Goal: Transaction & Acquisition: Purchase product/service

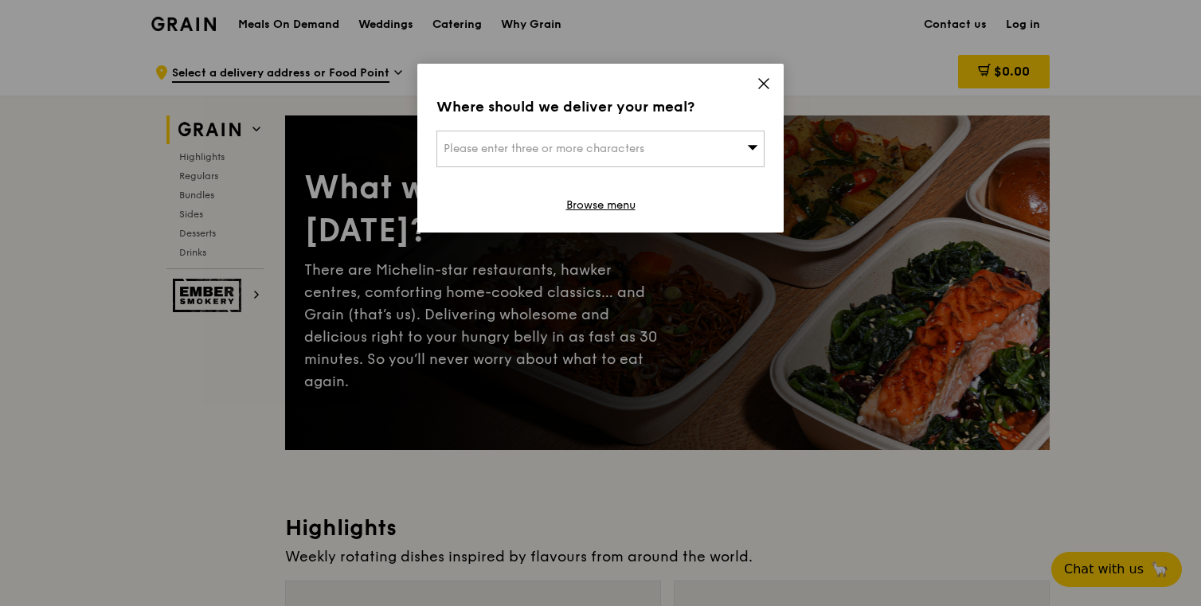
click at [708, 150] on div "Please enter three or more characters" at bounding box center [601, 149] width 328 height 37
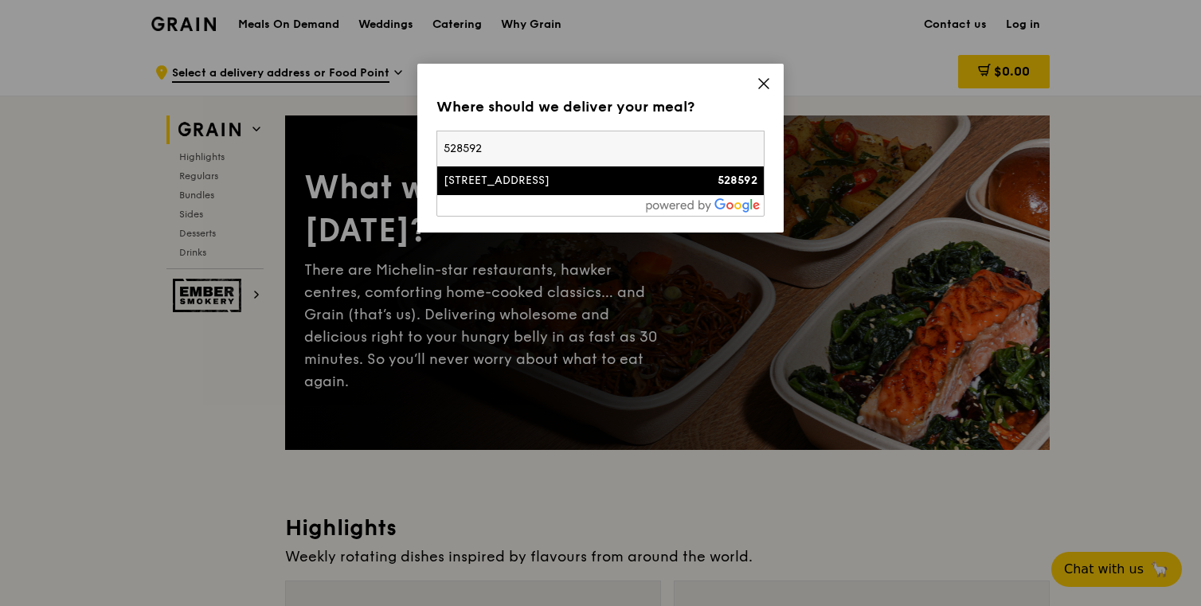
type input "528592"
click at [530, 179] on div "21 Tampines Street 86" at bounding box center [562, 181] width 236 height 16
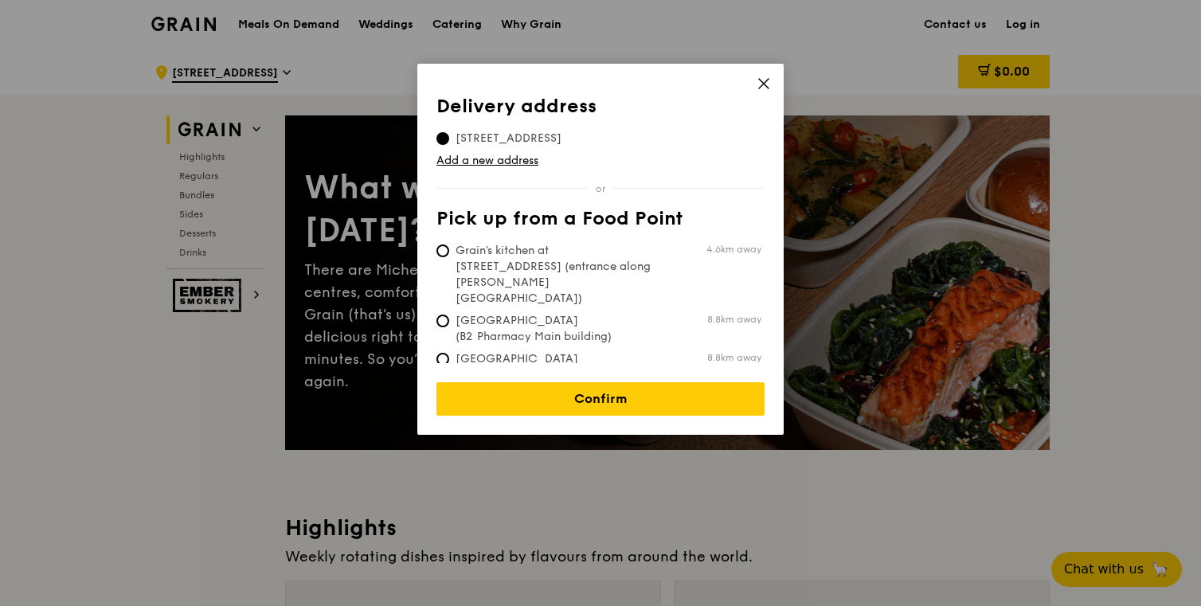
click at [574, 249] on span "Grain's kitchen at 5 Burn Road #05-01 (entrance along Harrison Road)" at bounding box center [555, 275] width 237 height 64
click at [449, 249] on input "Grain's kitchen at 5 Burn Road #05-01 (entrance along Harrison Road) 4.6km away" at bounding box center [443, 251] width 13 height 13
radio input "true"
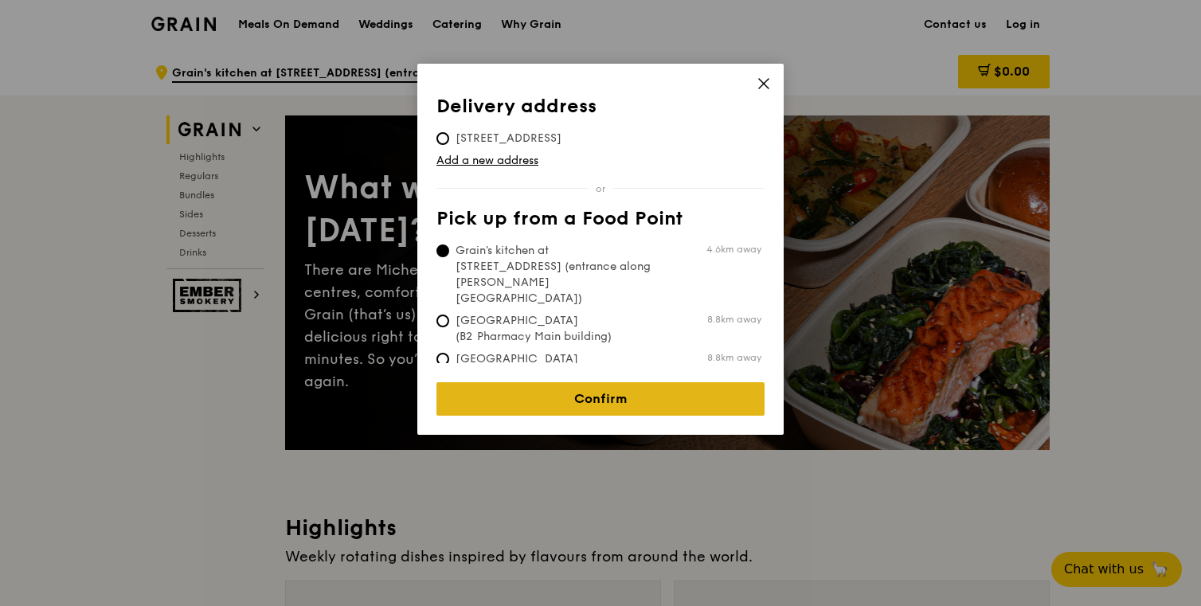
click at [601, 382] on link "Confirm" at bounding box center [601, 398] width 328 height 33
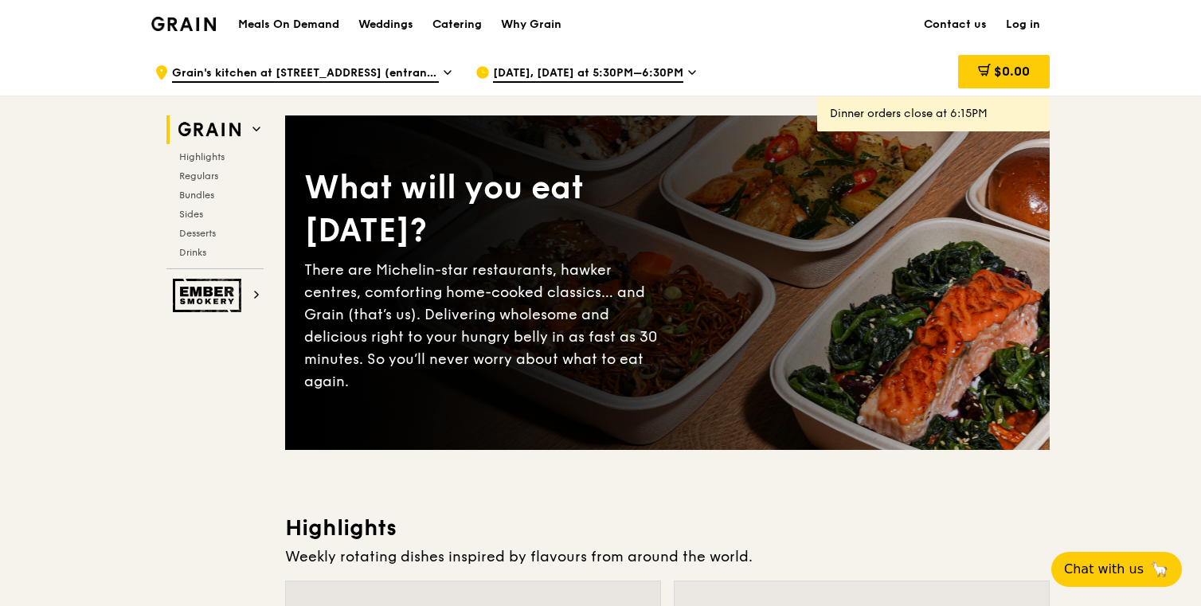
click at [540, 63] on div "Oct 12, Today at 5:30PM–6:30PM" at bounding box center [624, 73] width 296 height 48
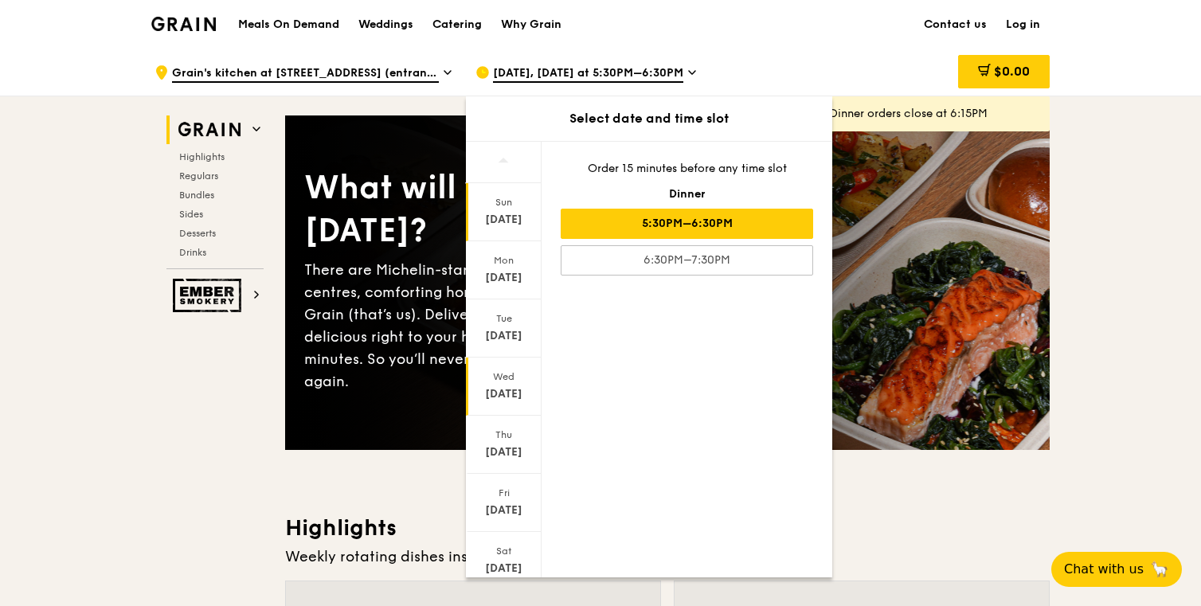
scroll to position [53, 0]
click at [496, 494] on div "Sat" at bounding box center [503, 498] width 71 height 13
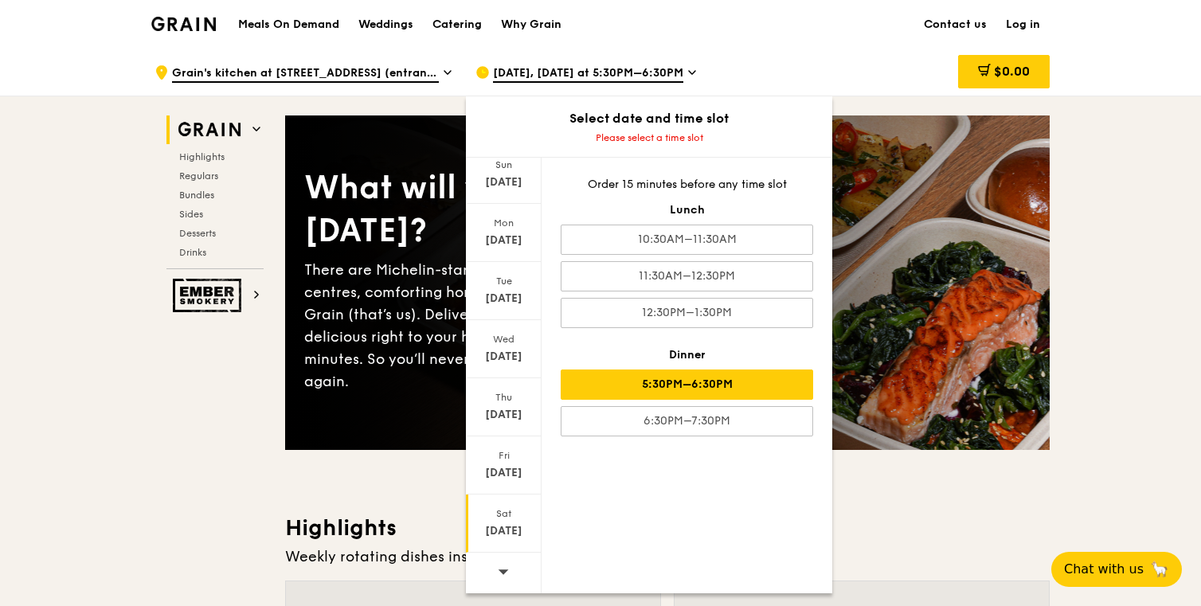
click at [742, 378] on div "5:30PM–6:30PM" at bounding box center [687, 385] width 253 height 30
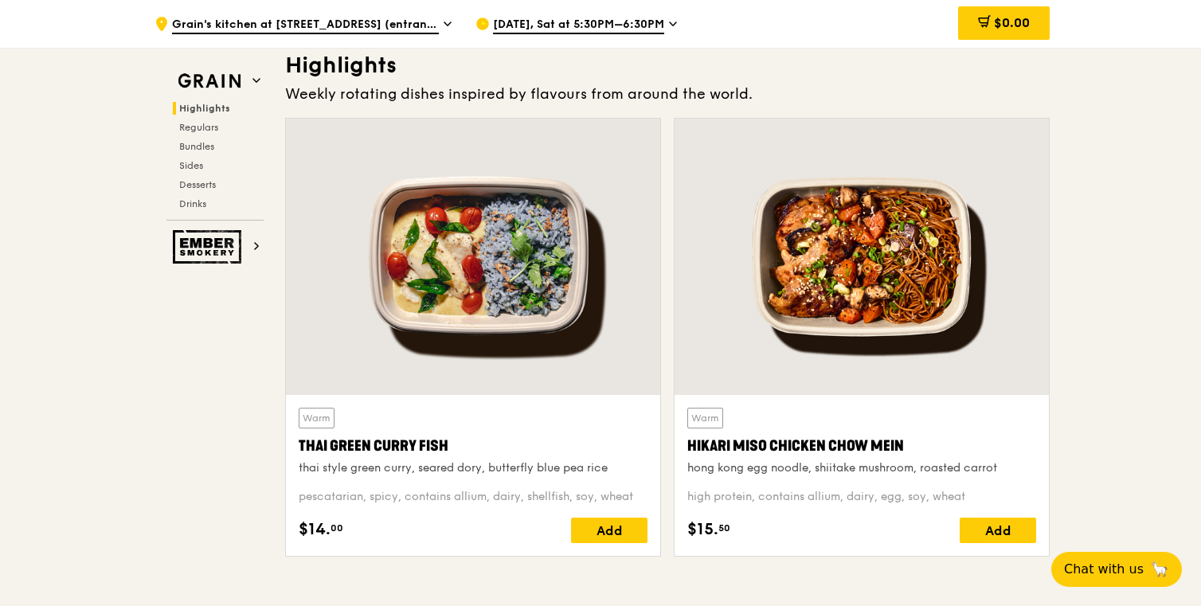
scroll to position [475, 0]
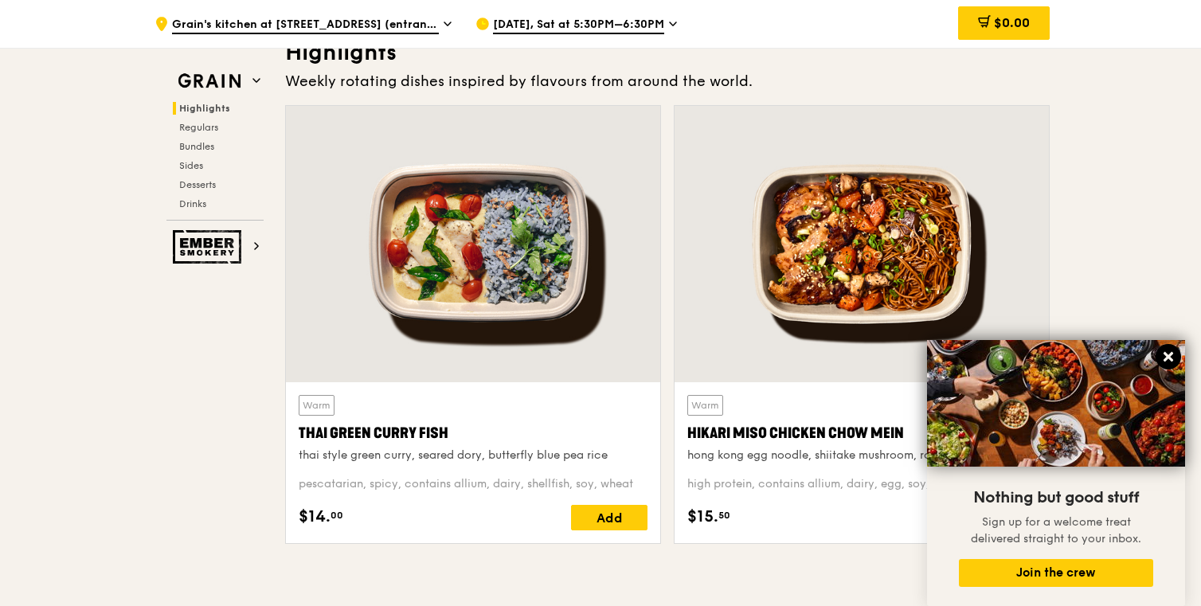
click at [1169, 354] on icon at bounding box center [1169, 357] width 14 height 14
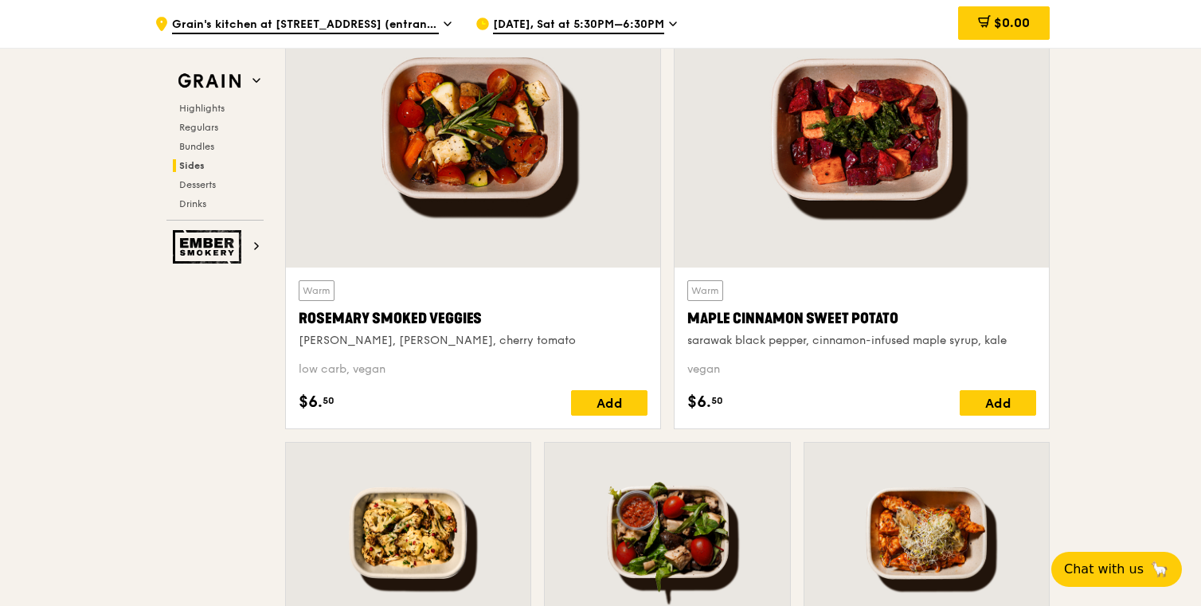
scroll to position [3685, 0]
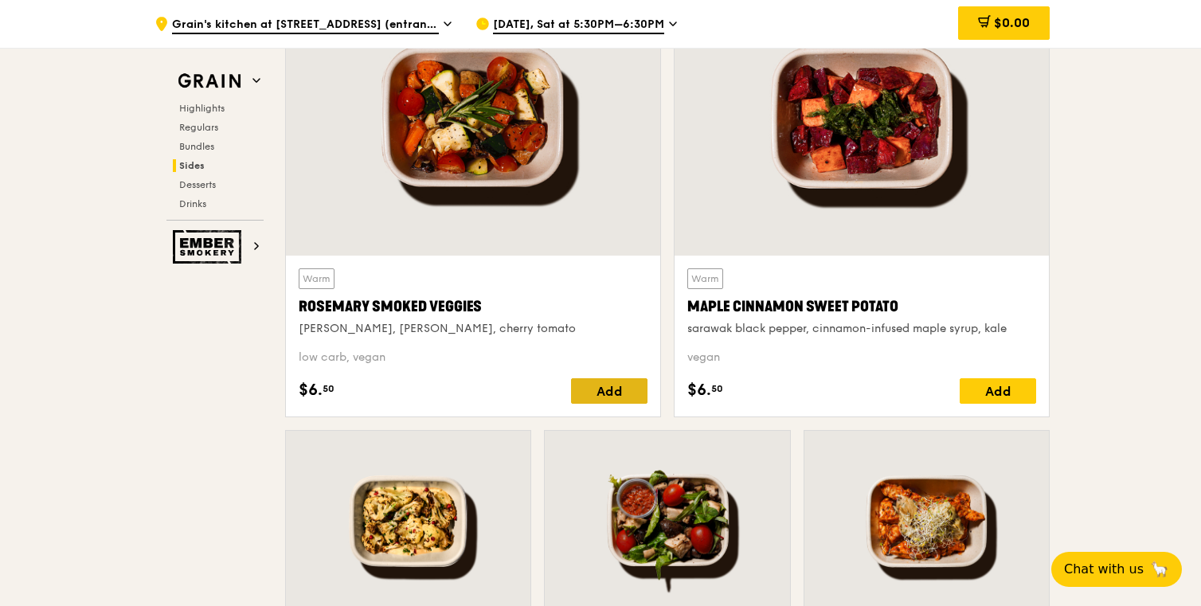
click at [609, 396] on div "Add" at bounding box center [609, 390] width 76 height 25
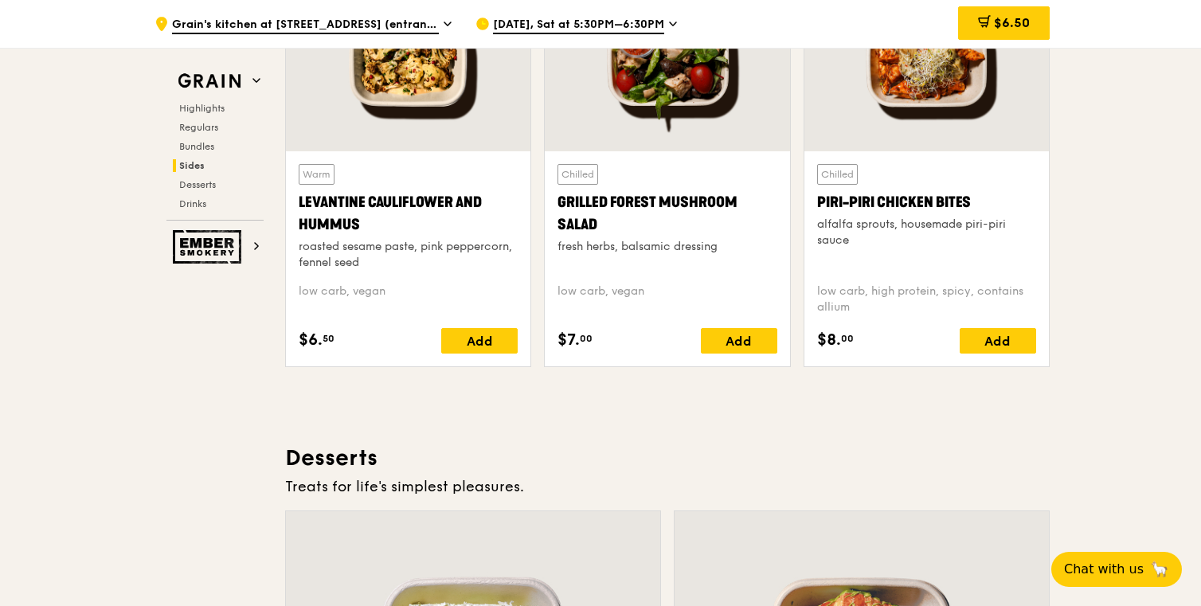
scroll to position [4150, 0]
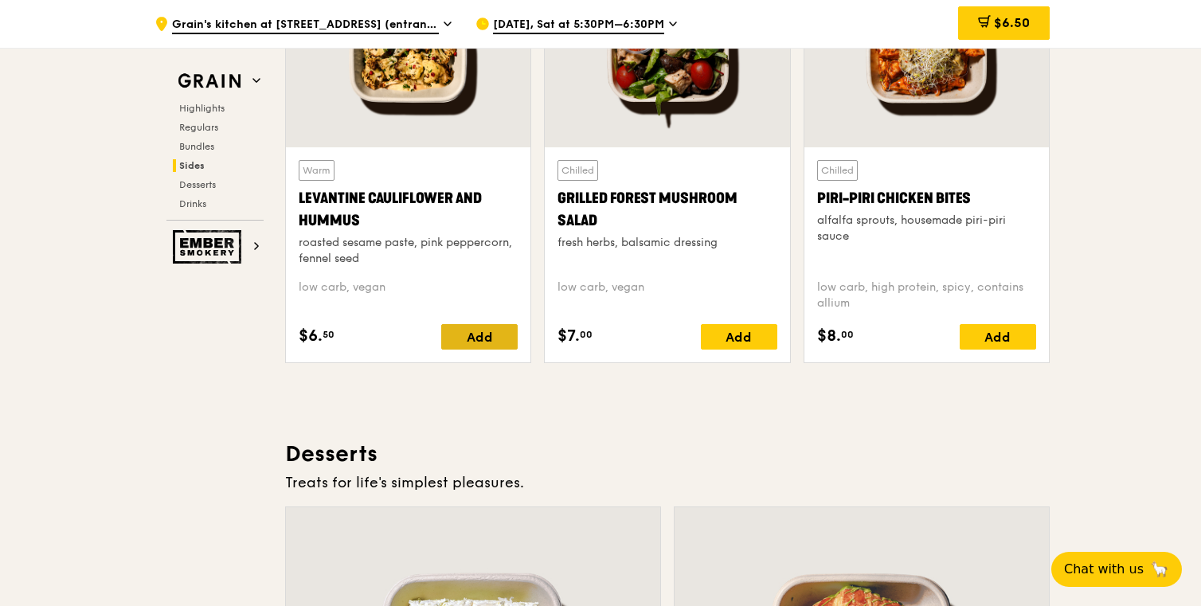
click at [490, 340] on div "Add" at bounding box center [479, 336] width 76 height 25
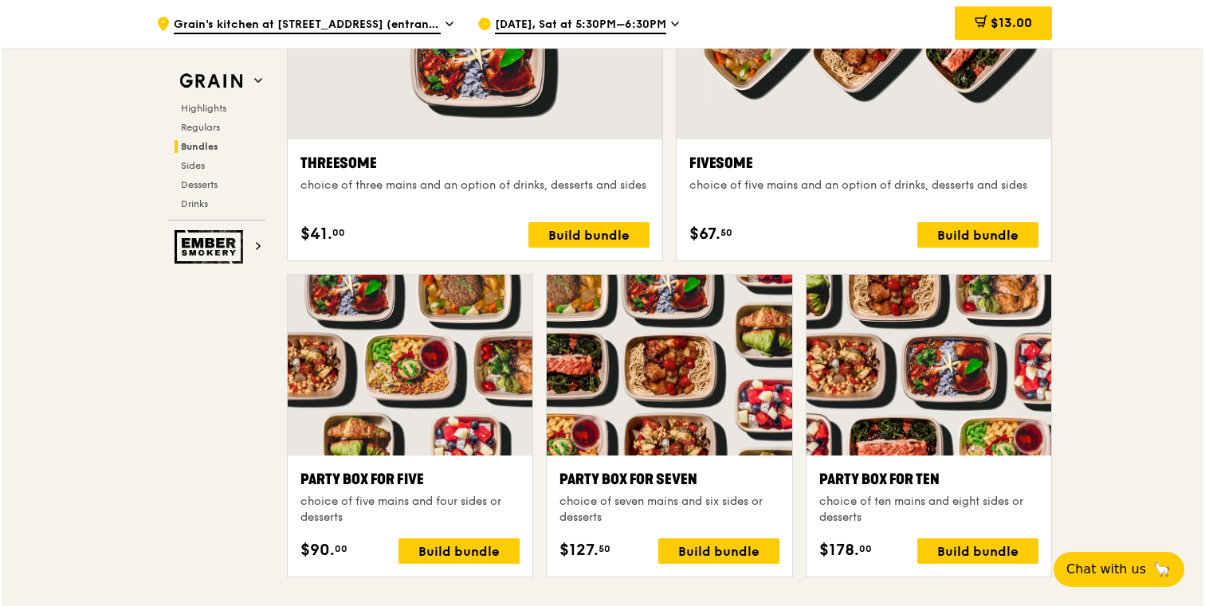
scroll to position [2789, 0]
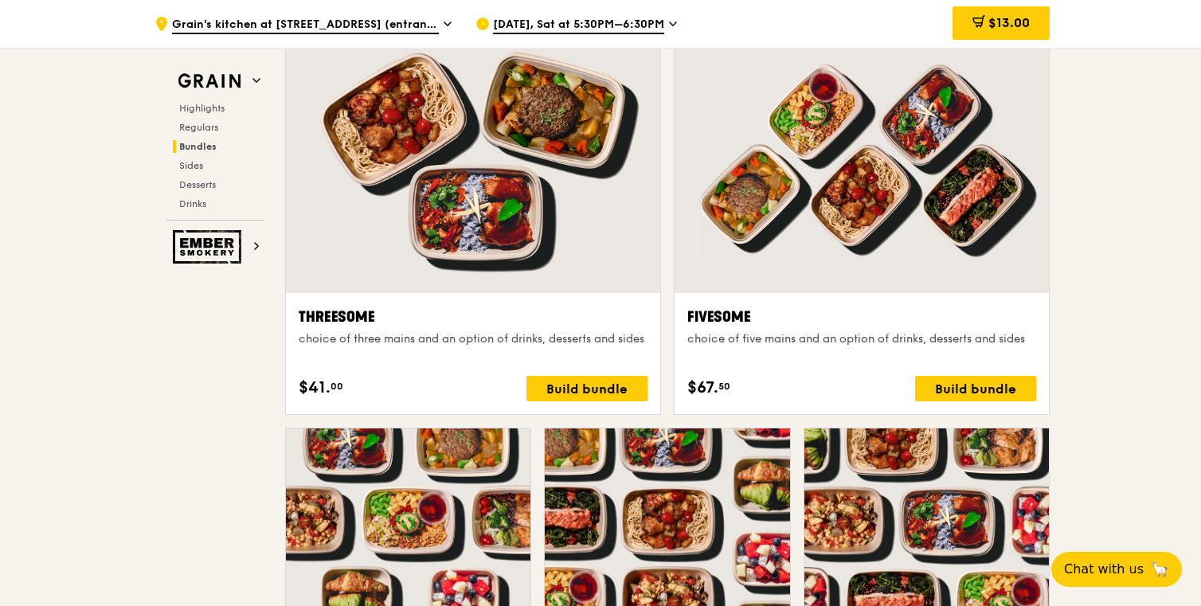
click at [532, 258] on div at bounding box center [473, 155] width 374 height 276
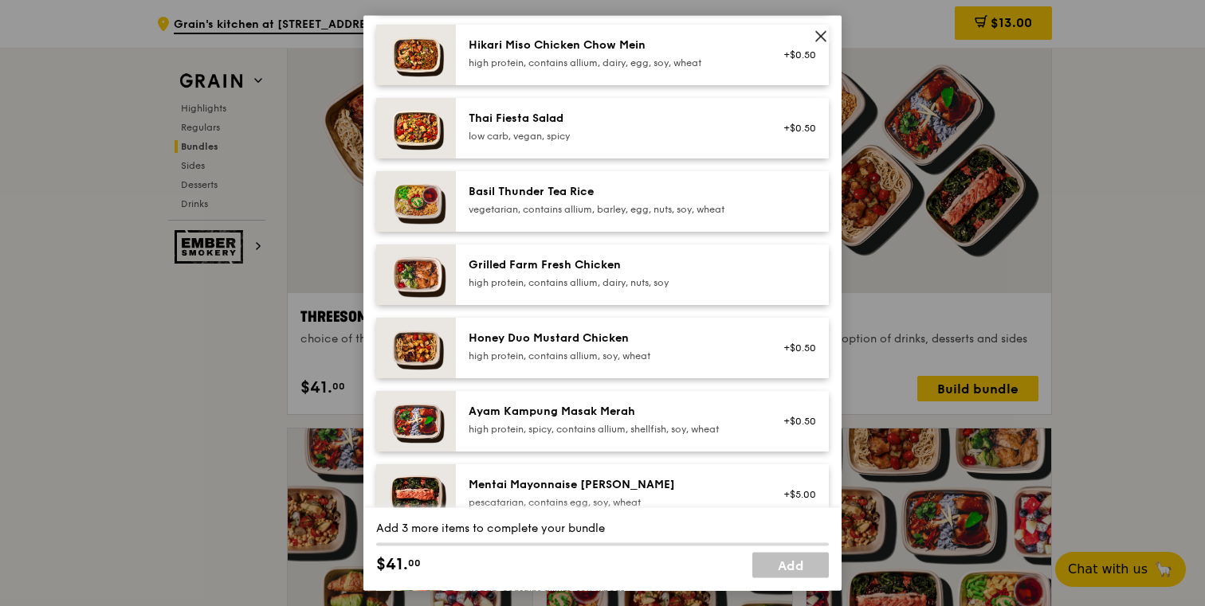
scroll to position [228, 0]
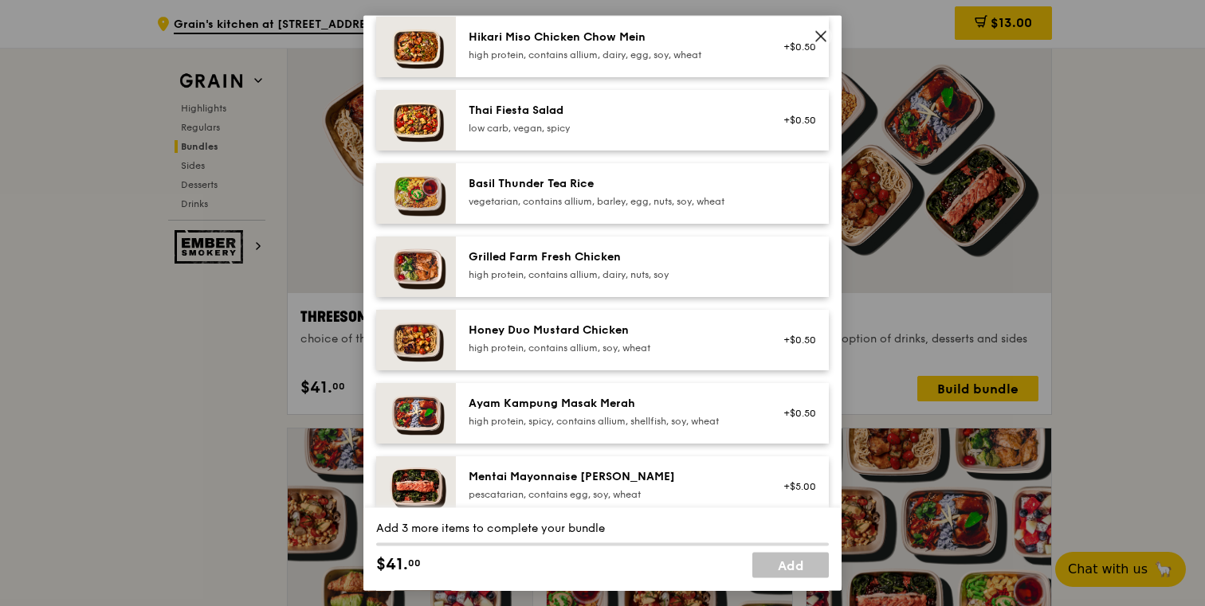
click at [506, 296] on div "Grilled Farm Fresh Chicken high protein, contains allium, dairy, nuts, soy" at bounding box center [642, 266] width 373 height 61
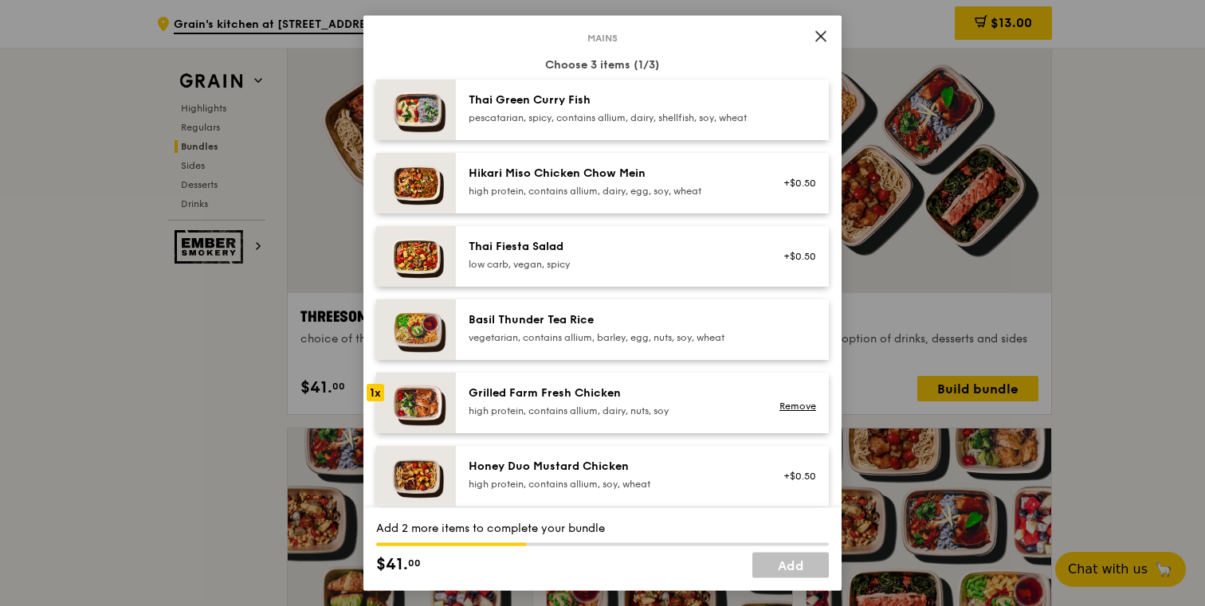
scroll to position [90, 0]
click at [463, 202] on div "Hikari Miso Chicken Chow Mein high protein, contains allium, dairy, egg, soy, w…" at bounding box center [611, 184] width 305 height 35
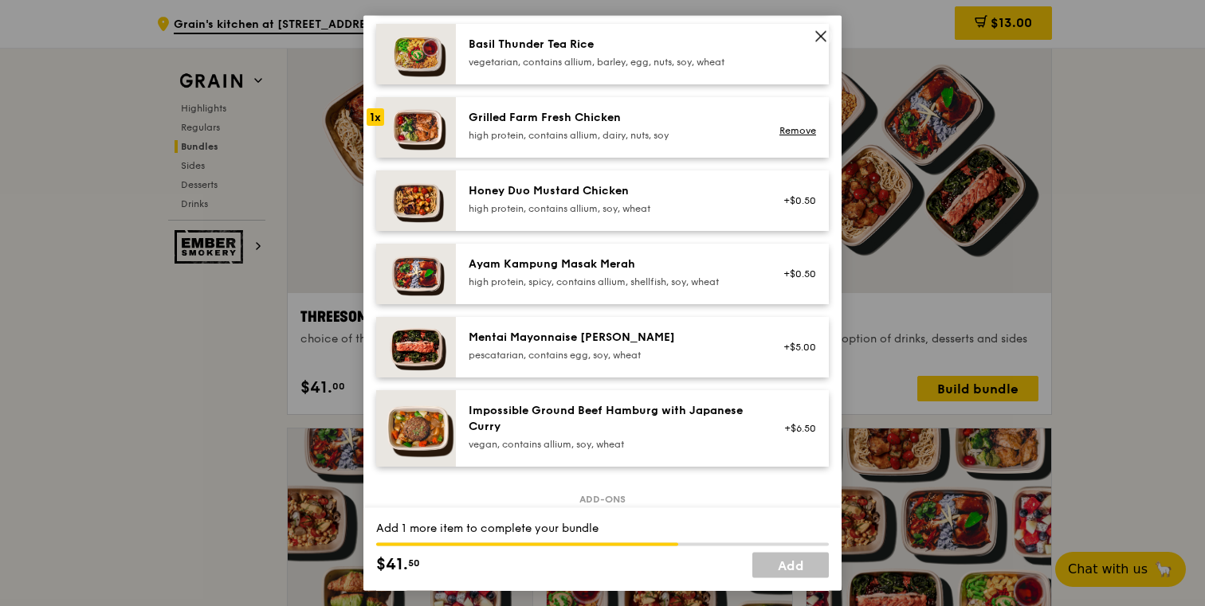
scroll to position [382, 0]
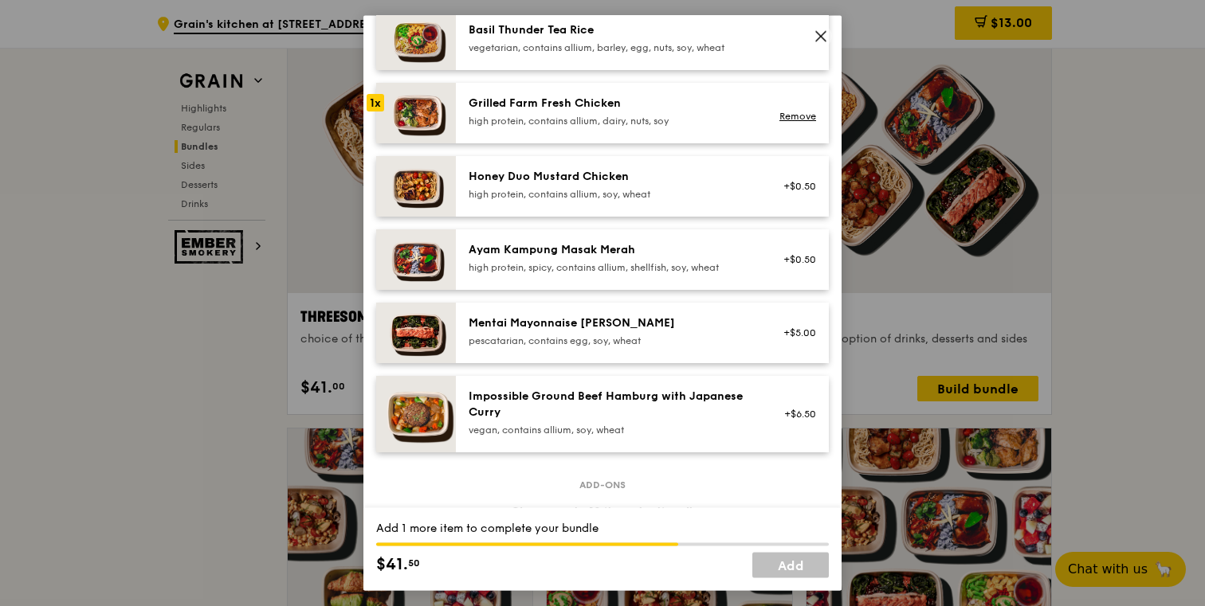
click at [535, 200] on div "high protein, contains allium, soy, wheat" at bounding box center [611, 193] width 286 height 13
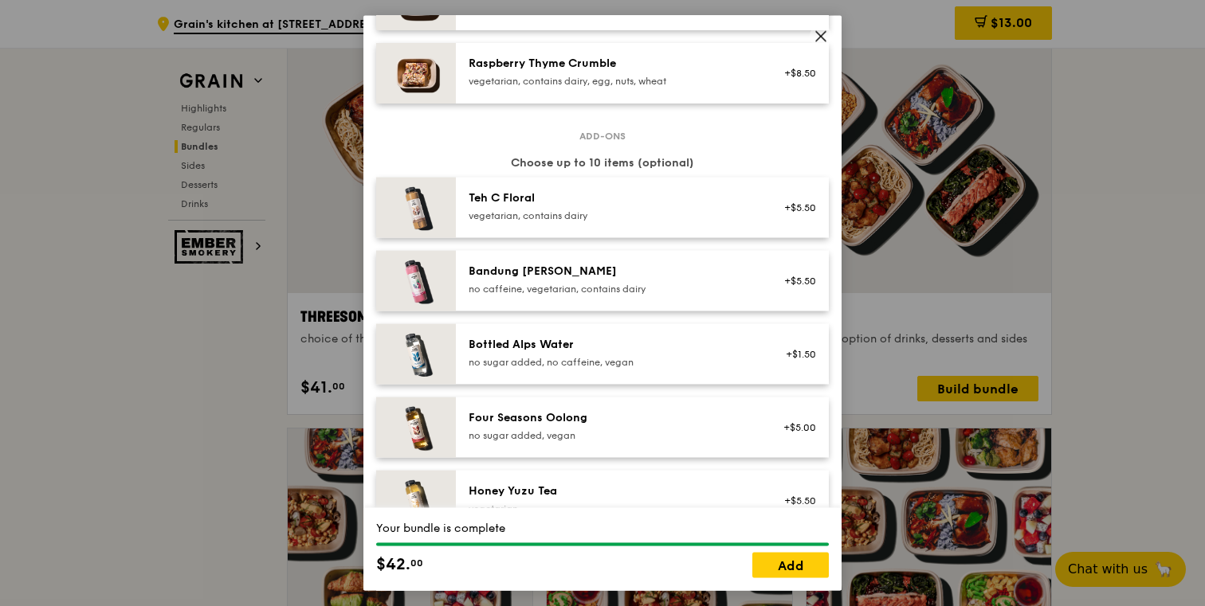
scroll to position [1553, 0]
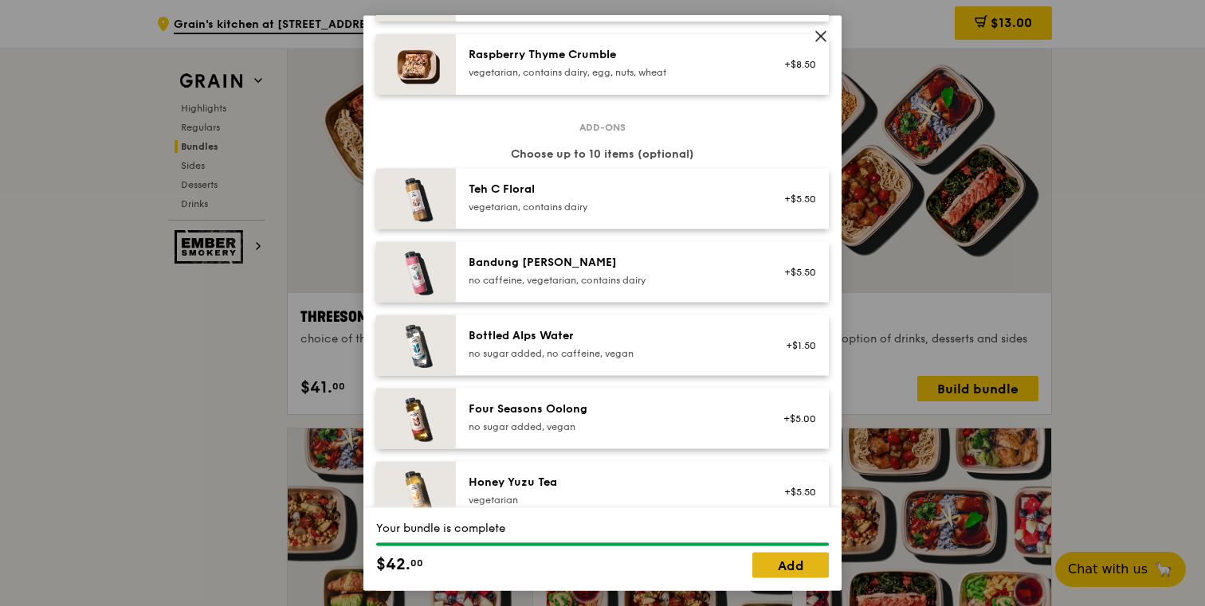
click at [799, 569] on link "Add" at bounding box center [790, 565] width 76 height 25
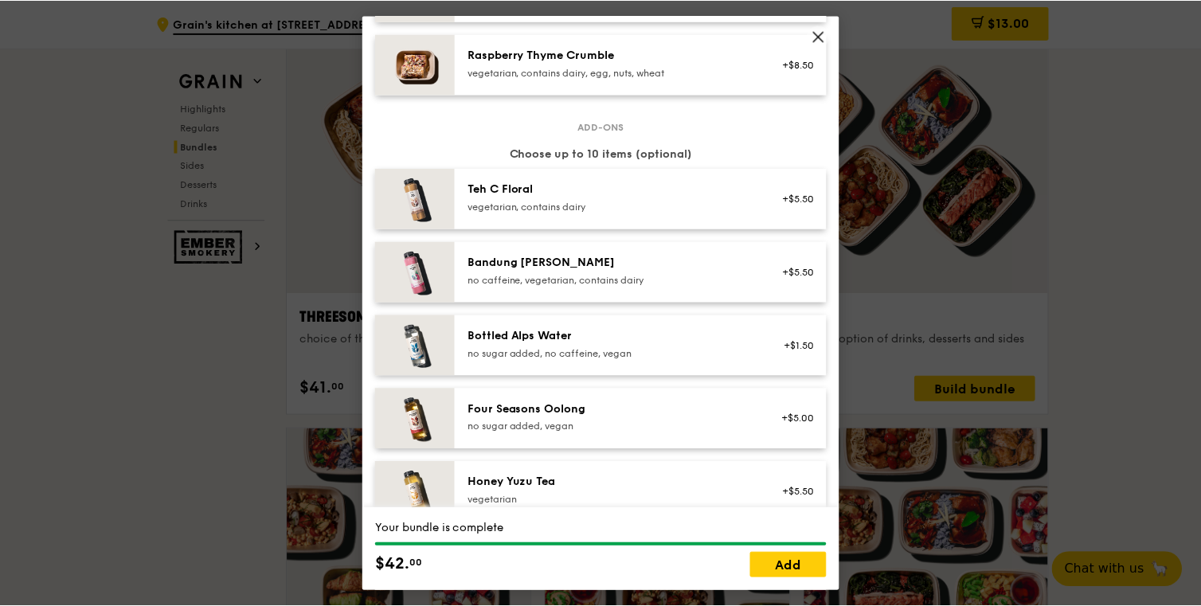
scroll to position [2789, 0]
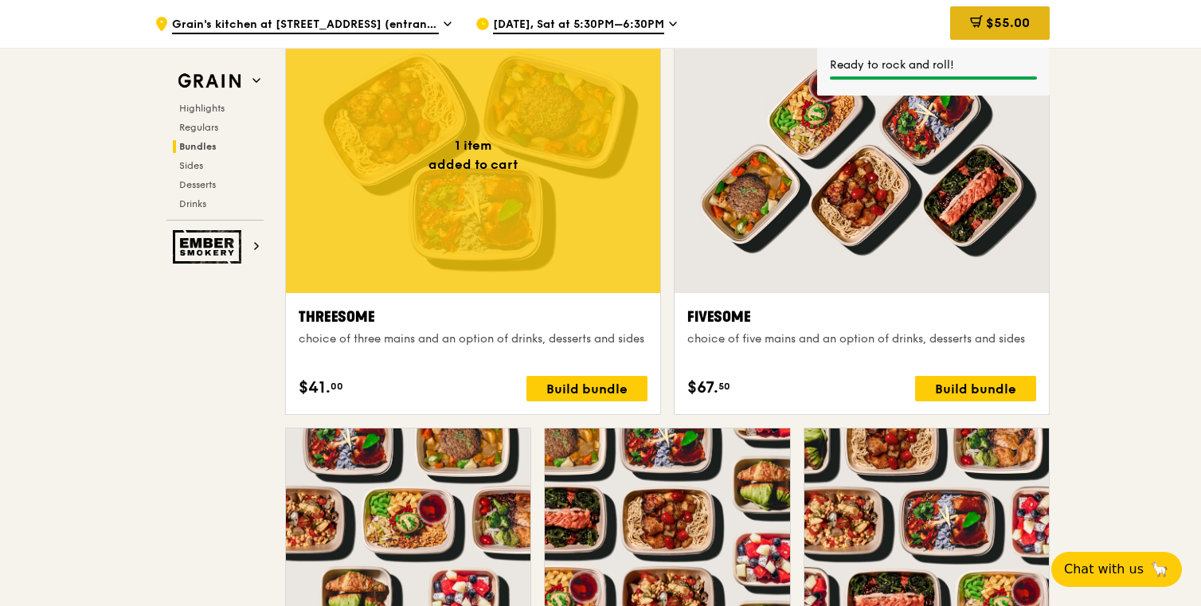
click at [1025, 26] on span "$55.00" at bounding box center [1008, 22] width 44 height 15
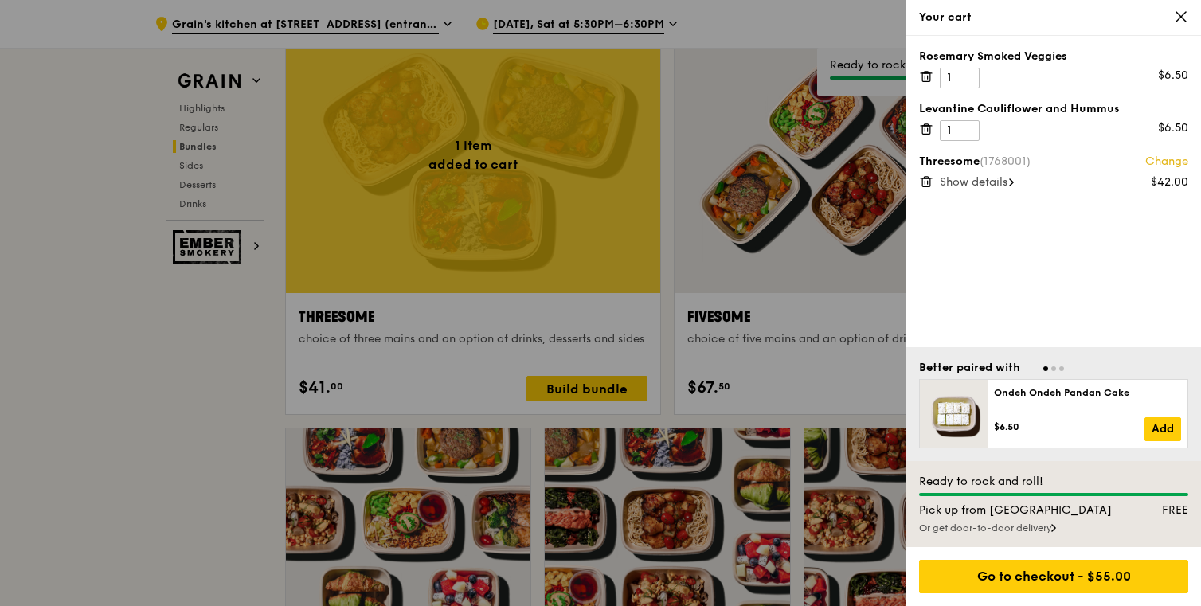
click at [985, 180] on span "Show details" at bounding box center [974, 182] width 68 height 14
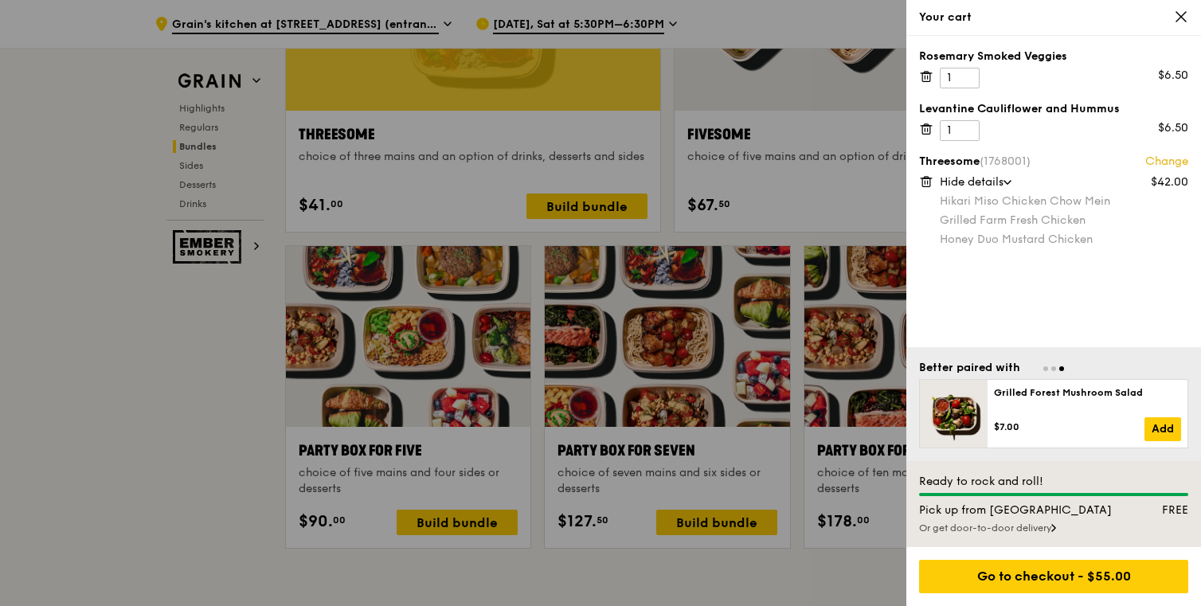
scroll to position [2971, 0]
click at [1011, 527] on div "Or get door-to-door delivery" at bounding box center [1053, 528] width 269 height 13
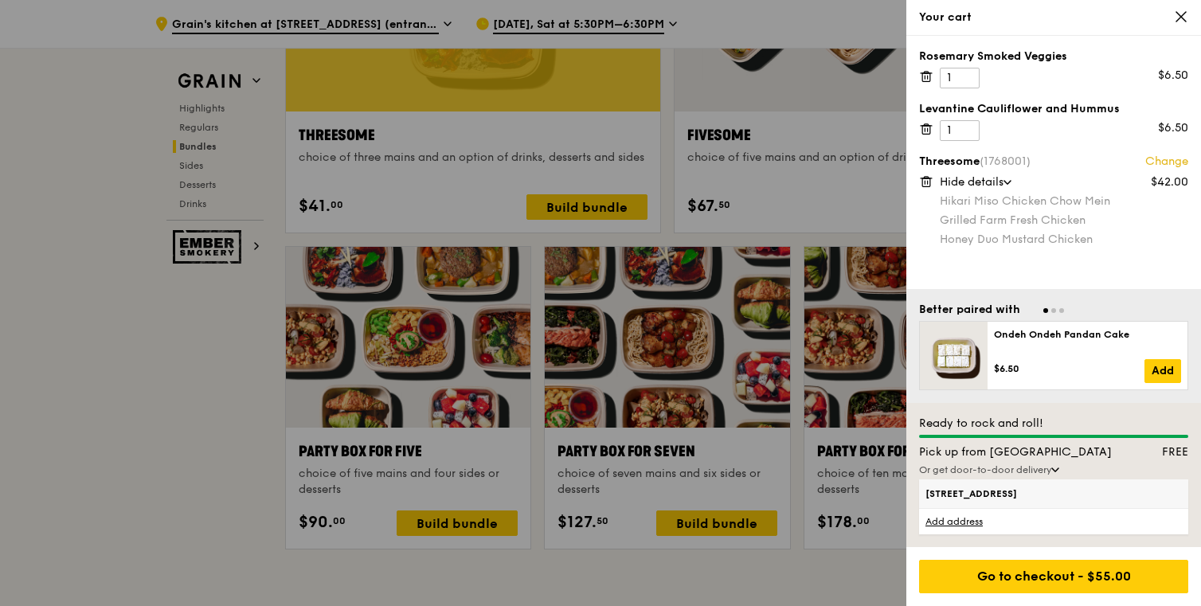
click at [1002, 499] on span "21 Tampines Street 86, 528592" at bounding box center [1022, 494] width 193 height 13
click at [0, 0] on input "21 Tampines Street 86, 528592" at bounding box center [0, 0] width 0 height 0
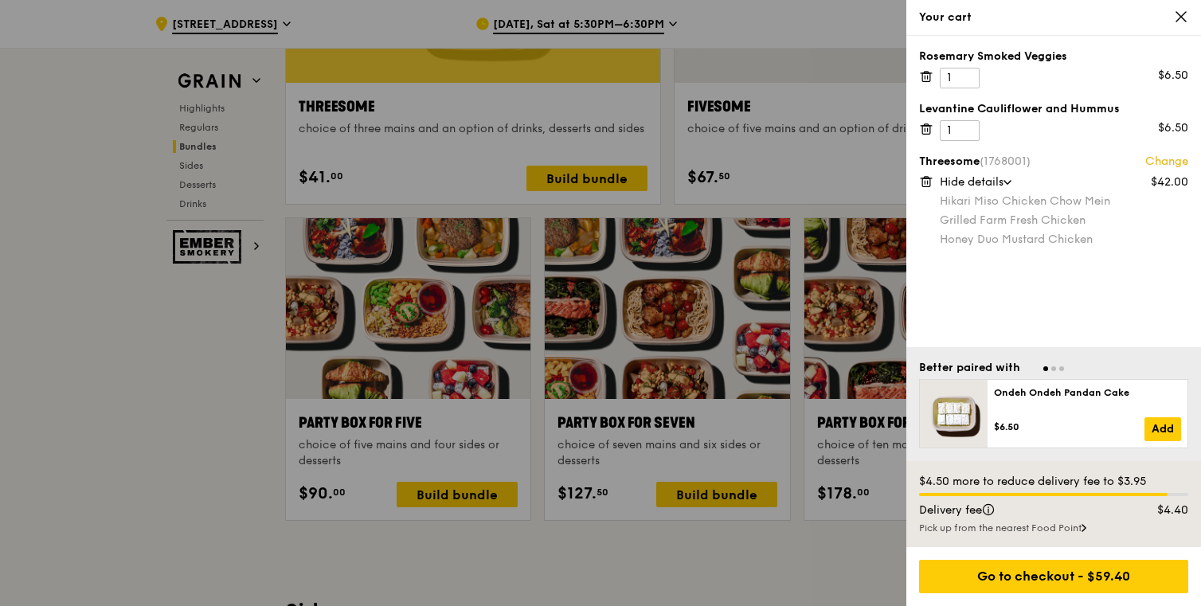
scroll to position [3004, 0]
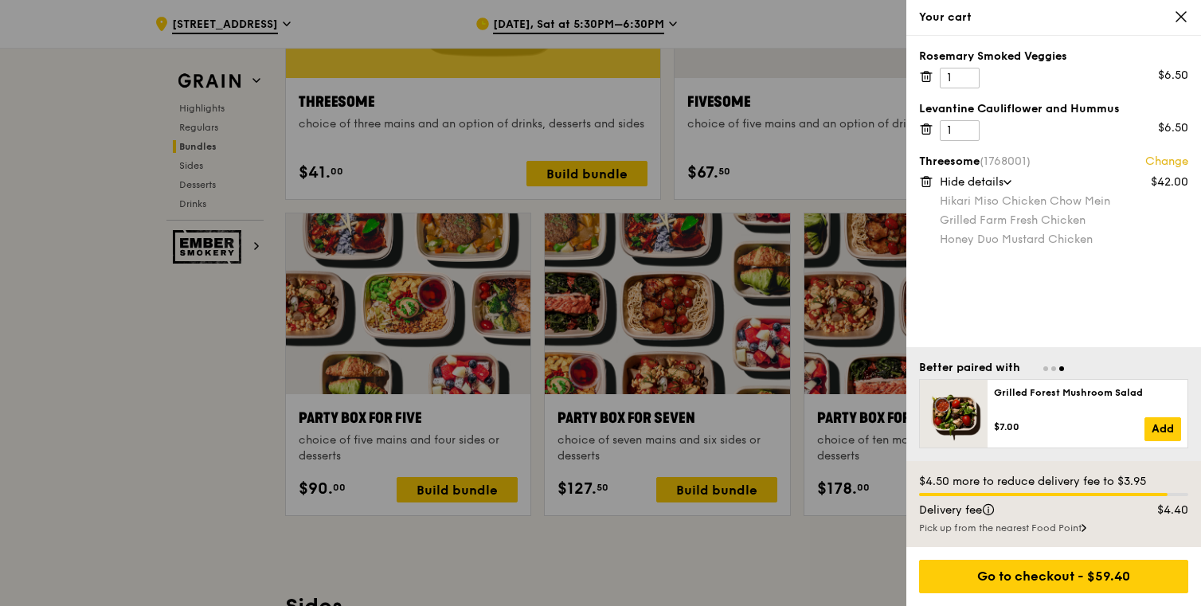
click at [819, 534] on div at bounding box center [600, 303] width 1201 height 606
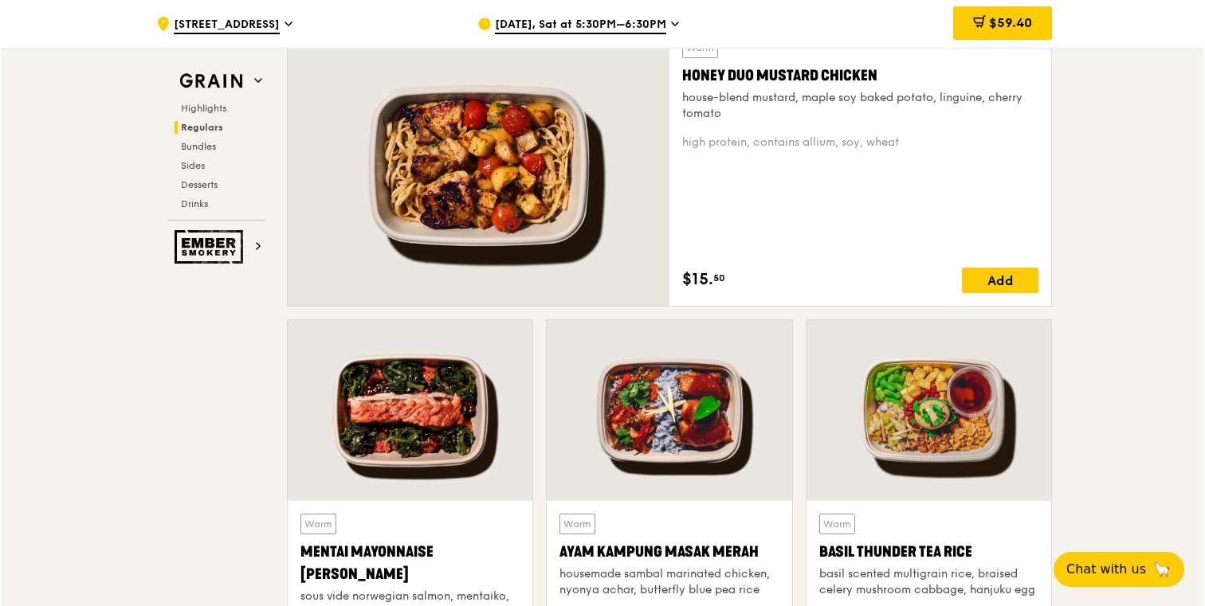
scroll to position [1179, 0]
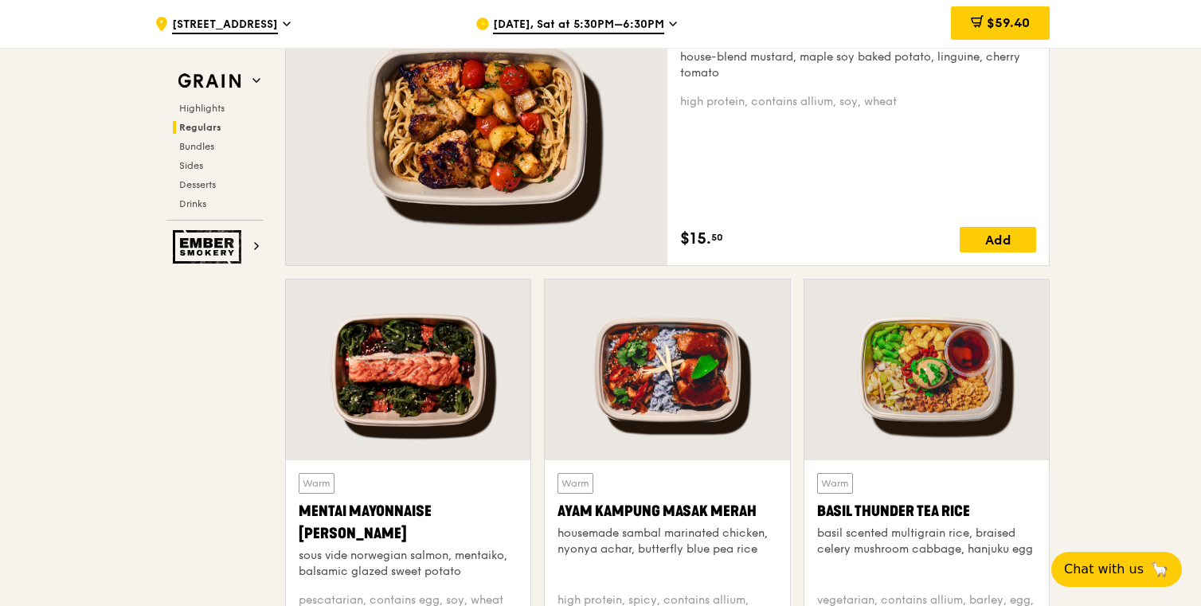
click at [359, 398] on div at bounding box center [408, 370] width 245 height 181
click at [1018, 32] on div "$59.40" at bounding box center [1000, 22] width 99 height 33
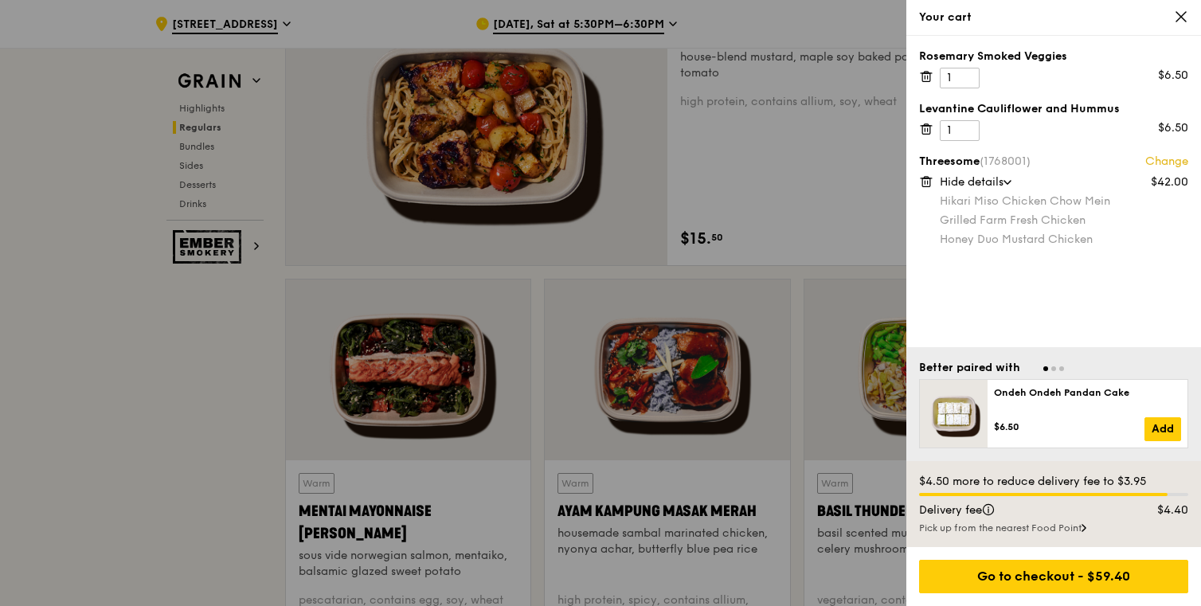
click at [1001, 175] on span "Hide details" at bounding box center [972, 182] width 64 height 14
click at [1001, 175] on span "Show details" at bounding box center [974, 182] width 68 height 14
click at [1158, 162] on link "Change" at bounding box center [1167, 162] width 43 height 16
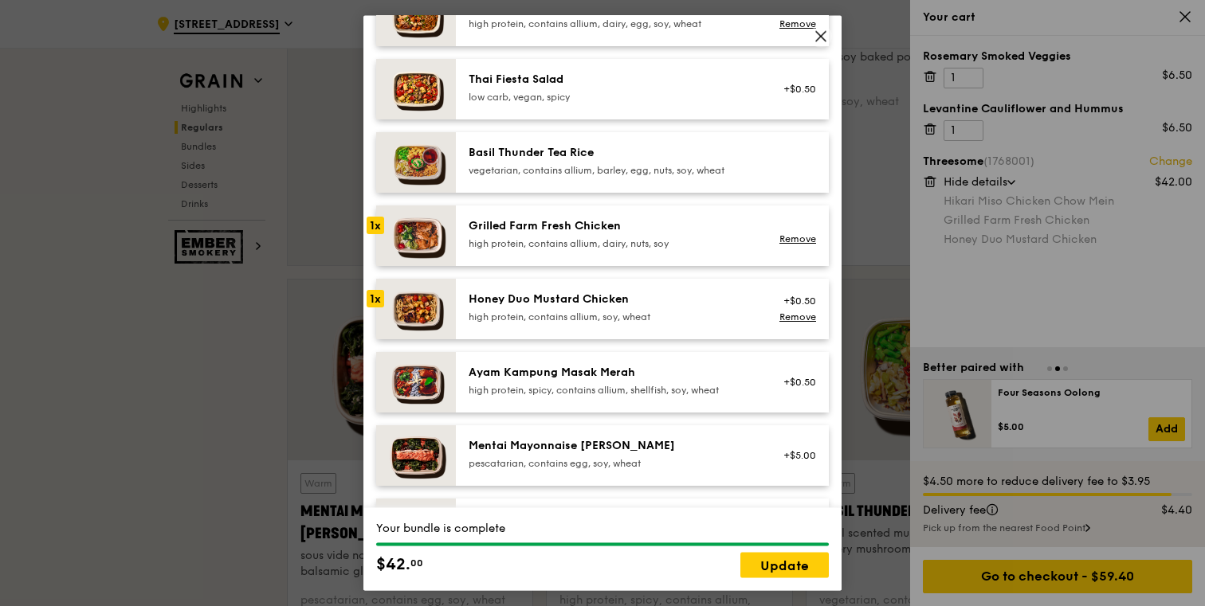
scroll to position [276, 0]
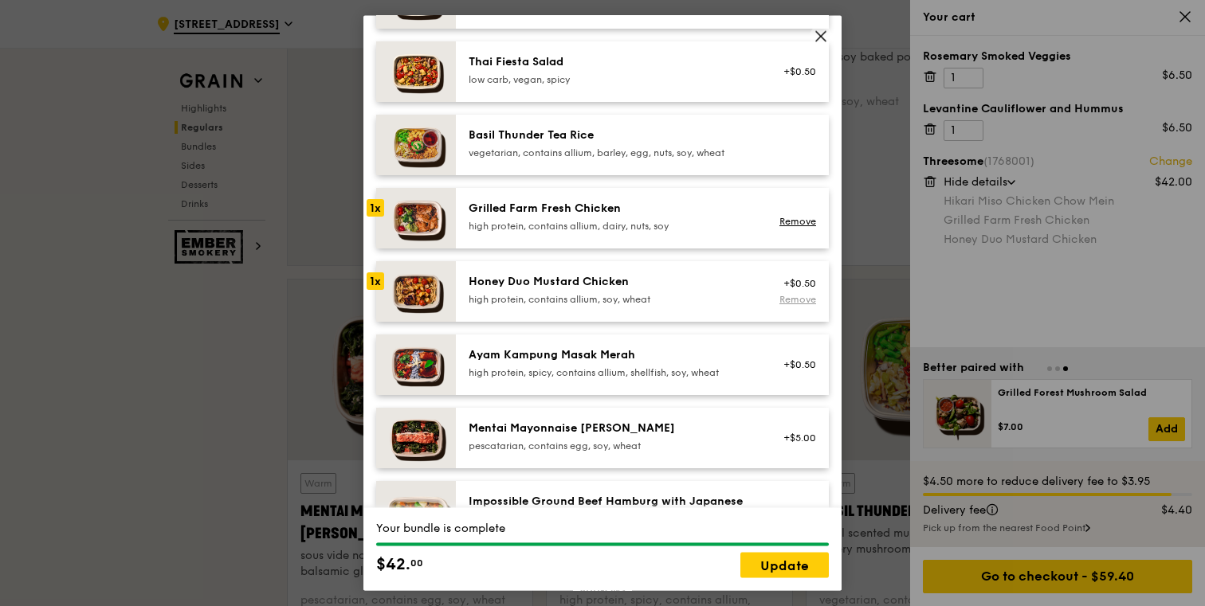
click at [807, 304] on link "Remove" at bounding box center [797, 298] width 37 height 11
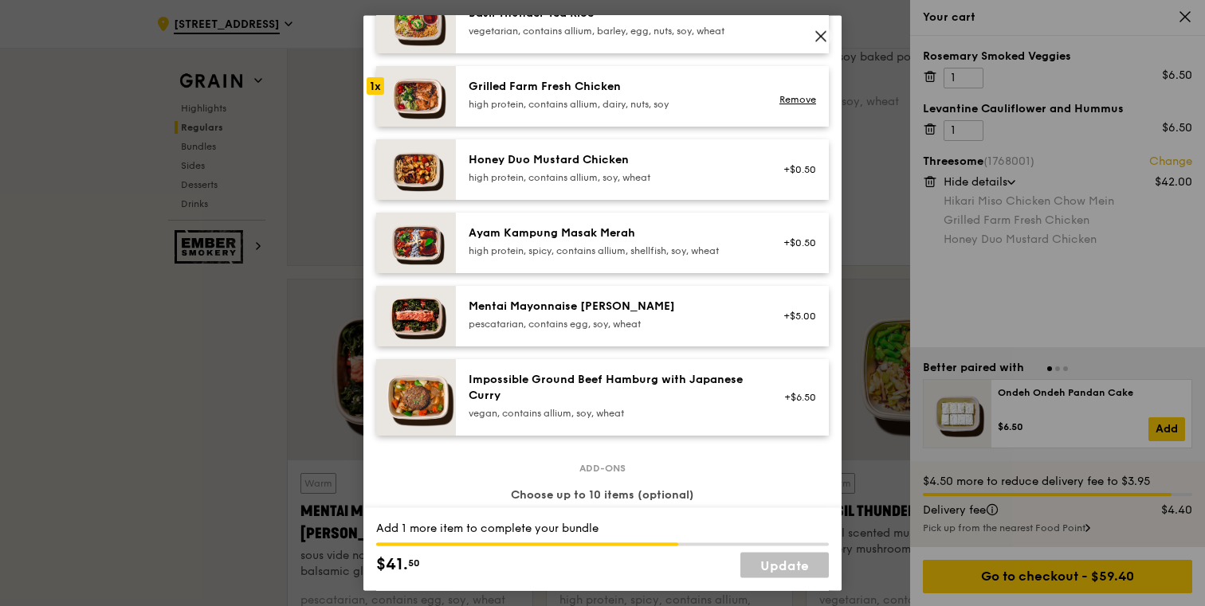
scroll to position [396, 0]
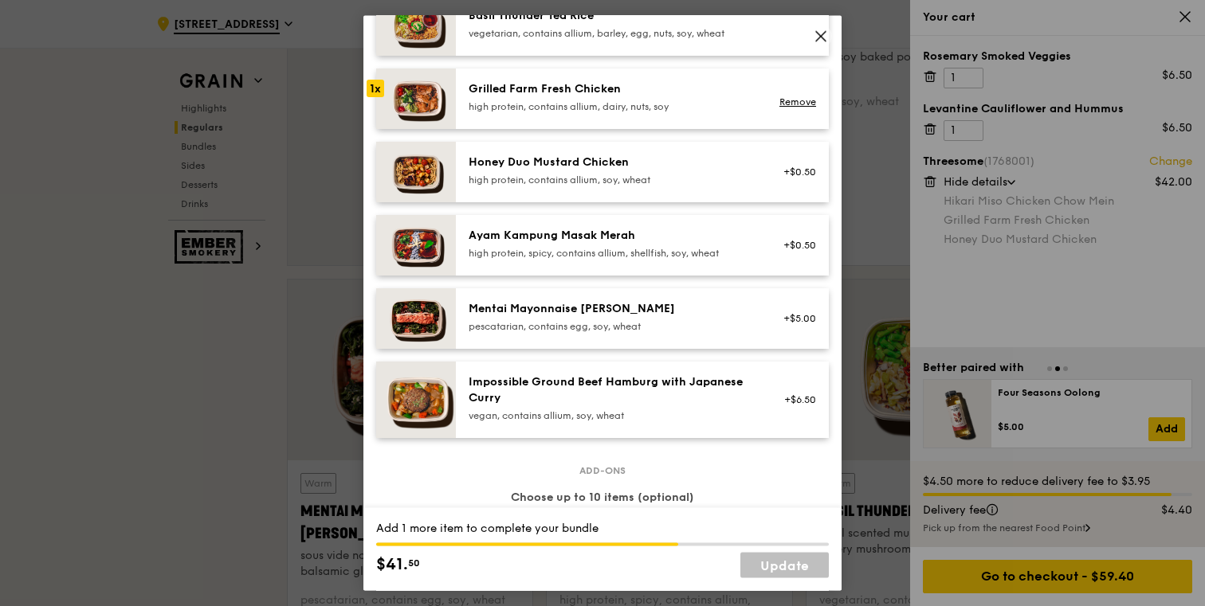
click at [802, 324] on div "+$5.00" at bounding box center [795, 317] width 42 height 13
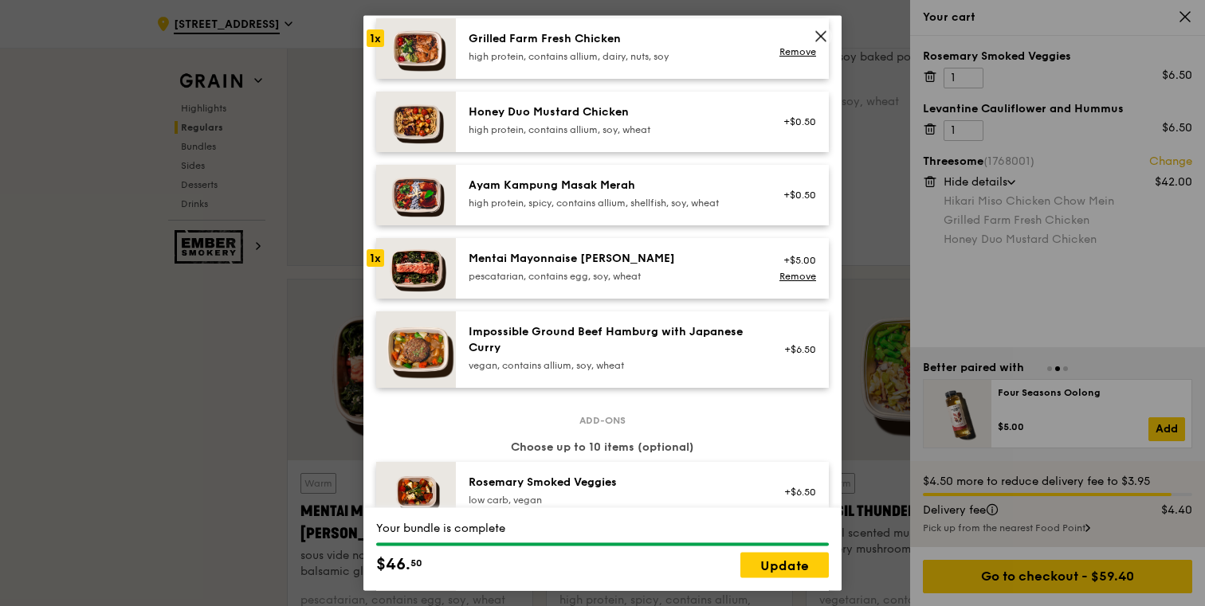
scroll to position [432, 0]
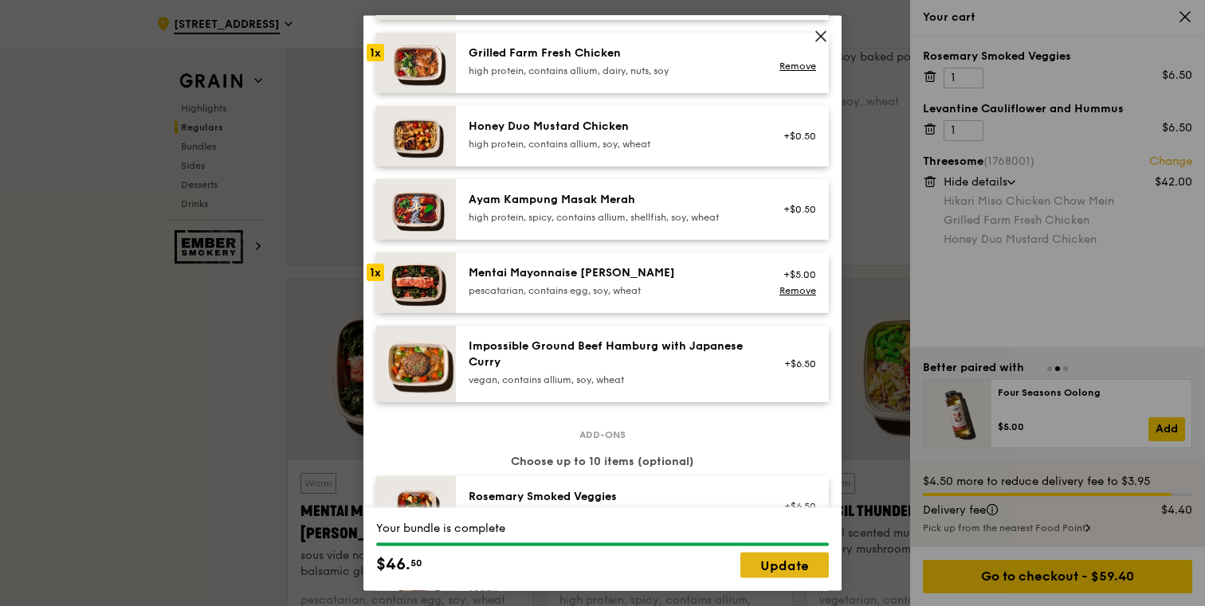
click at [761, 556] on link "Update" at bounding box center [784, 565] width 88 height 25
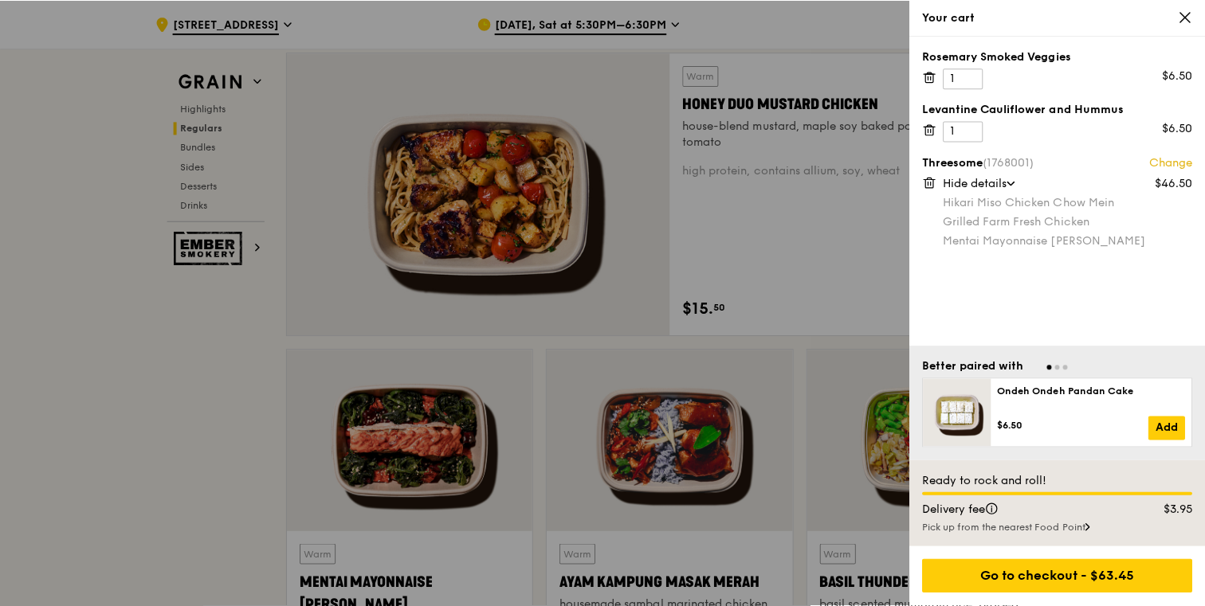
scroll to position [1102, 0]
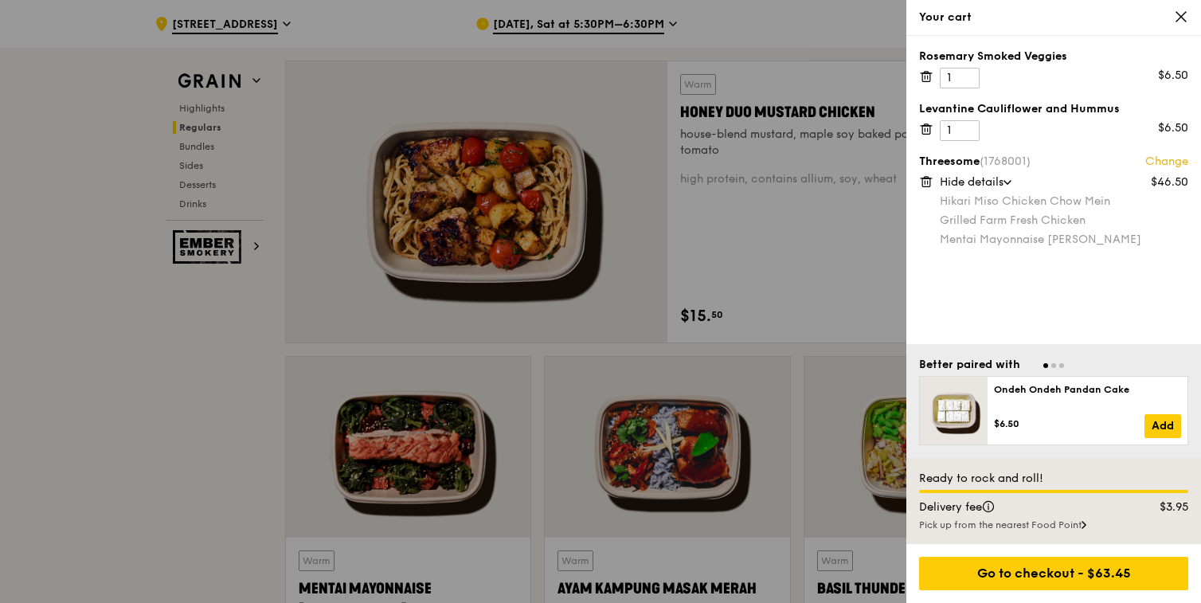
click at [1160, 161] on link "Change" at bounding box center [1167, 162] width 43 height 16
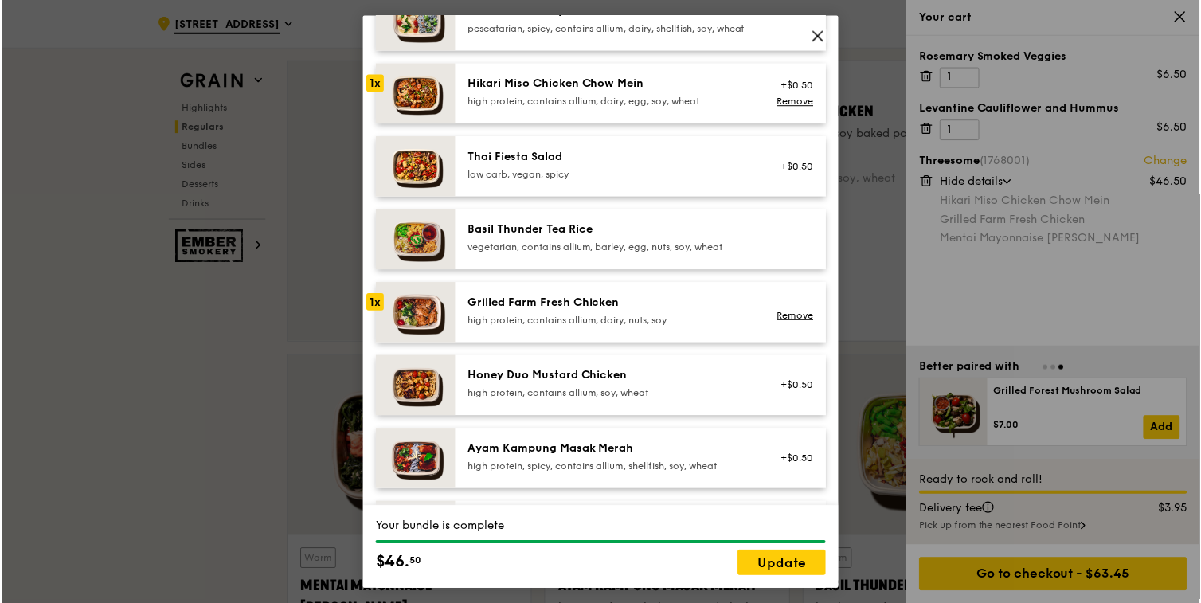
scroll to position [198, 0]
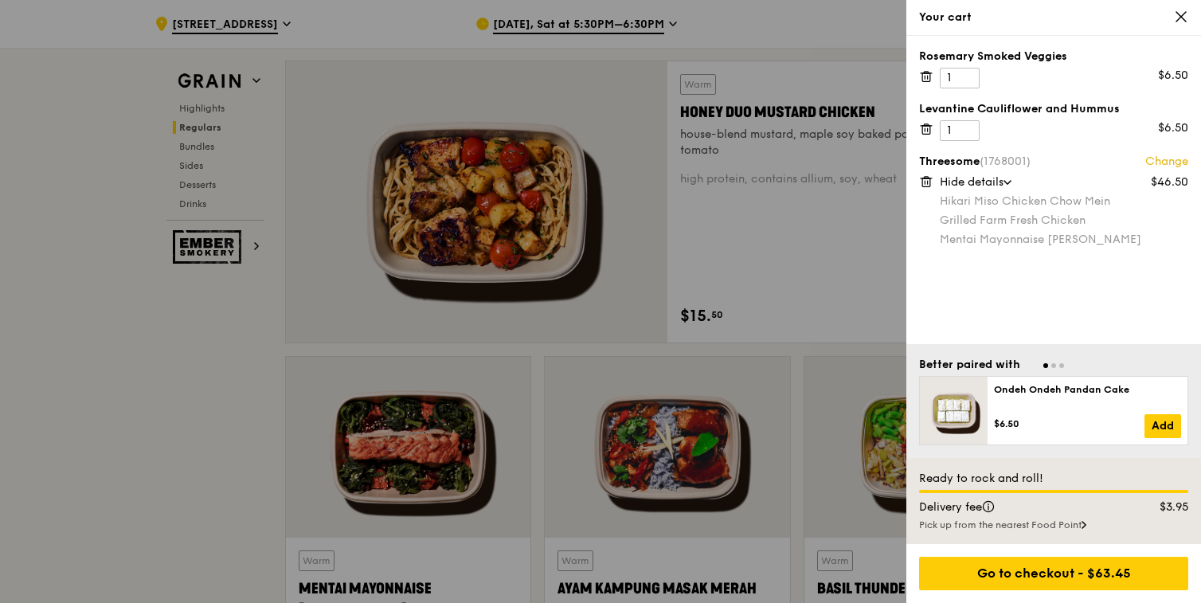
click at [199, 331] on div at bounding box center [600, 301] width 1201 height 603
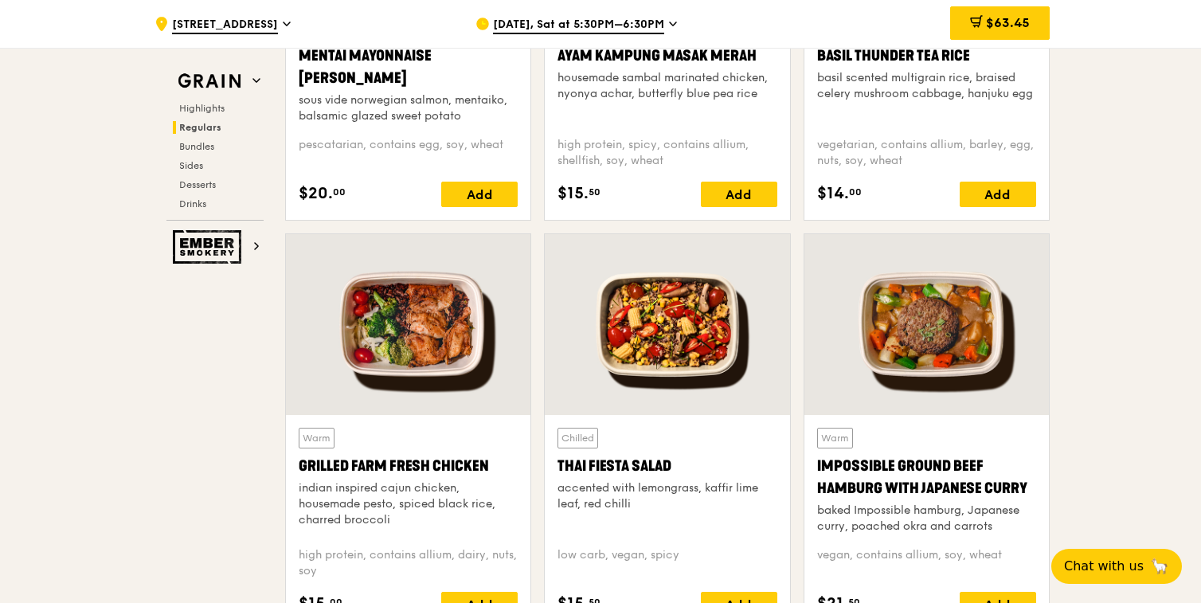
scroll to position [1630, 0]
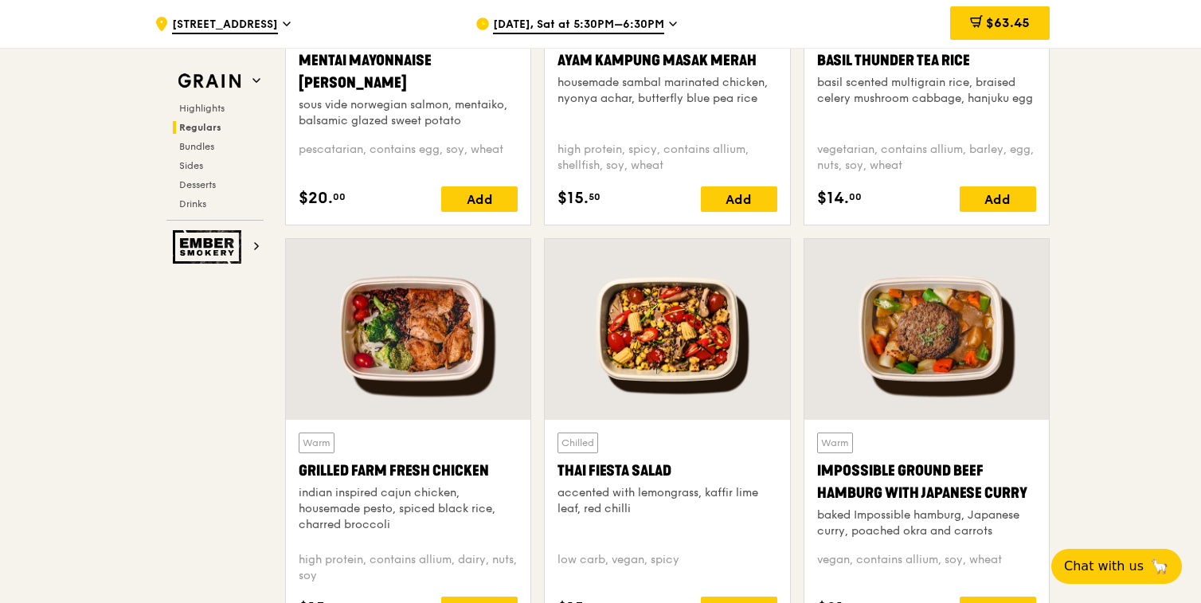
click at [453, 323] on div at bounding box center [408, 329] width 245 height 181
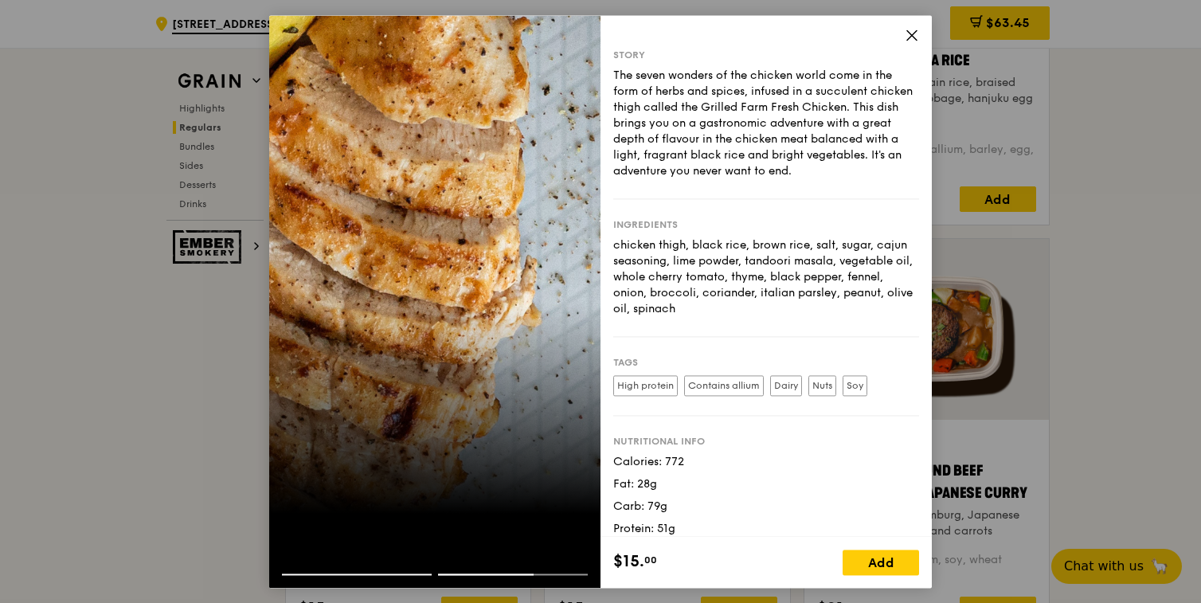
click at [307, 544] on div at bounding box center [434, 301] width 331 height 573
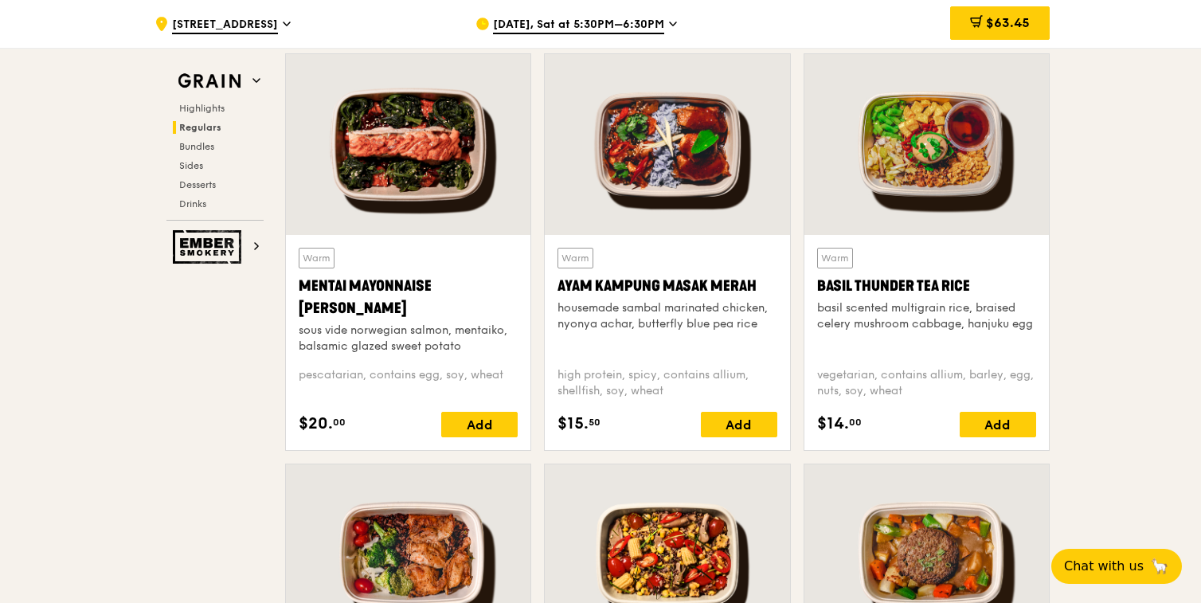
scroll to position [1394, 0]
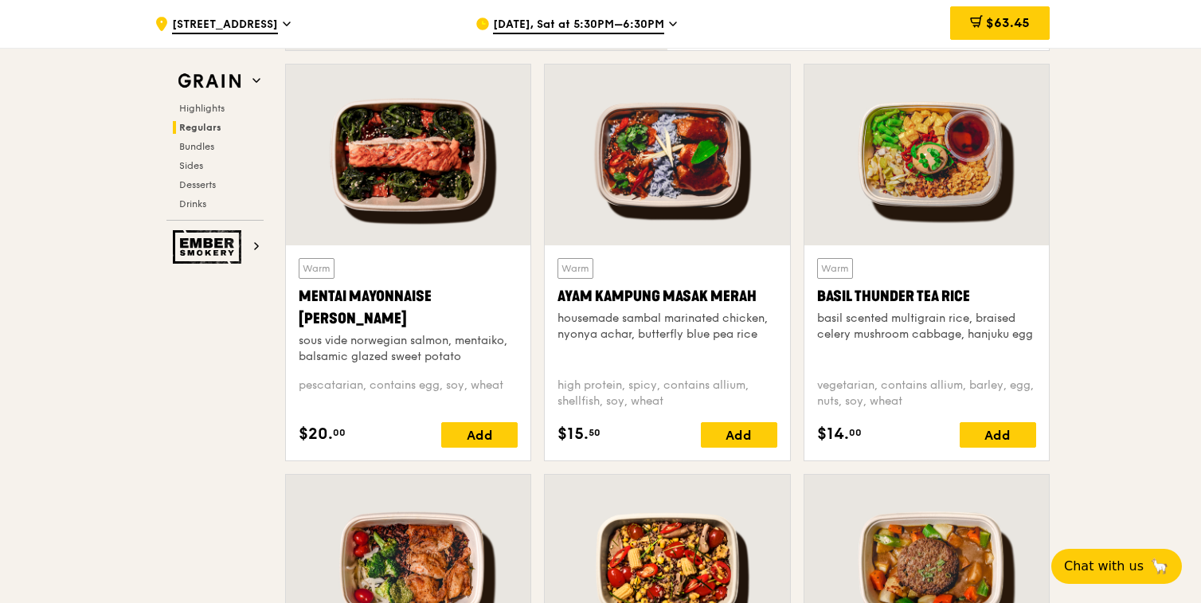
drag, startPoint x: 747, startPoint y: 343, endPoint x: 797, endPoint y: 378, distance: 60.8
click at [797, 378] on div "Warm Mentai Mayonnaise Aburi Salmon sous vide norwegian salmon, mentaiko, balsa…" at bounding box center [668, 269] width 778 height 410
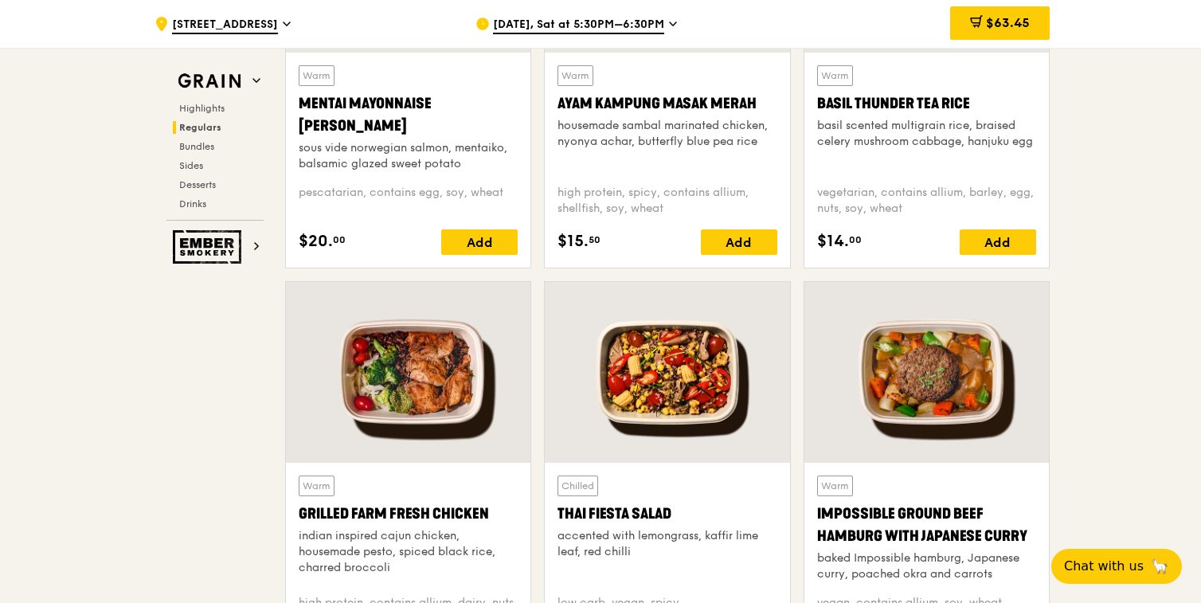
scroll to position [1585, 0]
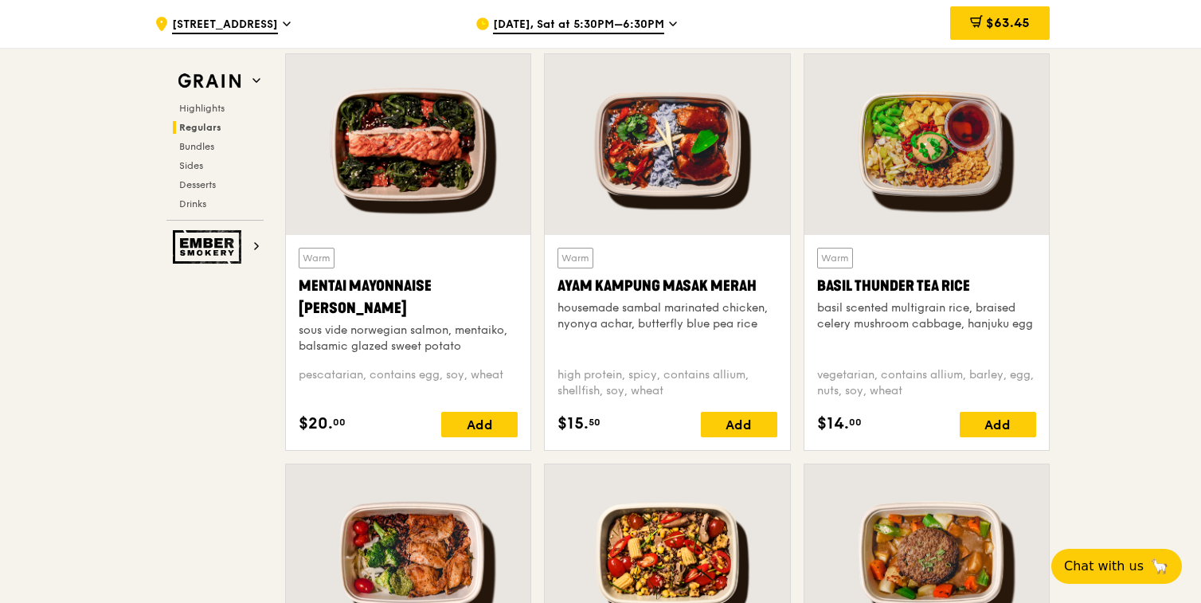
scroll to position [1390, 0]
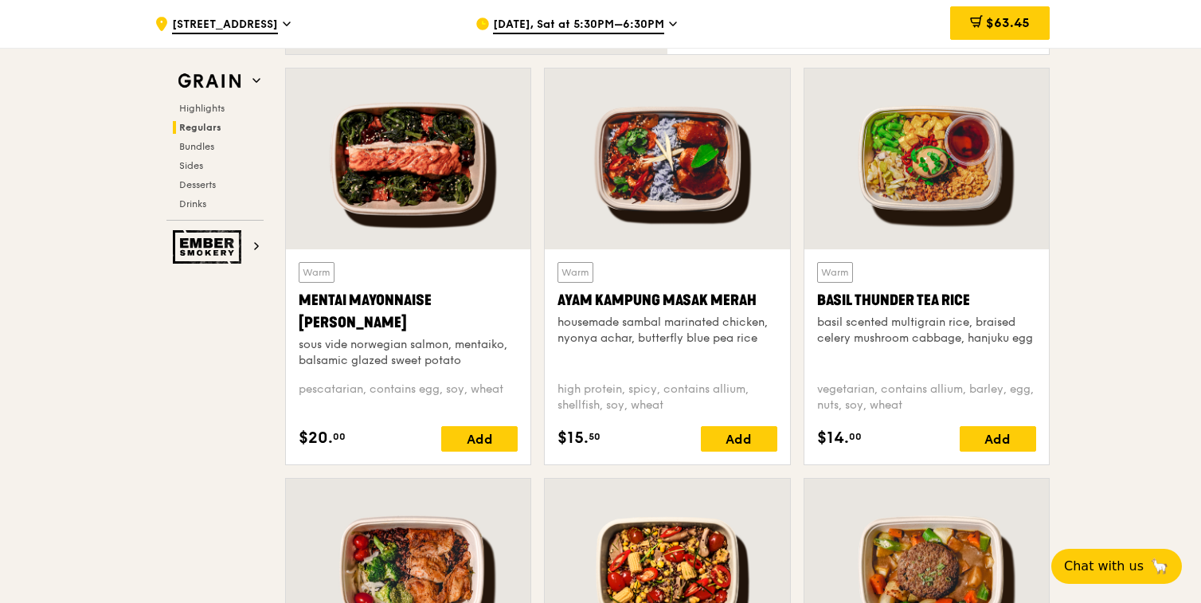
click at [717, 273] on div "Warm Ayam Kampung Masak Merah housemade sambal marinated chicken, nyonya achar,…" at bounding box center [667, 315] width 219 height 107
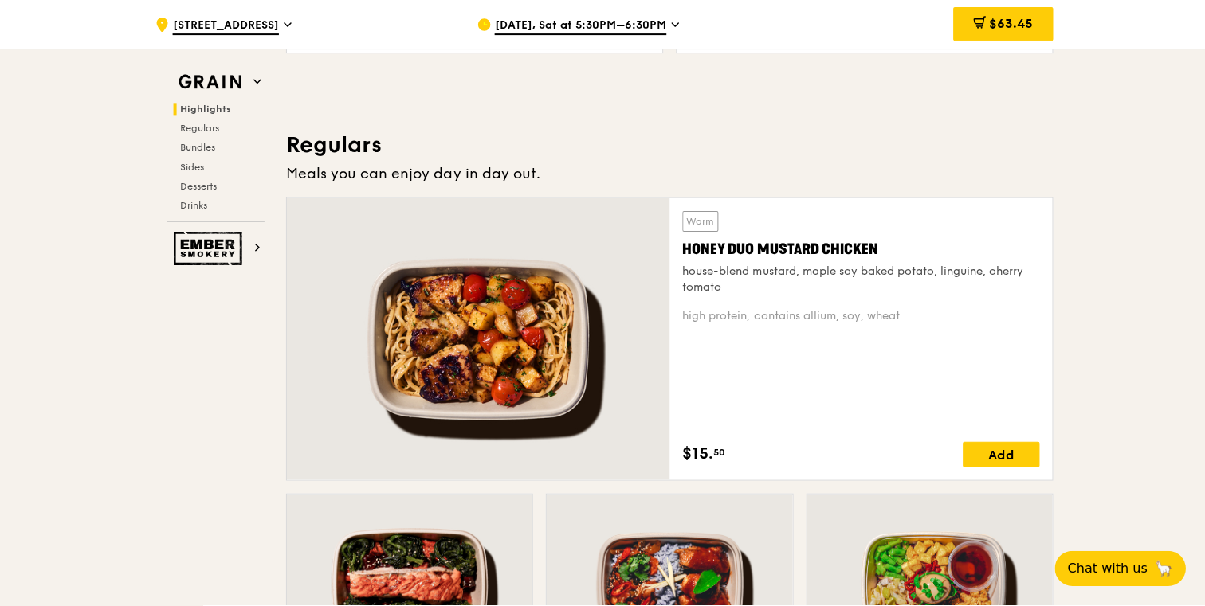
scroll to position [965, 0]
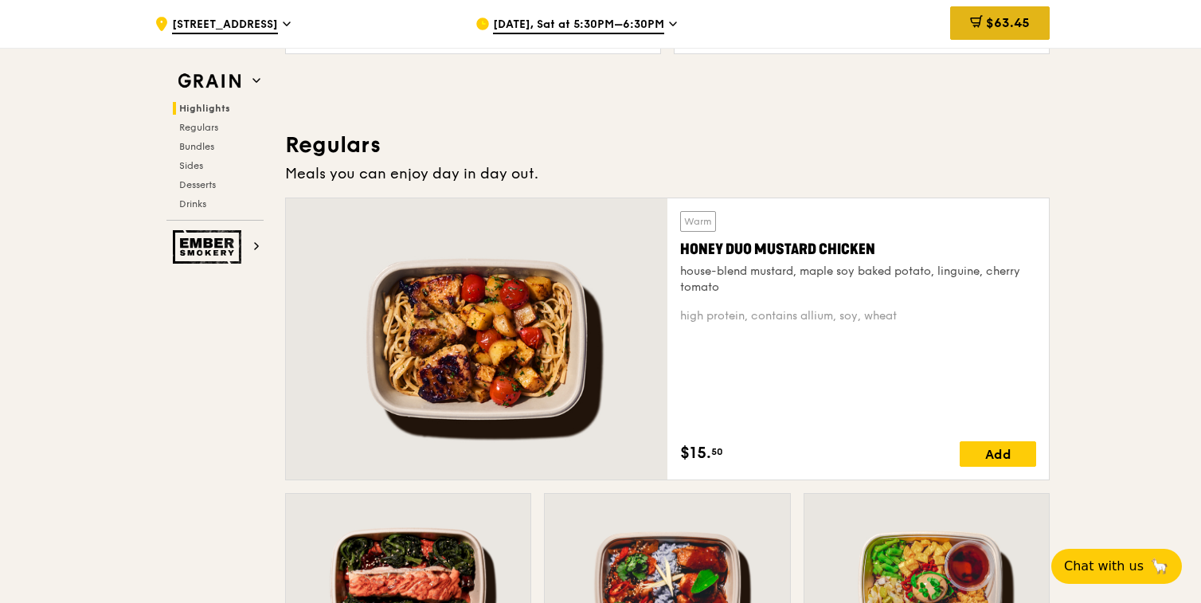
click at [1003, 29] on span "$63.45" at bounding box center [1008, 22] width 44 height 15
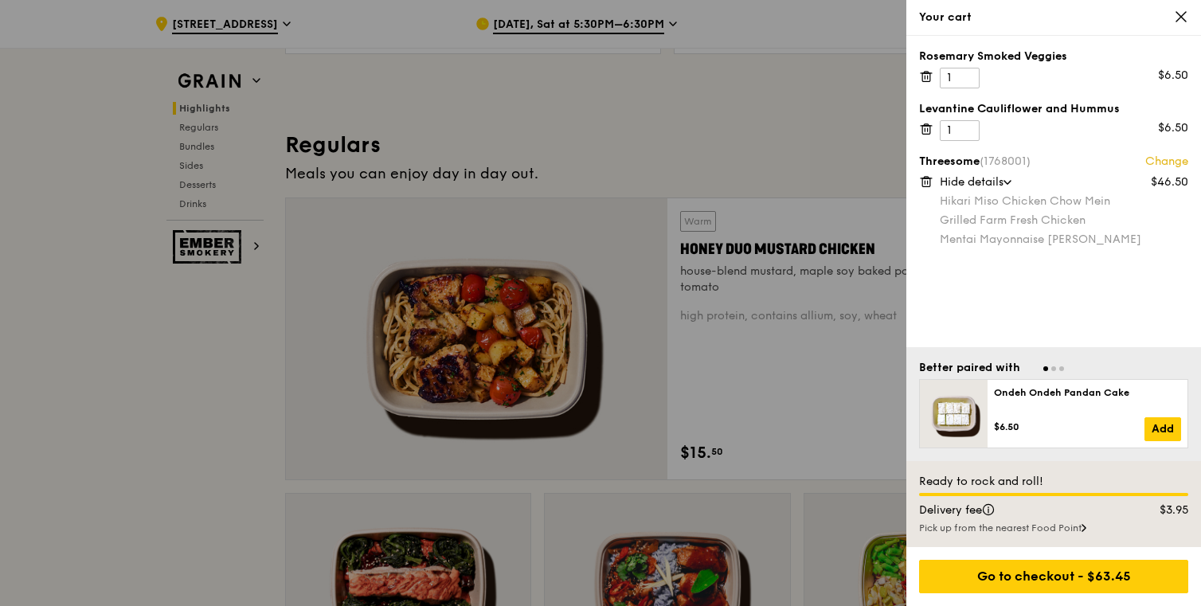
click at [1158, 160] on link "Change" at bounding box center [1167, 162] width 43 height 16
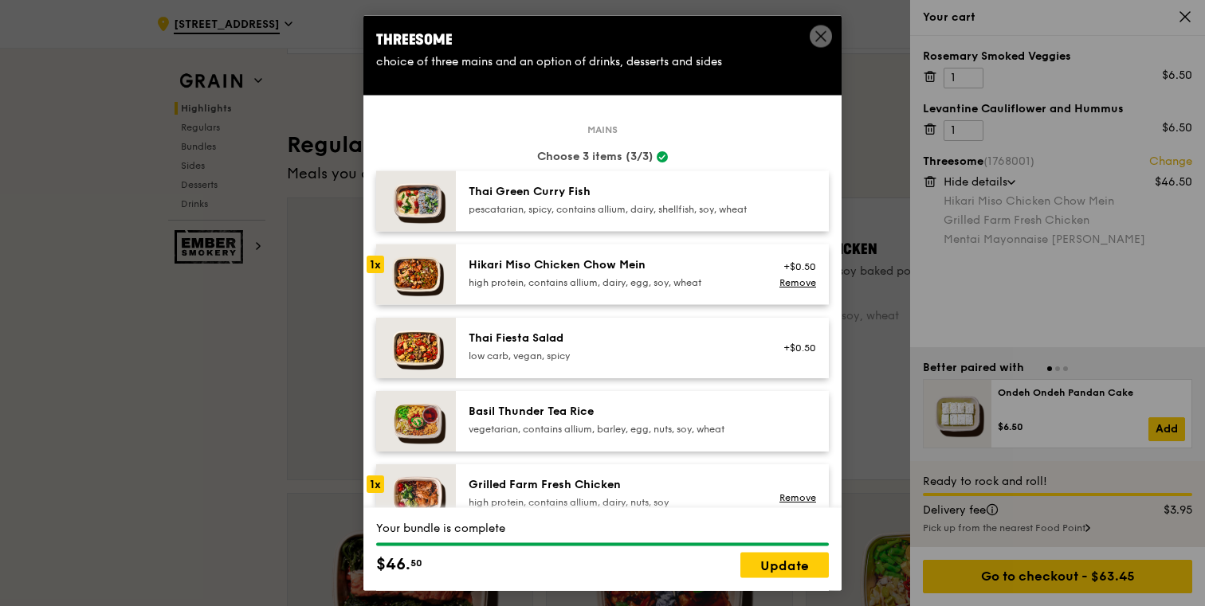
click at [376, 272] on div "1x" at bounding box center [375, 264] width 18 height 18
click at [794, 288] on link "Remove" at bounding box center [797, 281] width 37 height 11
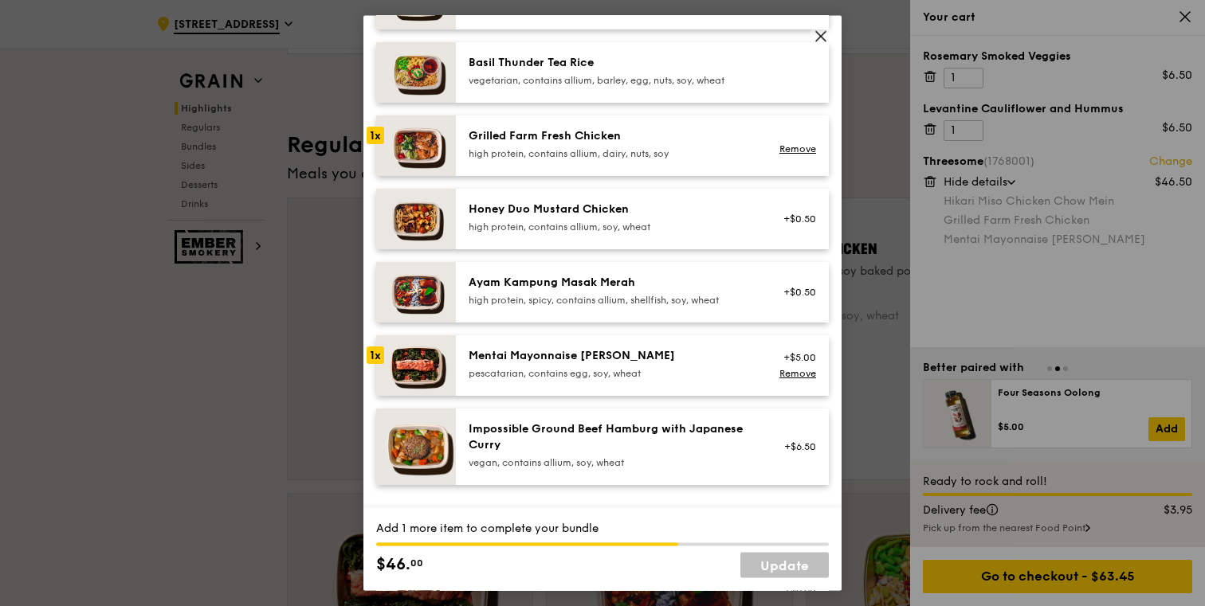
scroll to position [361, 0]
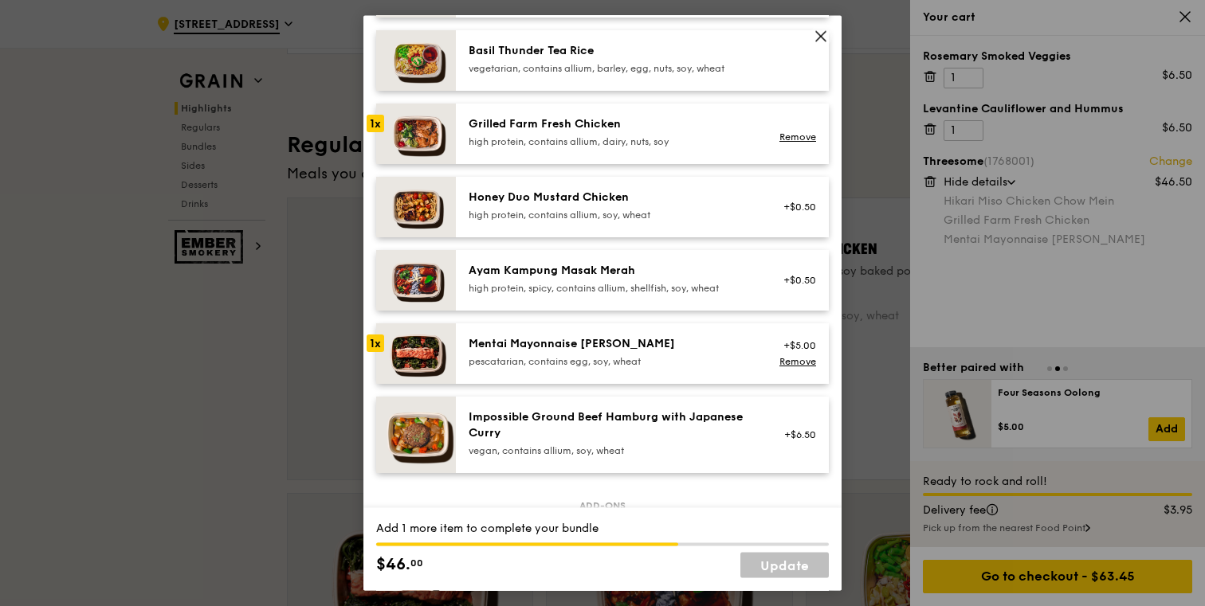
click at [633, 278] on div "Ayam Kampung Masak Merah" at bounding box center [611, 270] width 286 height 16
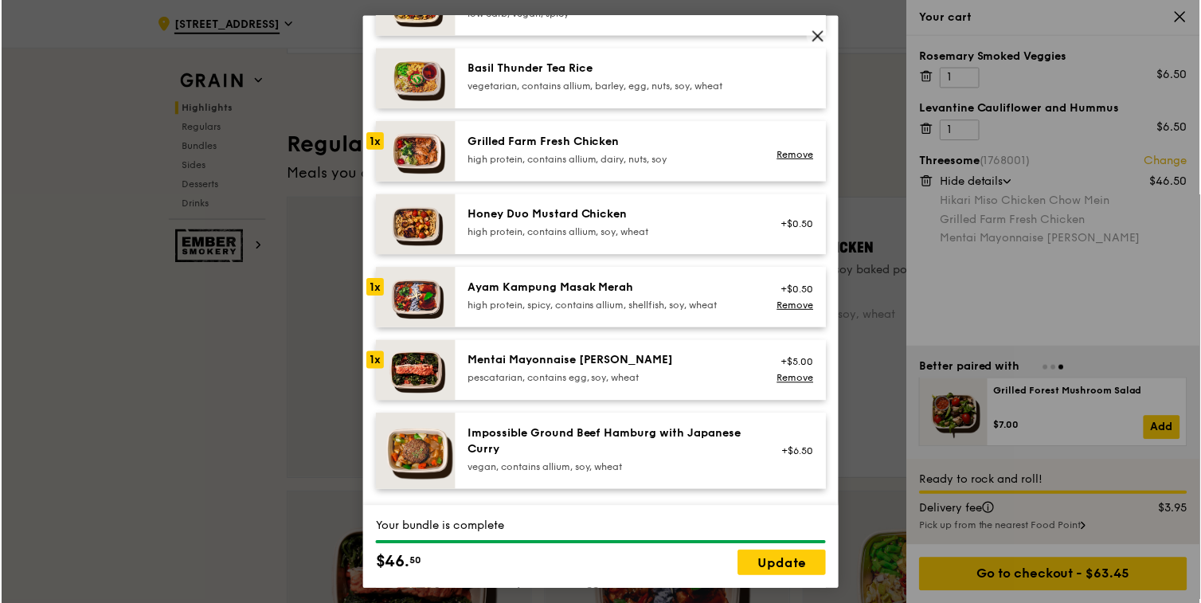
scroll to position [308, 0]
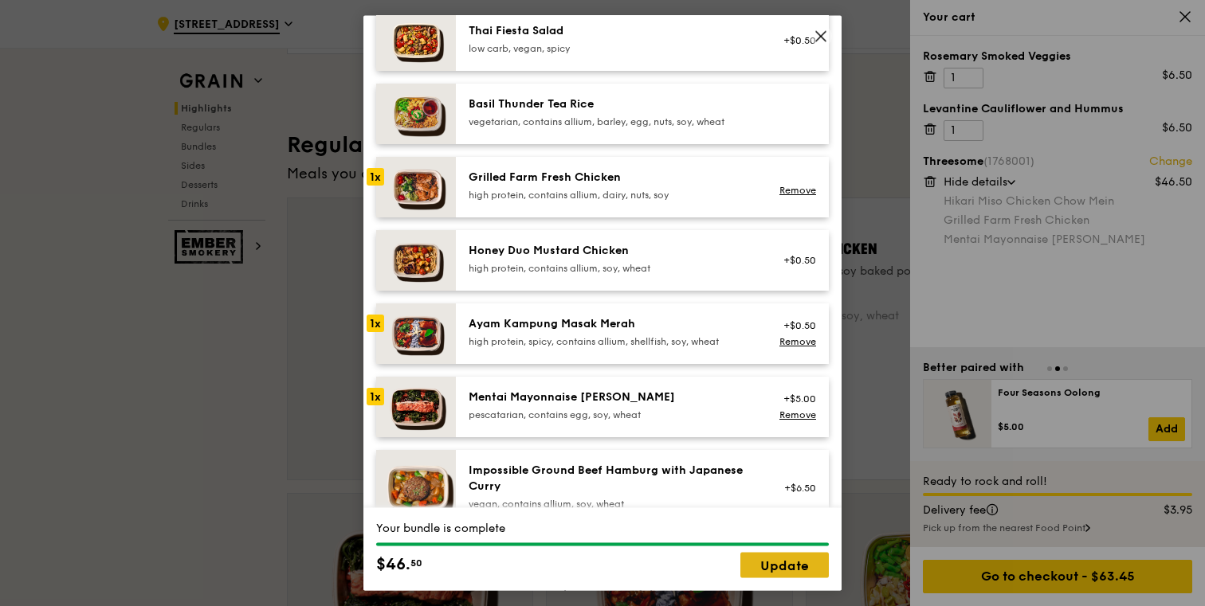
click at [801, 560] on link "Update" at bounding box center [784, 565] width 88 height 25
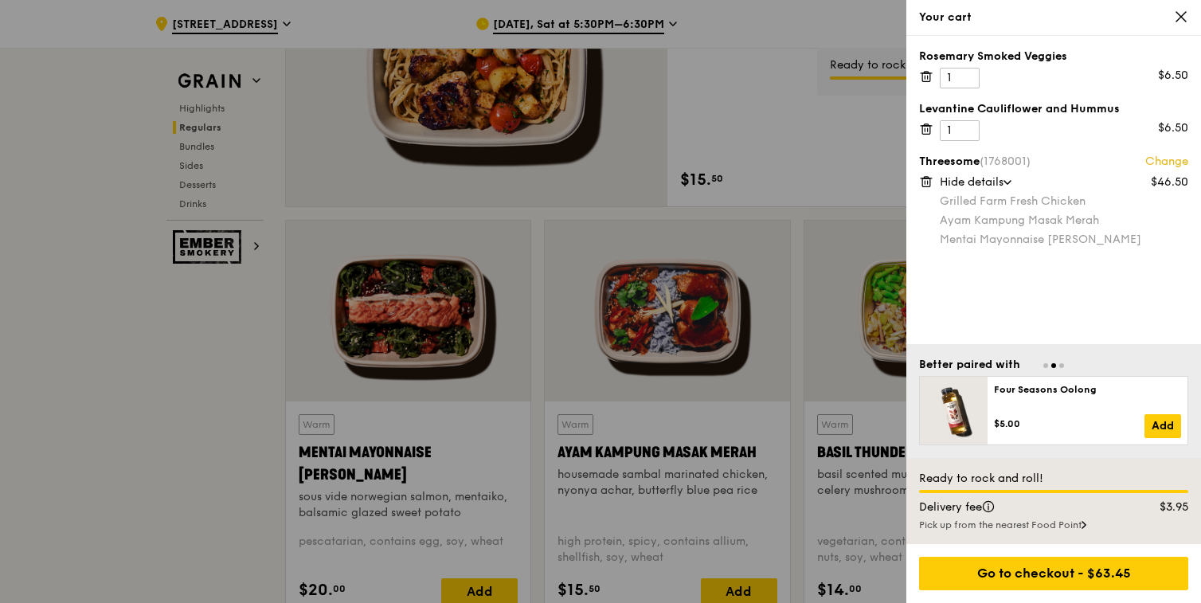
scroll to position [1294, 0]
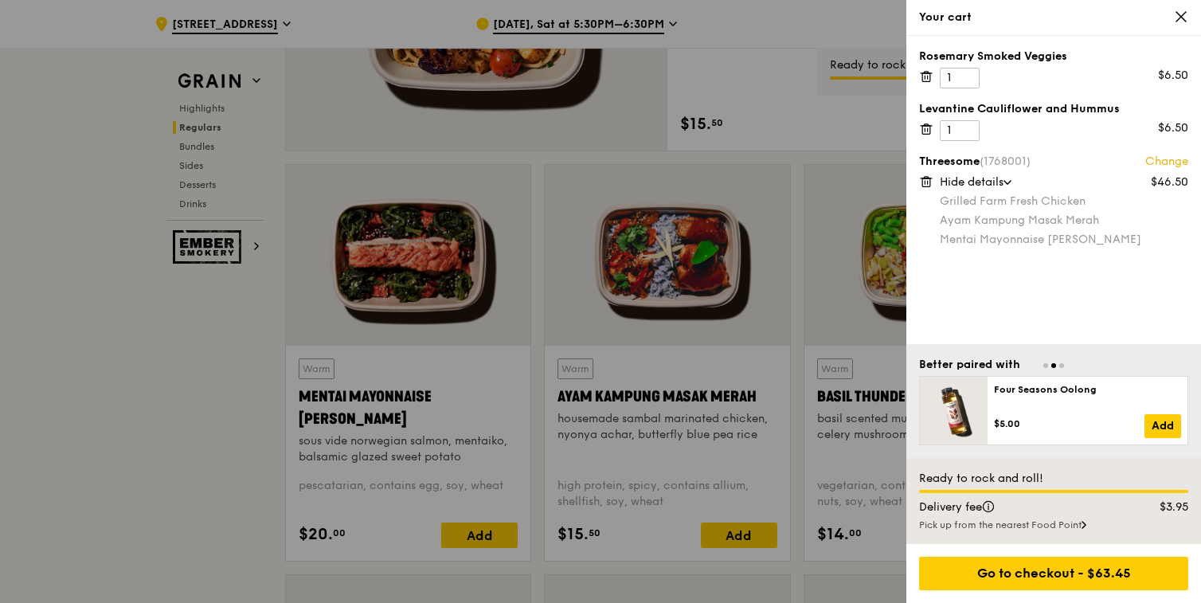
click at [220, 351] on div at bounding box center [600, 301] width 1201 height 603
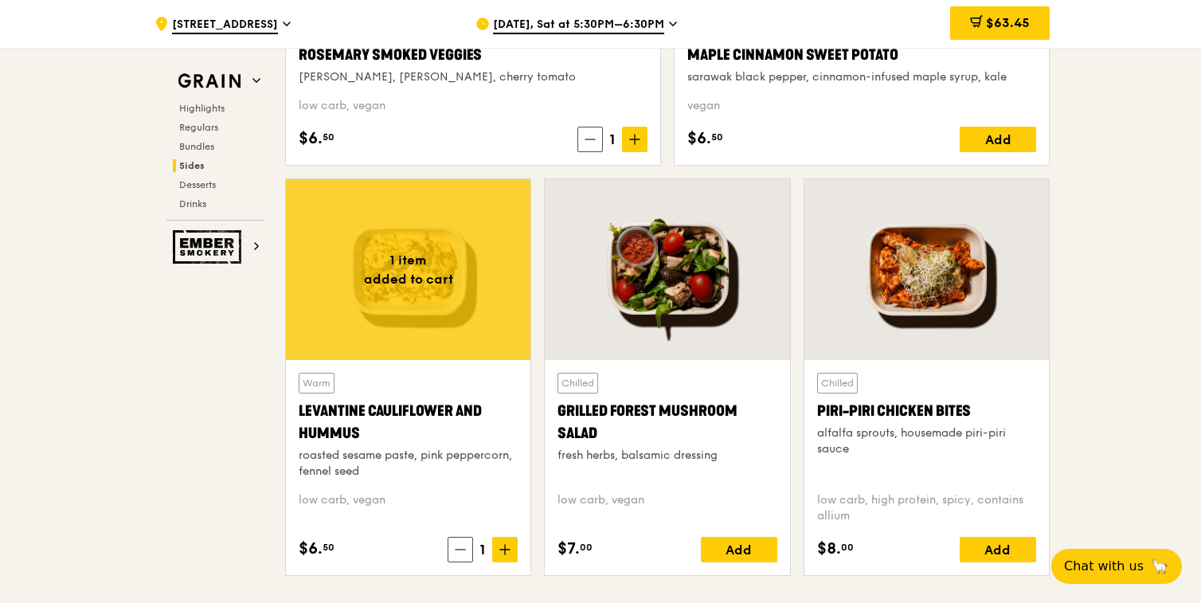
scroll to position [3954, 0]
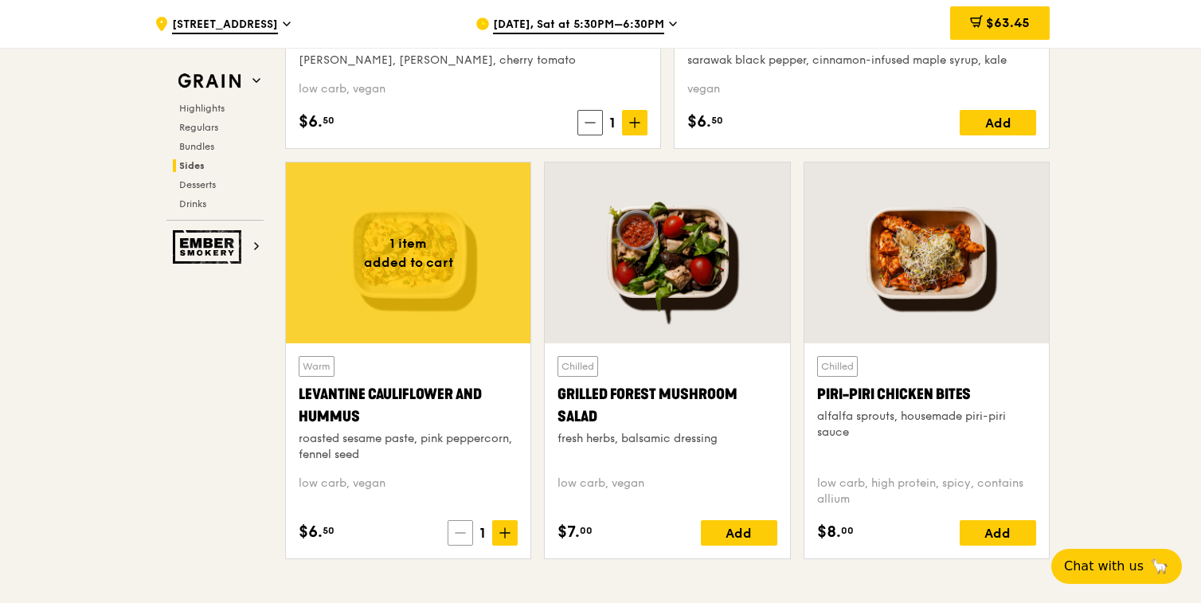
click at [462, 532] on icon at bounding box center [460, 532] width 11 height 11
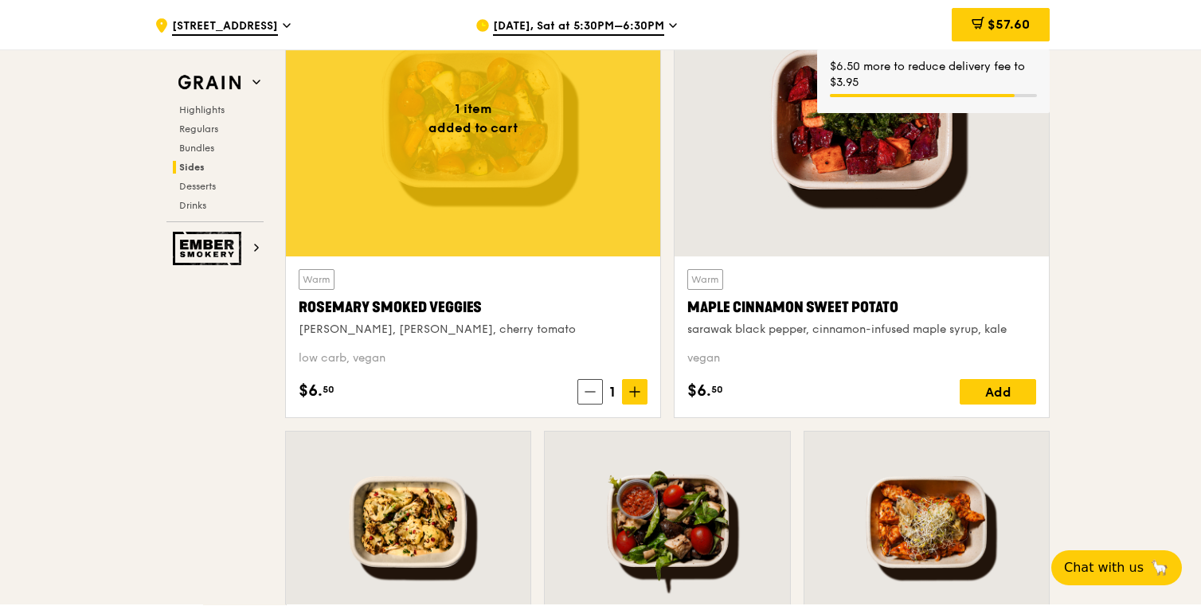
scroll to position [3678, 0]
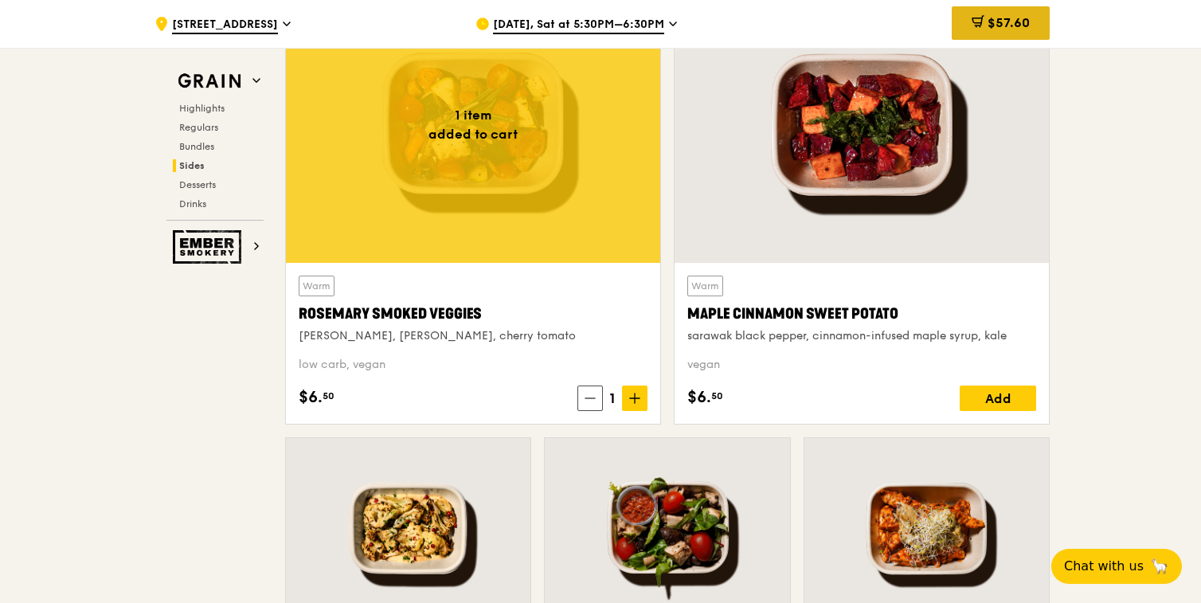
click at [1034, 24] on div "$57.60" at bounding box center [1001, 22] width 98 height 33
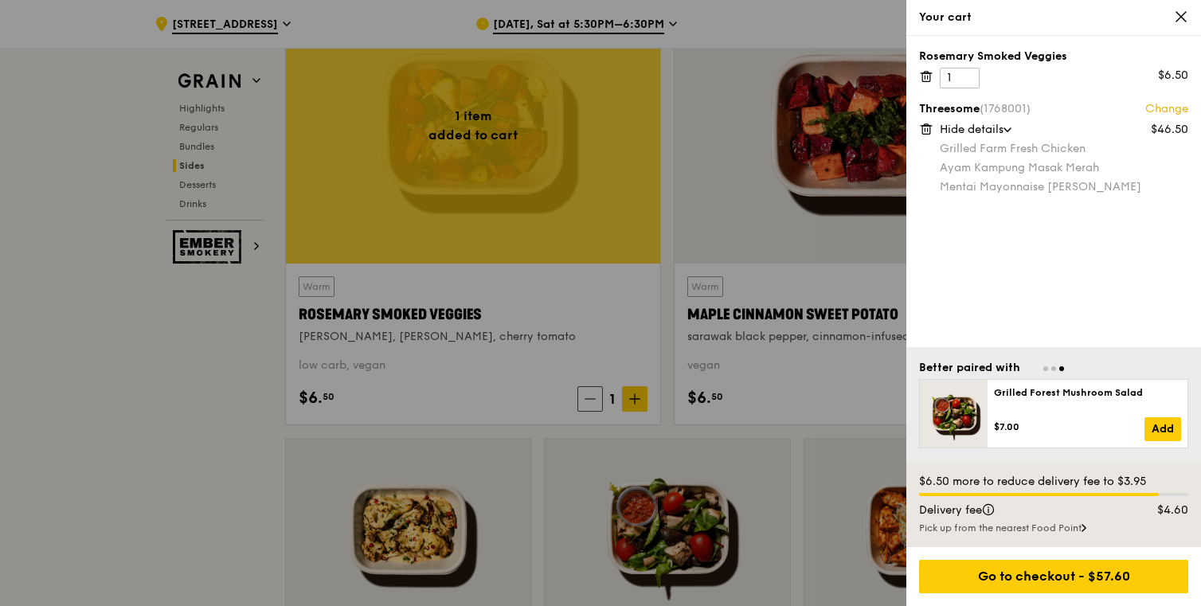
scroll to position [3677, 0]
click at [244, 404] on div at bounding box center [600, 303] width 1201 height 606
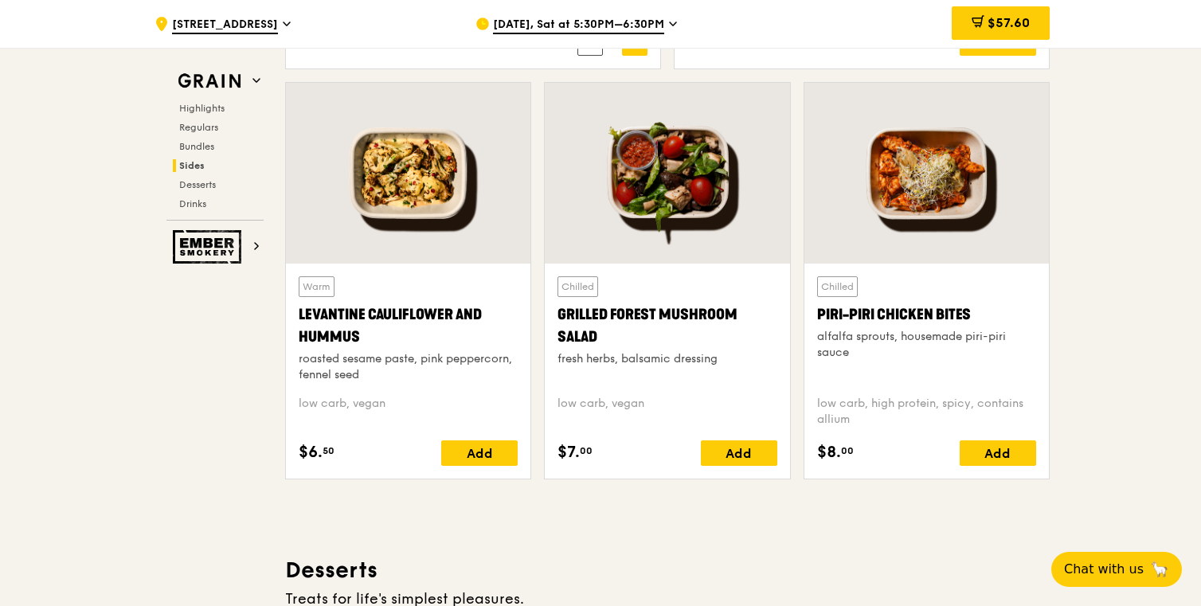
scroll to position [4036, 0]
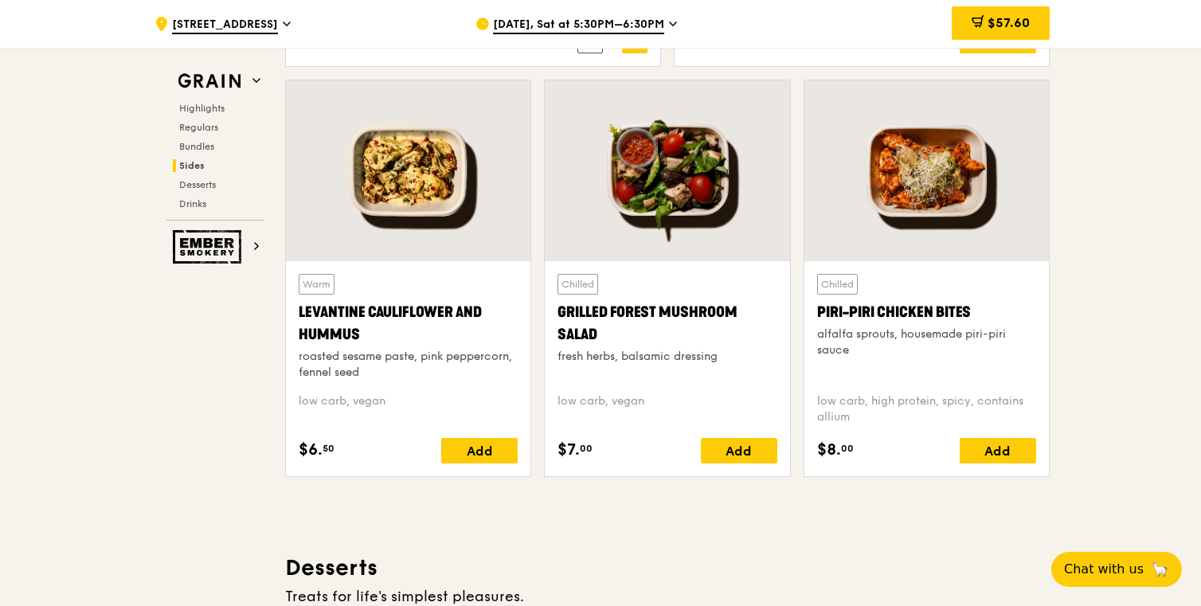
click at [964, 127] on div at bounding box center [927, 170] width 245 height 181
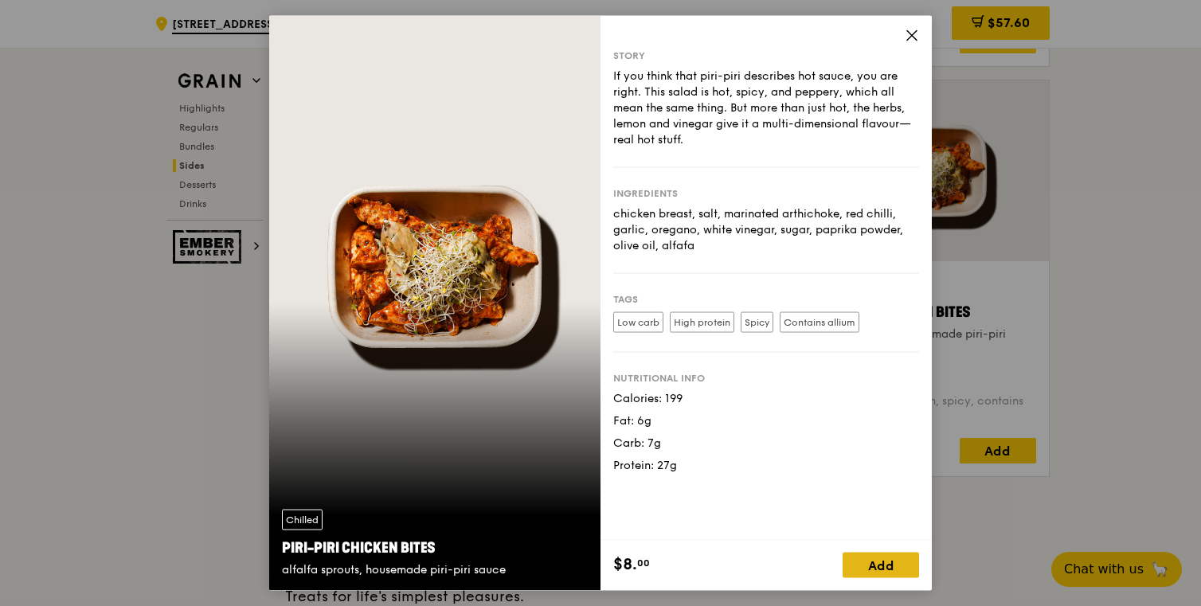
click at [887, 568] on div "Add" at bounding box center [881, 565] width 76 height 25
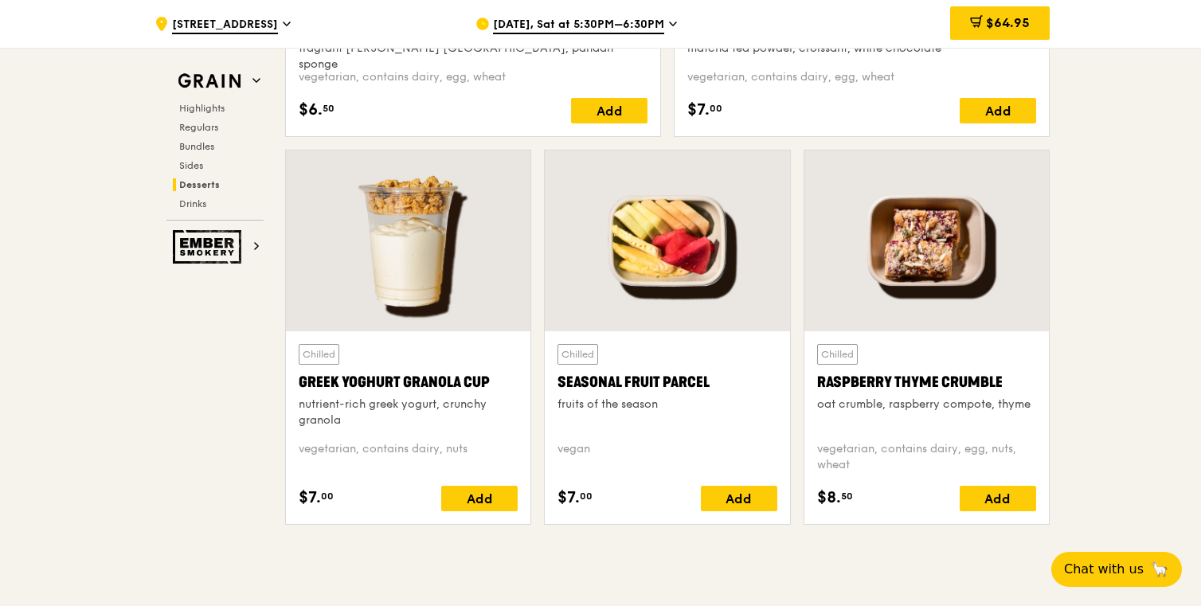
scroll to position [4971, 0]
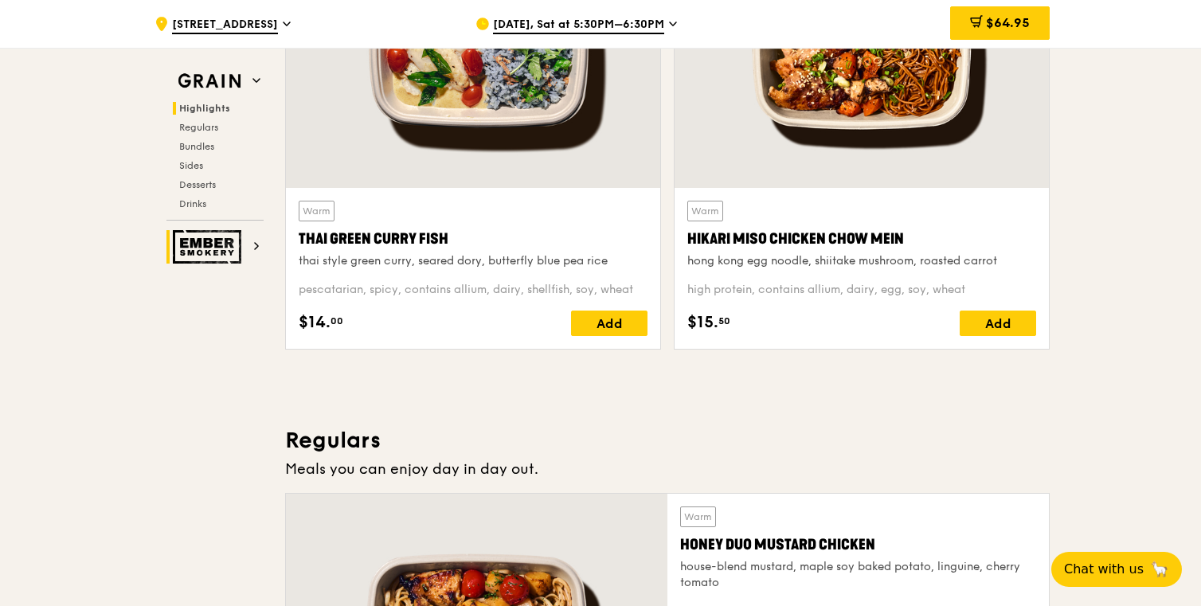
click at [234, 243] on img at bounding box center [209, 246] width 73 height 33
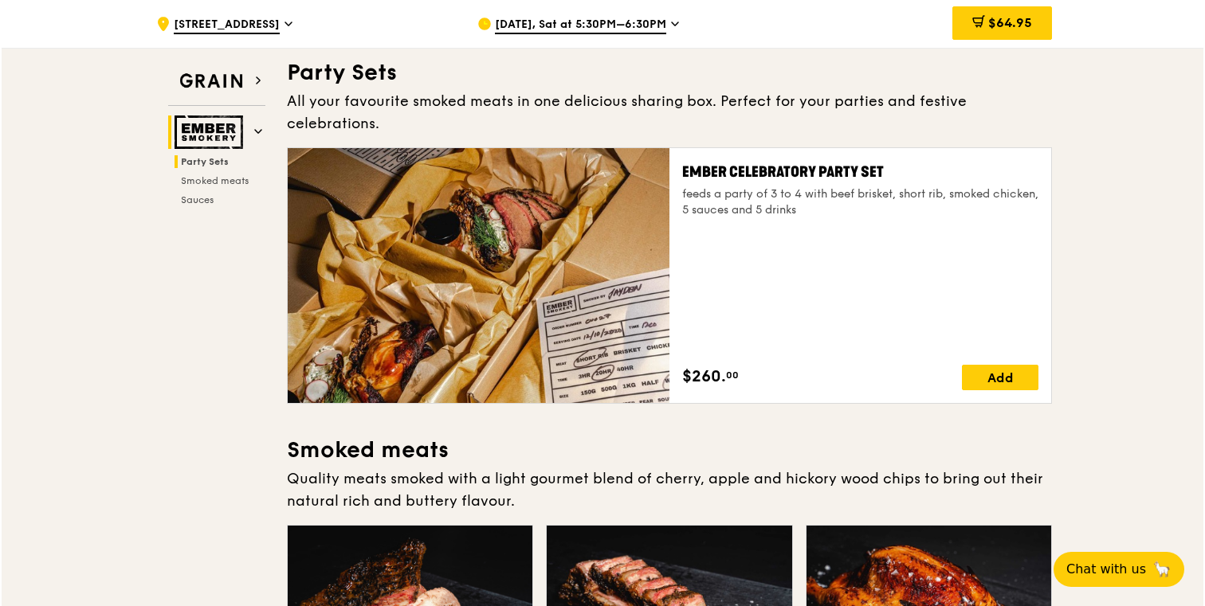
scroll to position [51, 0]
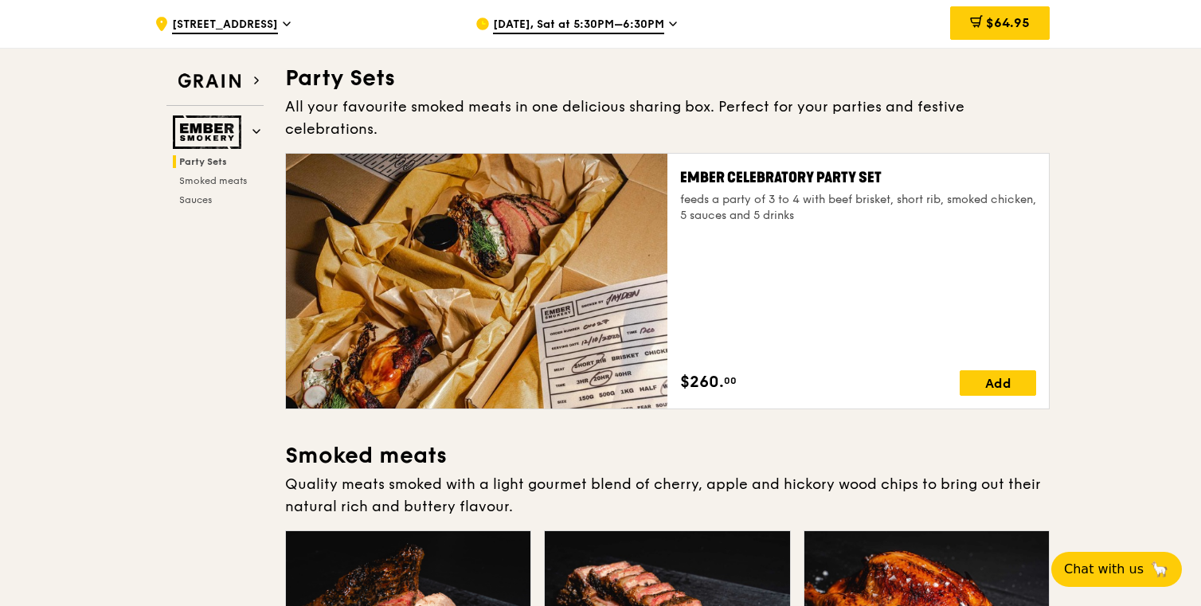
click at [828, 167] on div "Ember Celebratory Party Set" at bounding box center [858, 178] width 356 height 22
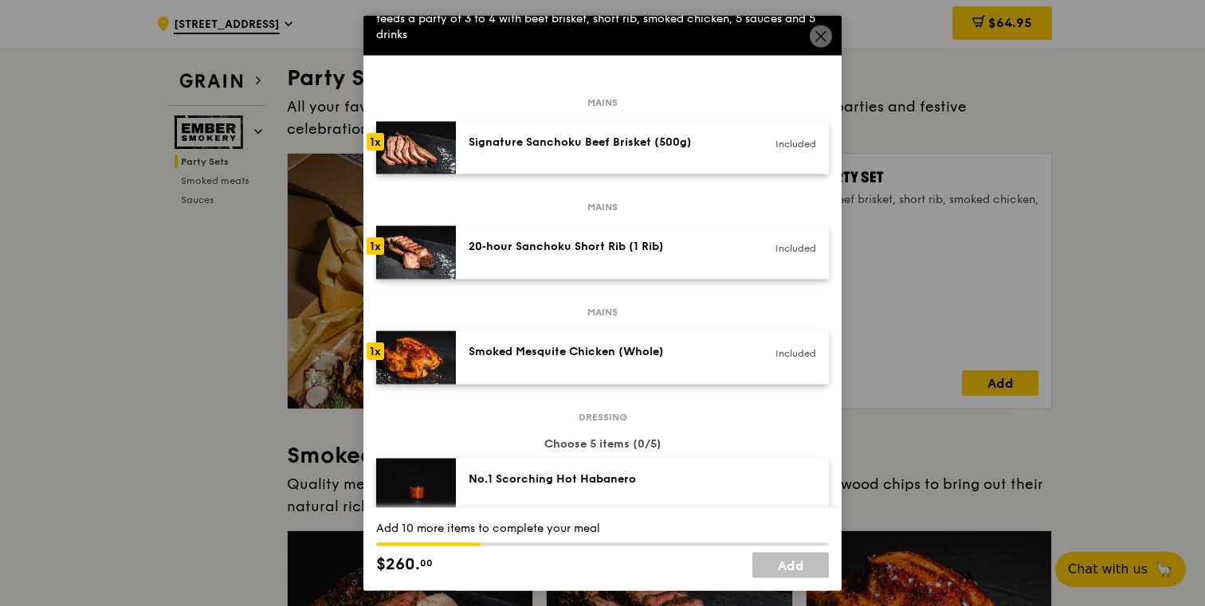
scroll to position [0, 0]
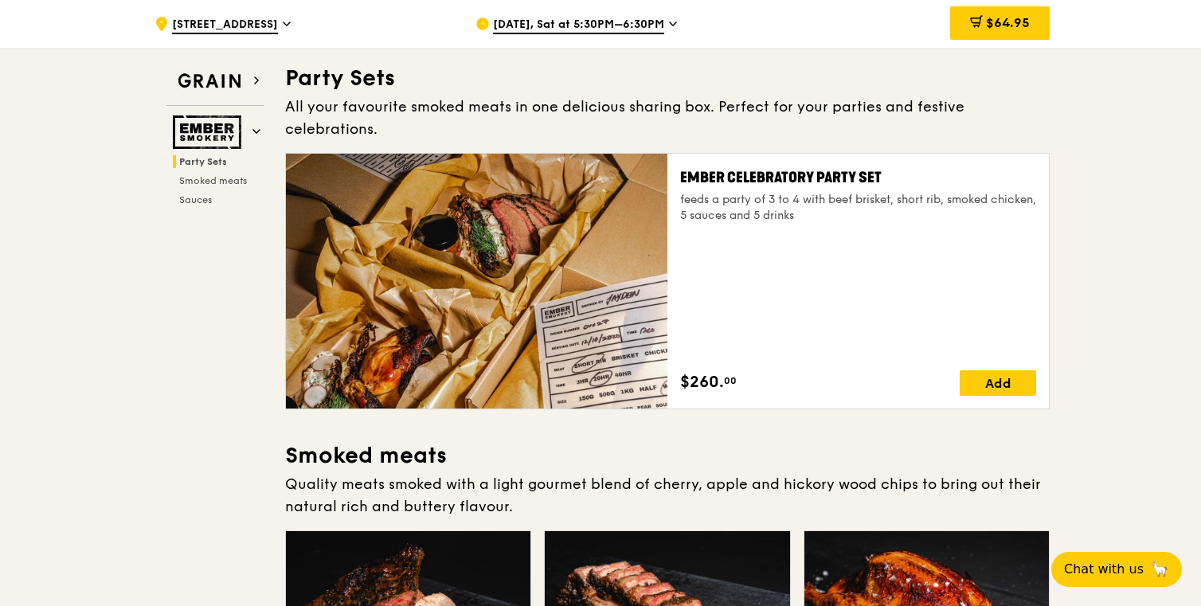
click at [814, 192] on div "feeds a party of 3 to 4 with beef brisket, short rib, smoked chicken, 5 sauces …" at bounding box center [858, 208] width 356 height 32
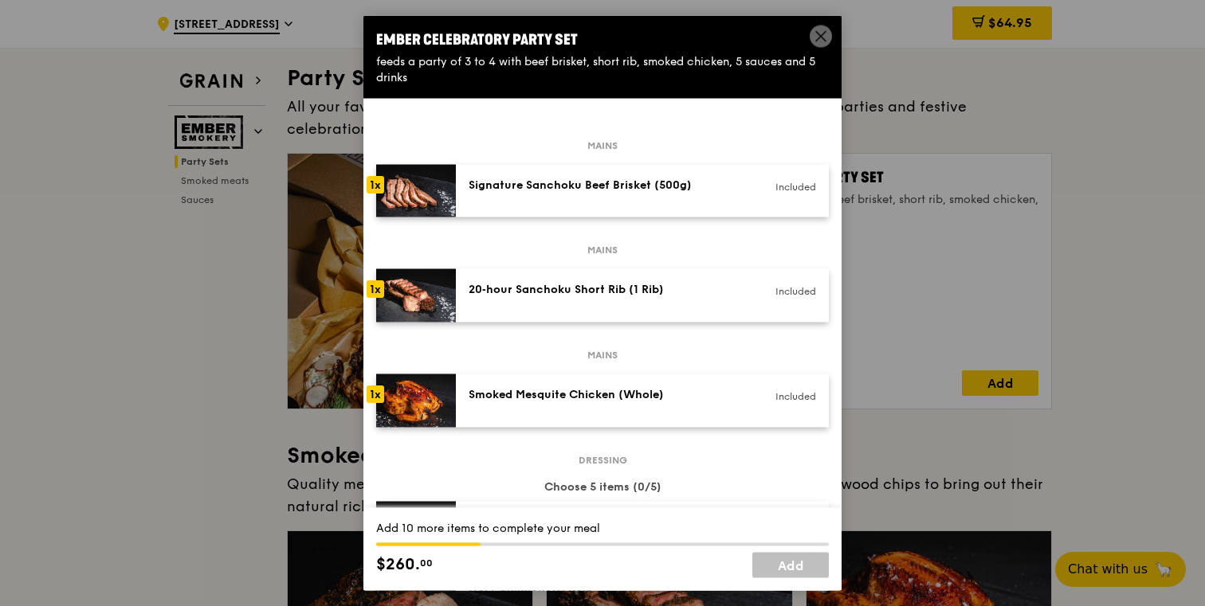
click at [646, 209] on div "Signature Sanchoku Beef Brisket (500g) Included" at bounding box center [642, 190] width 373 height 53
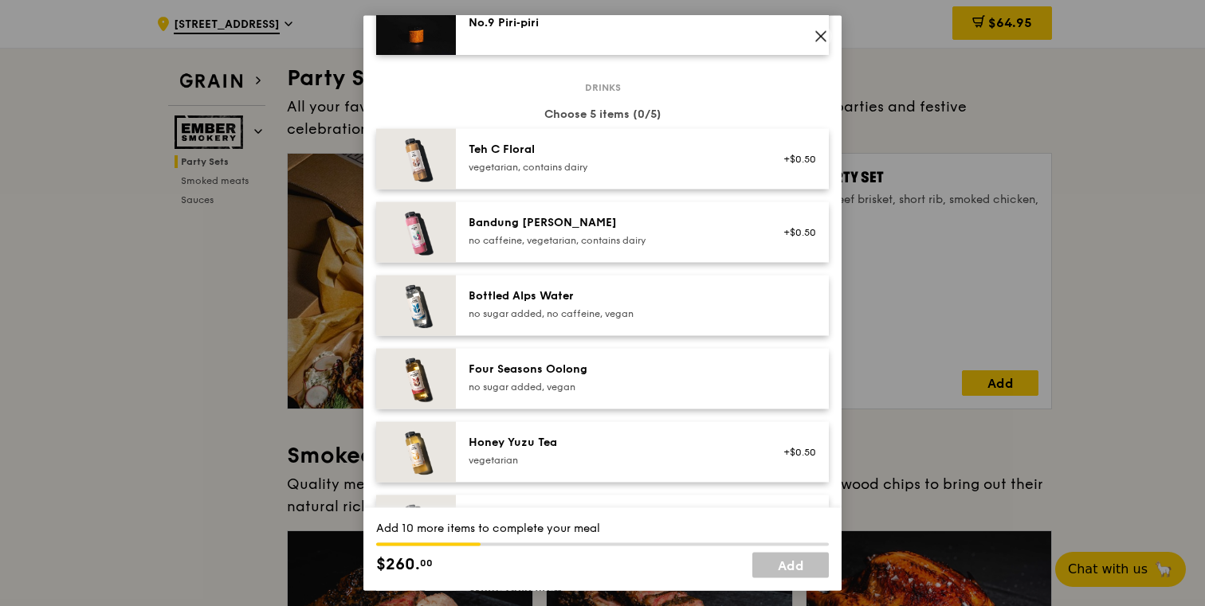
scroll to position [772, 0]
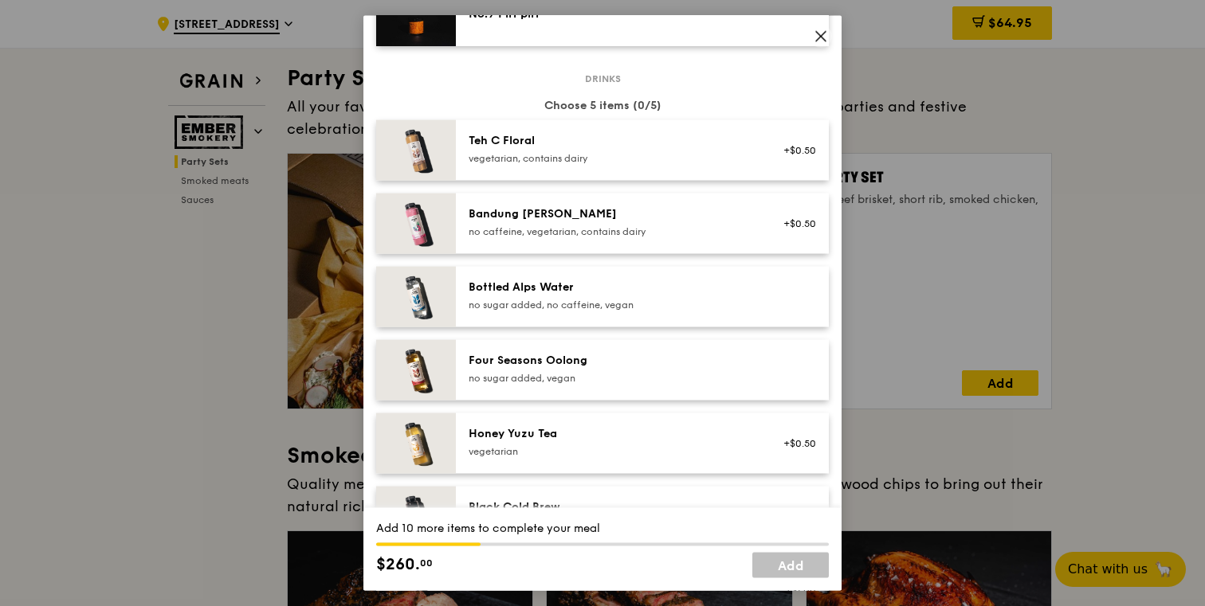
click at [648, 304] on div "no sugar added, no caffeine, vegan" at bounding box center [611, 305] width 286 height 13
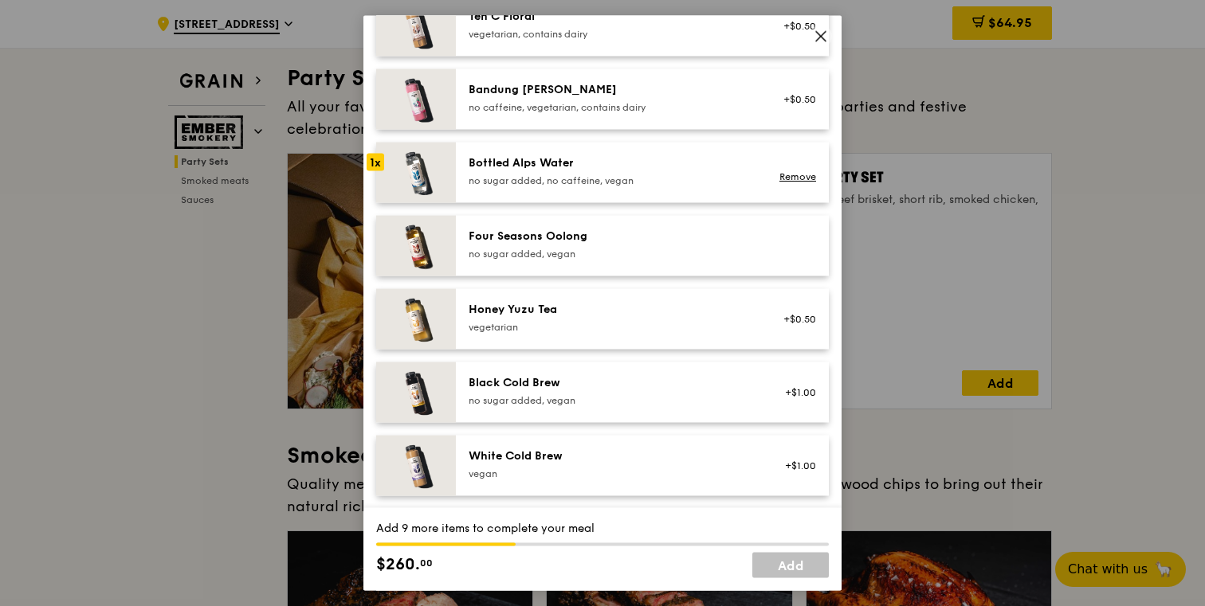
scroll to position [901, 0]
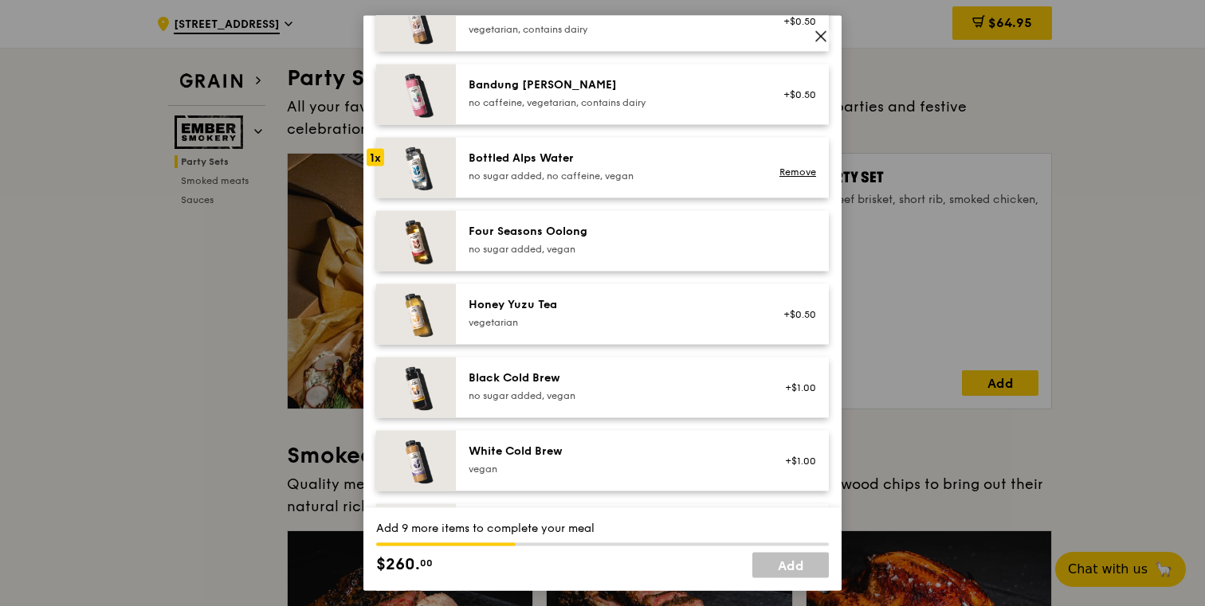
click at [648, 304] on div "Honey Yuzu Tea" at bounding box center [611, 305] width 286 height 16
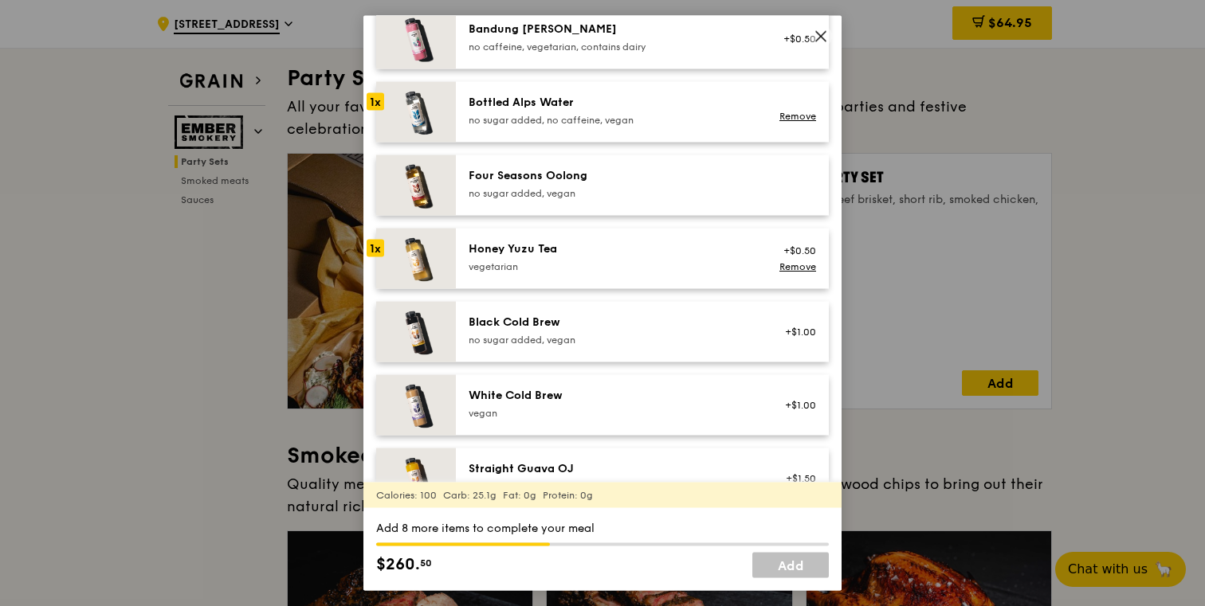
click at [641, 323] on div "Black Cold Brew" at bounding box center [611, 323] width 286 height 16
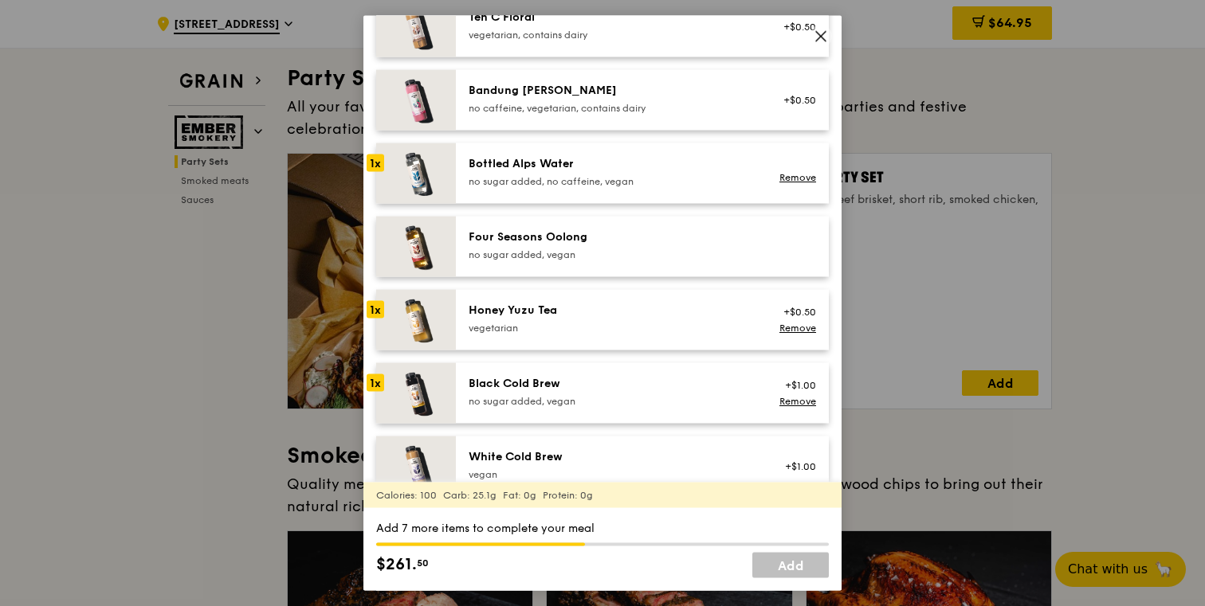
scroll to position [877, 0]
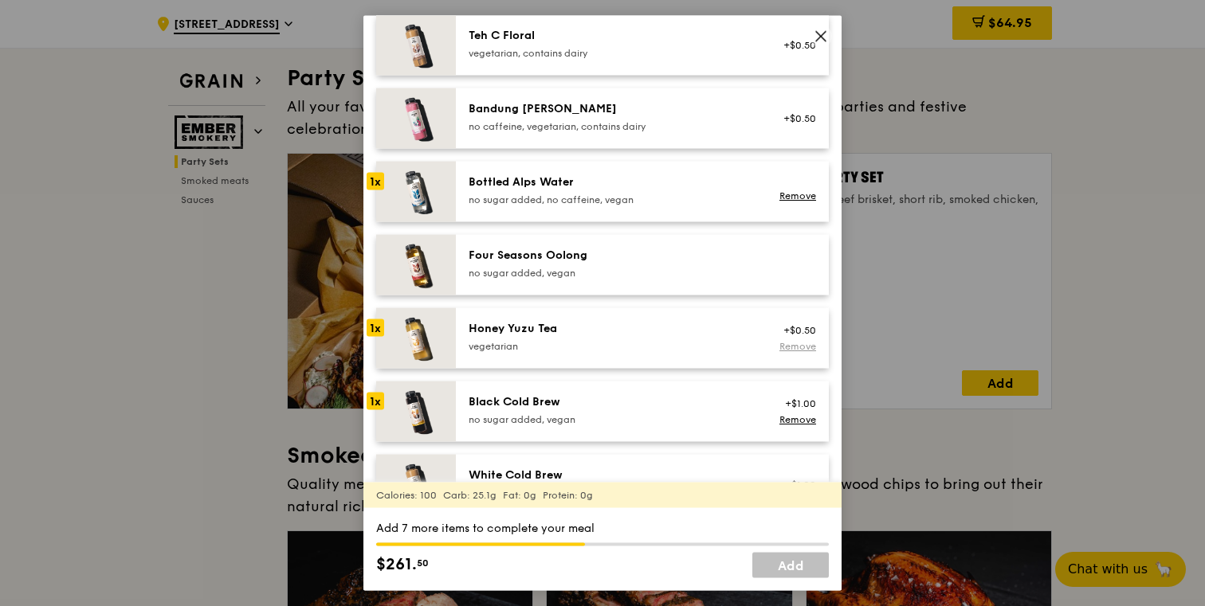
click at [798, 343] on link "Remove" at bounding box center [797, 346] width 37 height 11
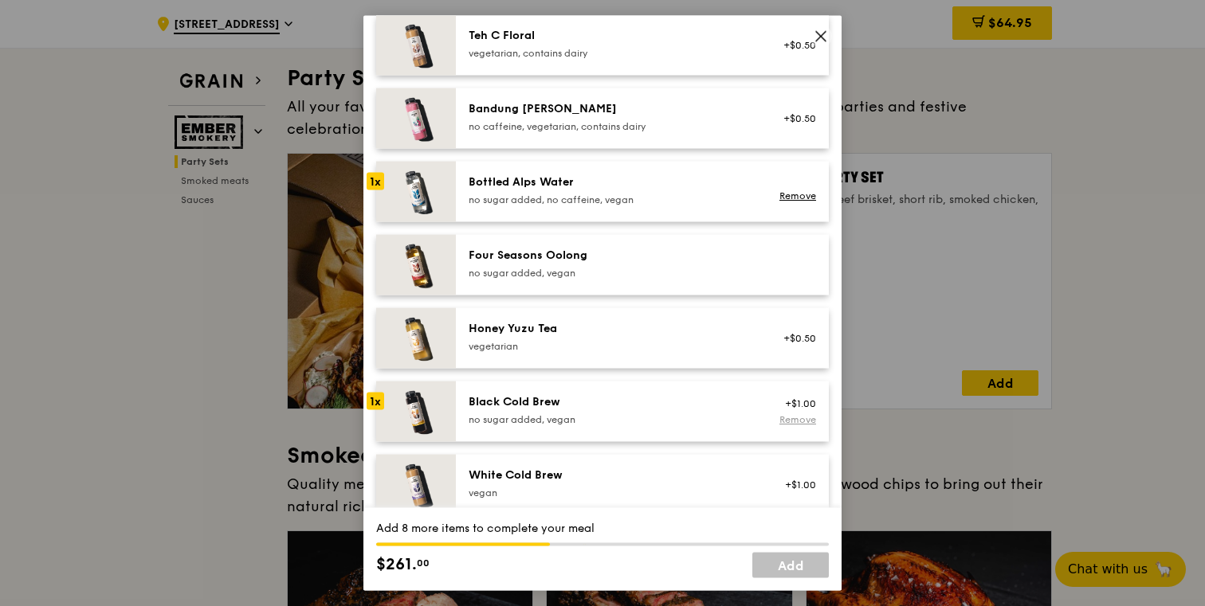
click at [805, 416] on link "Remove" at bounding box center [797, 419] width 37 height 11
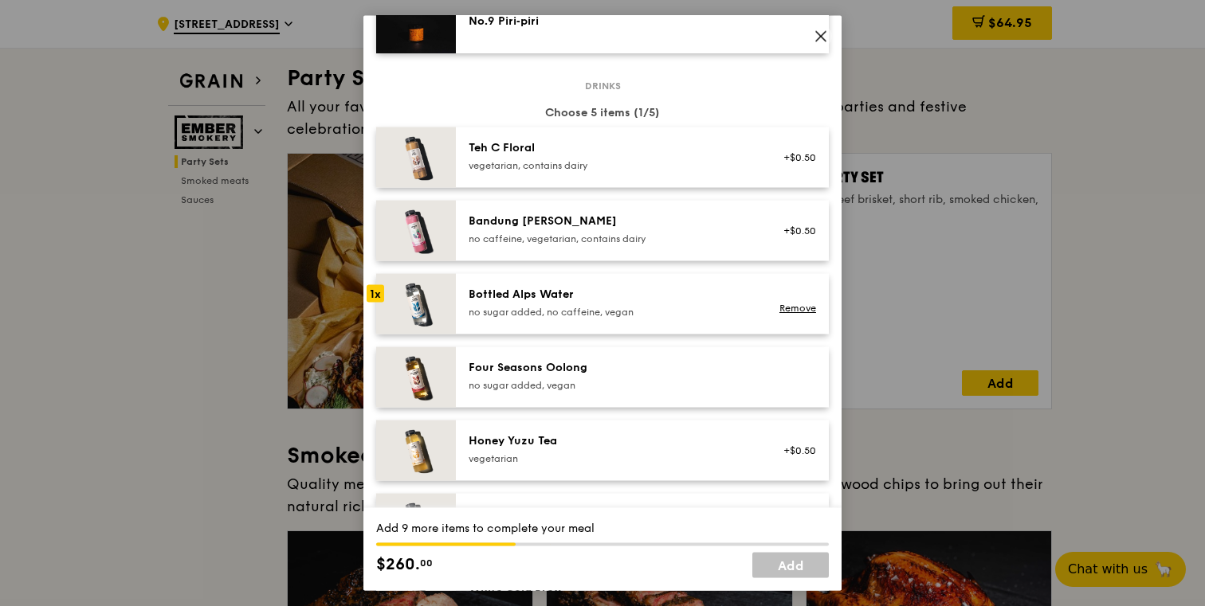
scroll to position [688, 0]
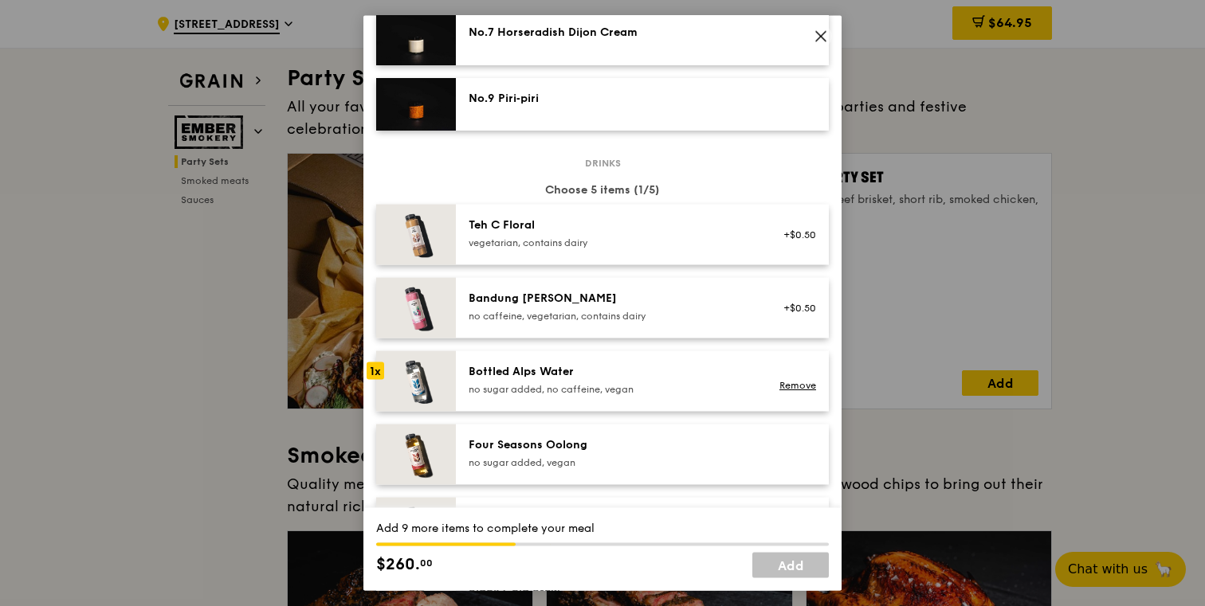
click at [649, 394] on div "no sugar added, no caffeine, vegan" at bounding box center [611, 389] width 286 height 13
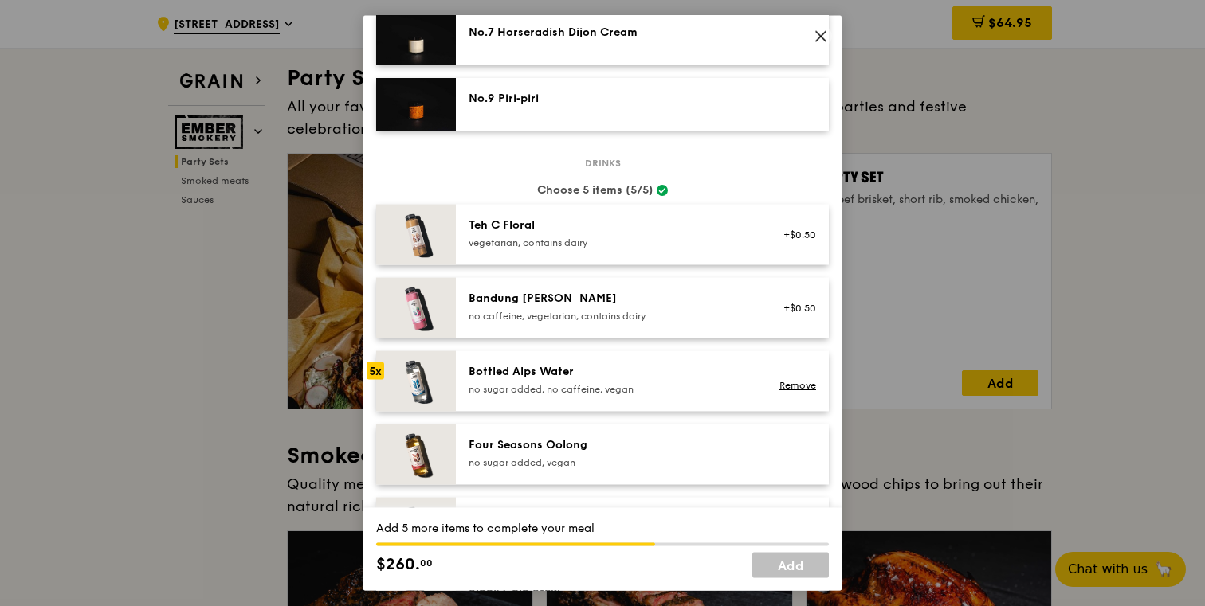
click at [649, 394] on div "no sugar added, no caffeine, vegan" at bounding box center [611, 389] width 286 height 13
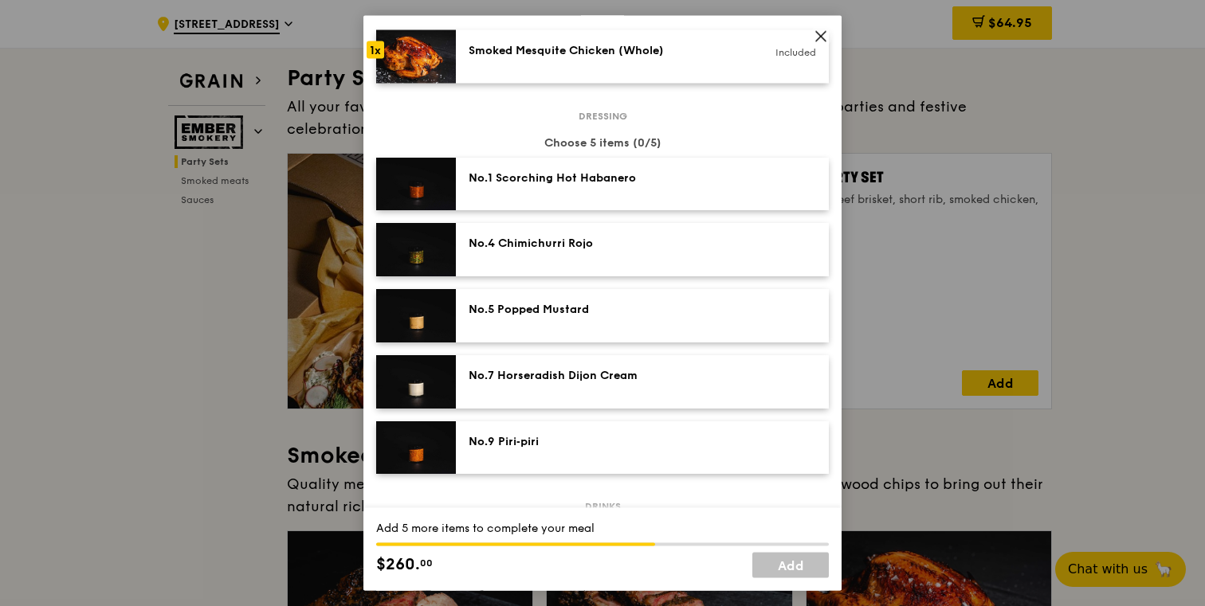
scroll to position [332, 0]
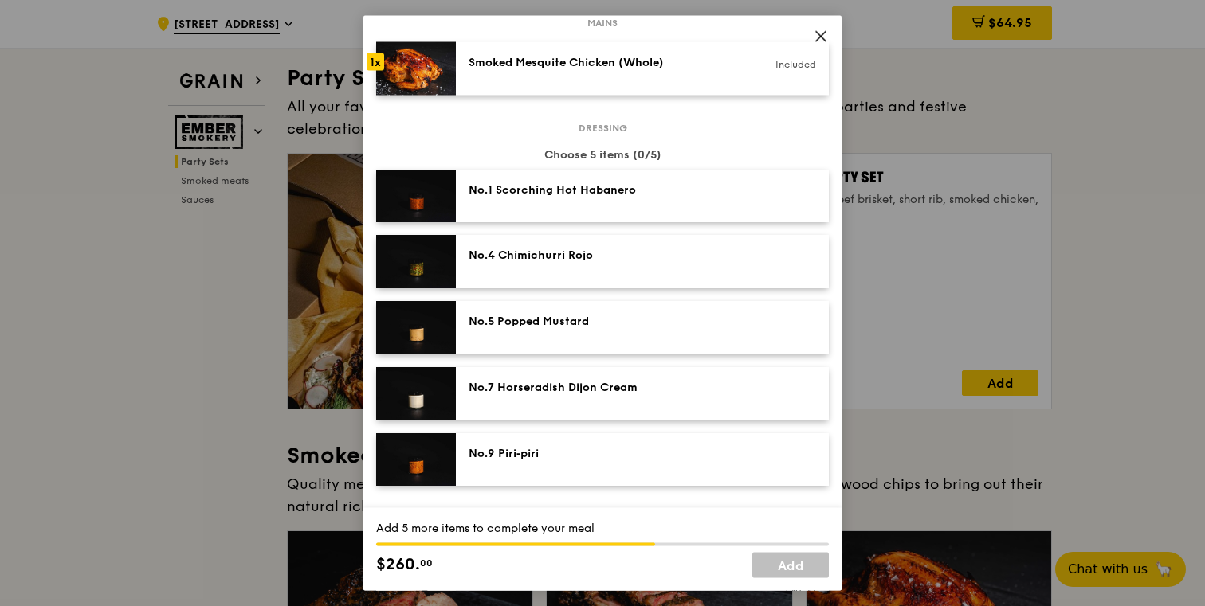
click at [629, 456] on div "No.9 Piri‑piri" at bounding box center [611, 453] width 286 height 16
click at [610, 411] on div "No.7 Horseradish Dijon Cream" at bounding box center [642, 392] width 373 height 53
click at [608, 334] on div "No.5 Popped Mustard" at bounding box center [641, 328] width 347 height 28
click at [608, 280] on div "No.4 Chimichurri Rojo" at bounding box center [642, 261] width 373 height 53
click at [618, 197] on div "No.1 Scorching Hot Habanero" at bounding box center [611, 190] width 286 height 16
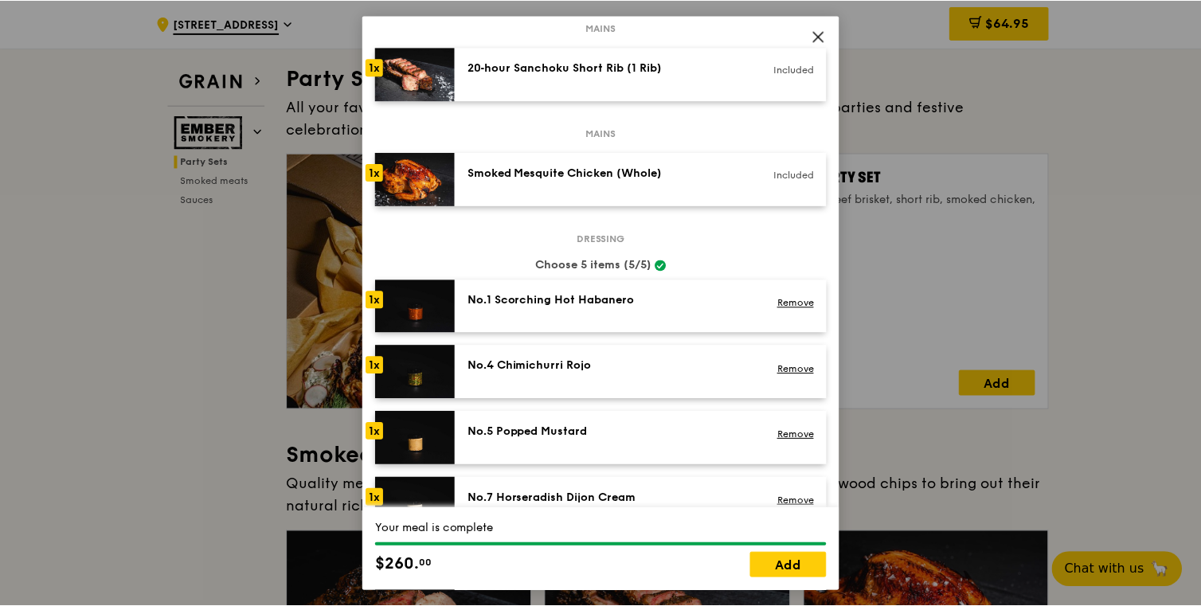
scroll to position [0, 0]
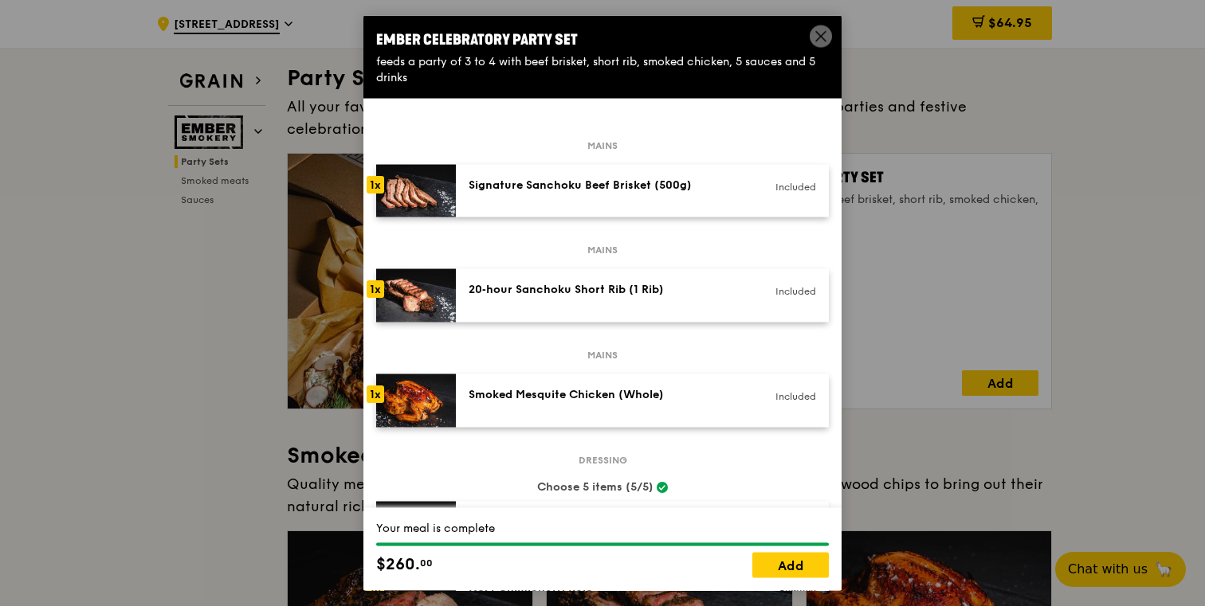
click at [829, 25] on div "Ember Celebratory Party Set feeds a party of 3 to 4 with beef brisket, short ri…" at bounding box center [602, 56] width 478 height 83
click at [823, 34] on icon at bounding box center [820, 36] width 14 height 14
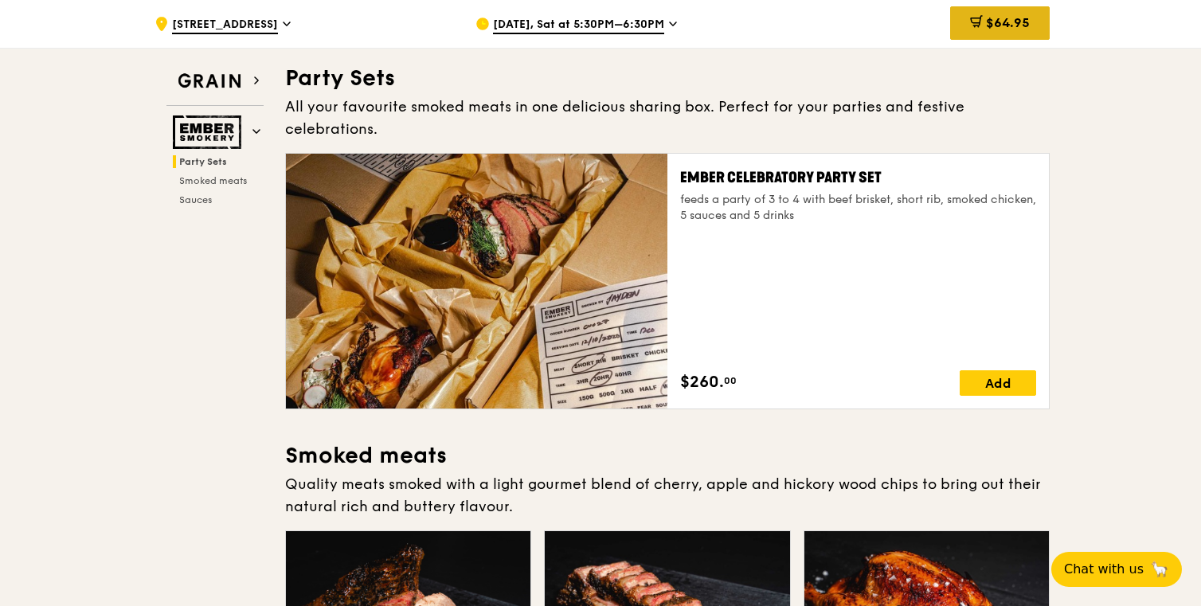
click at [1011, 22] on span "$64.95" at bounding box center [1008, 22] width 44 height 15
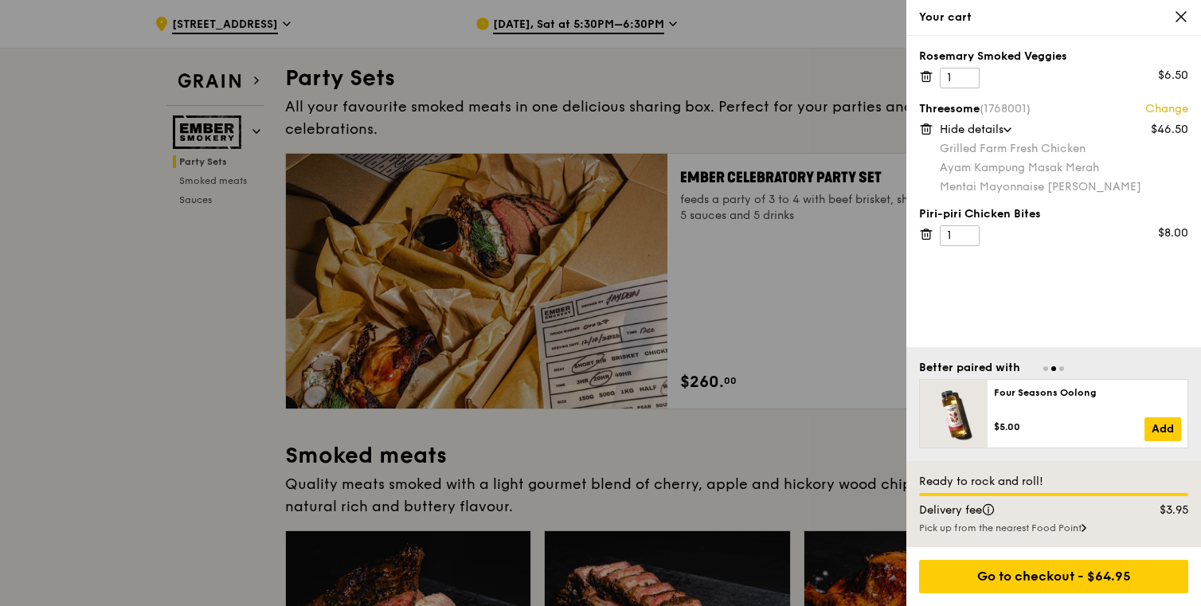
click at [253, 325] on div at bounding box center [600, 303] width 1201 height 606
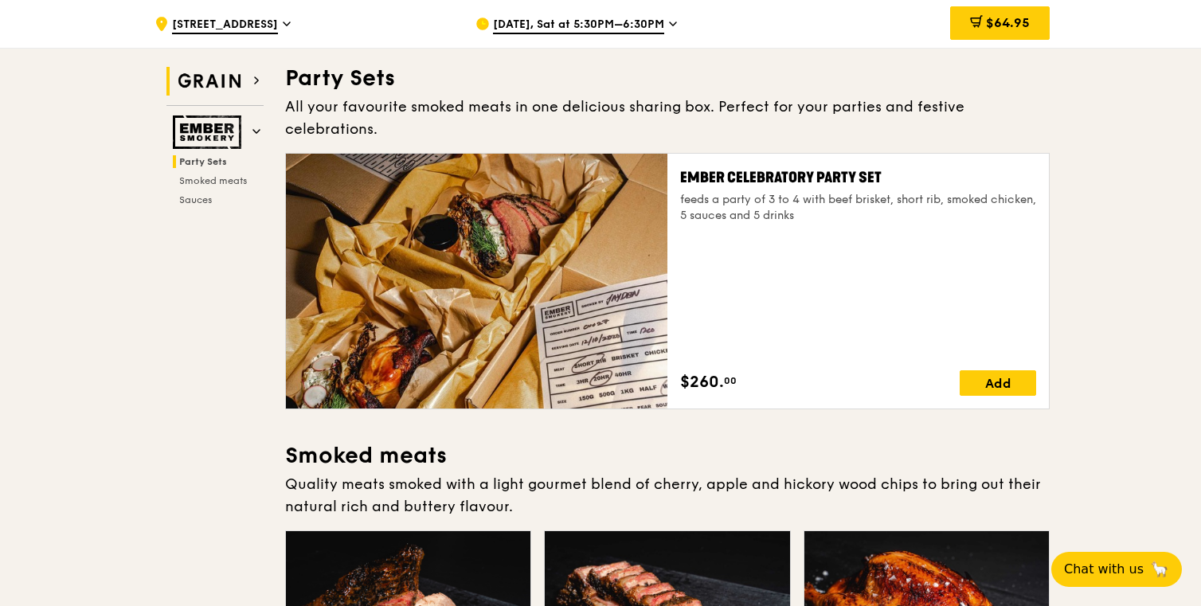
click at [246, 81] on h2 "Grain" at bounding box center [215, 81] width 97 height 29
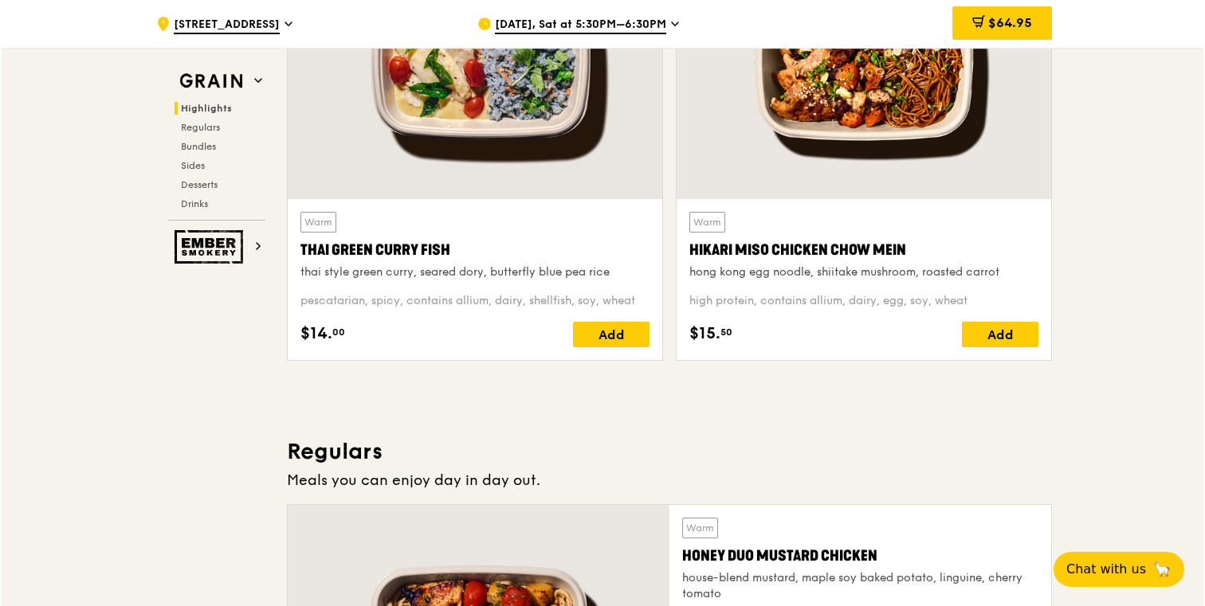
scroll to position [676, 0]
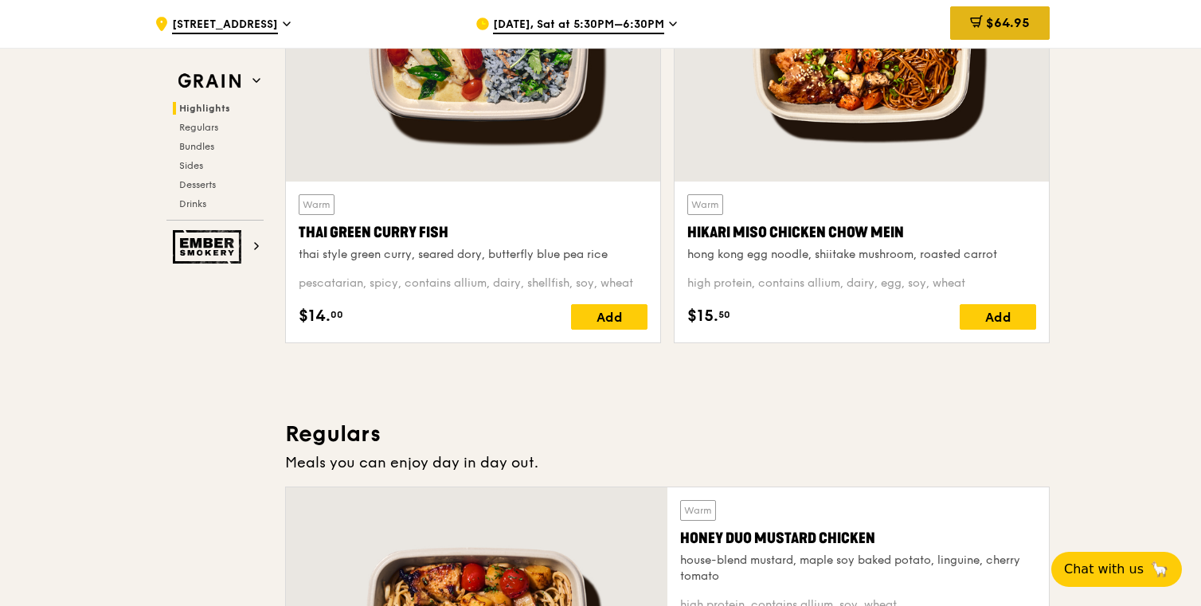
click at [990, 20] on span "$64.95" at bounding box center [1008, 22] width 44 height 15
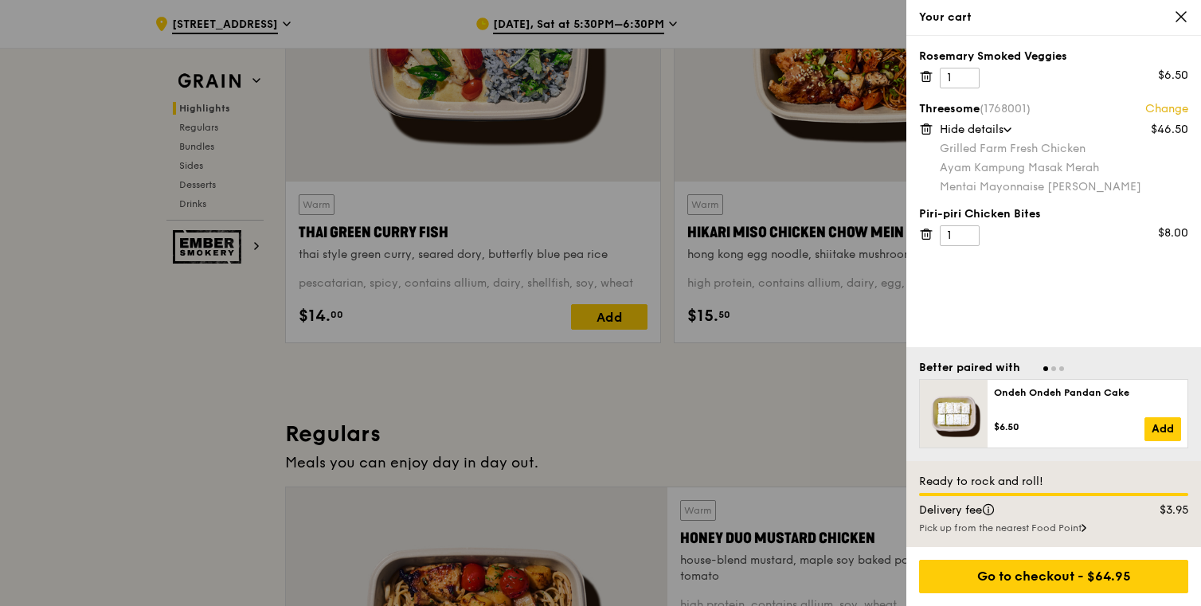
click at [1164, 103] on link "Change" at bounding box center [1167, 109] width 43 height 16
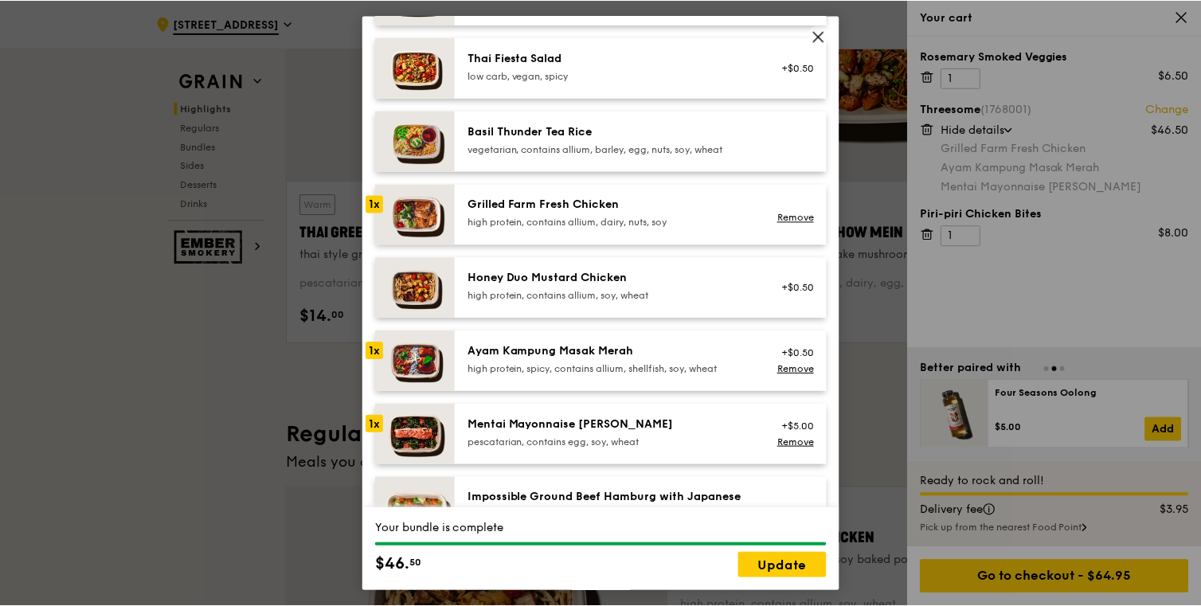
scroll to position [281, 0]
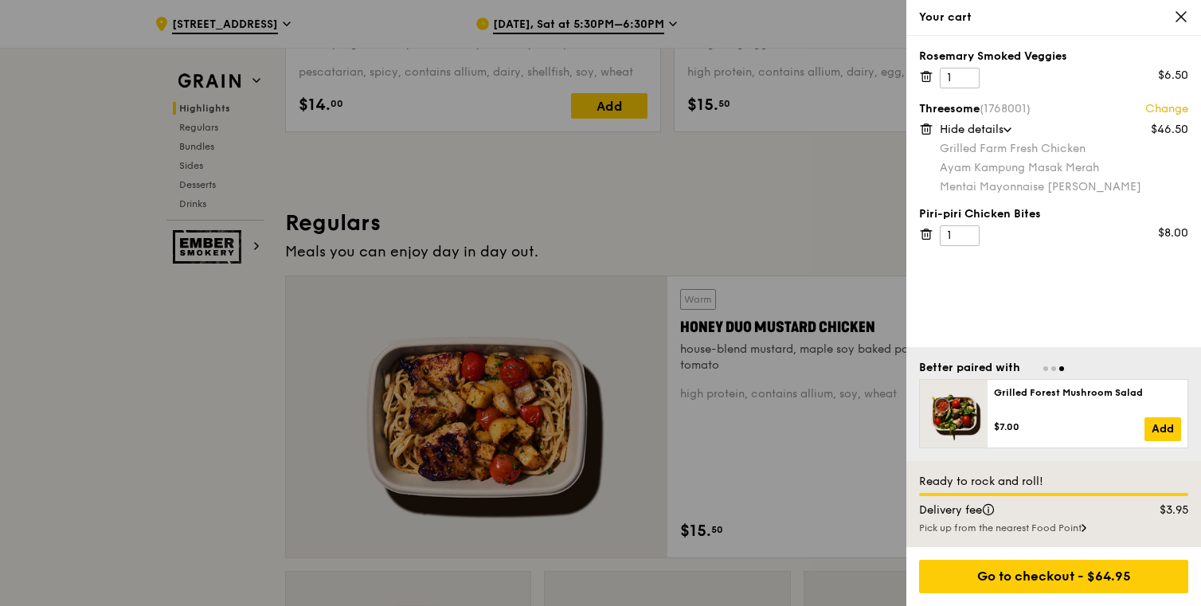
click at [821, 261] on div at bounding box center [600, 303] width 1201 height 606
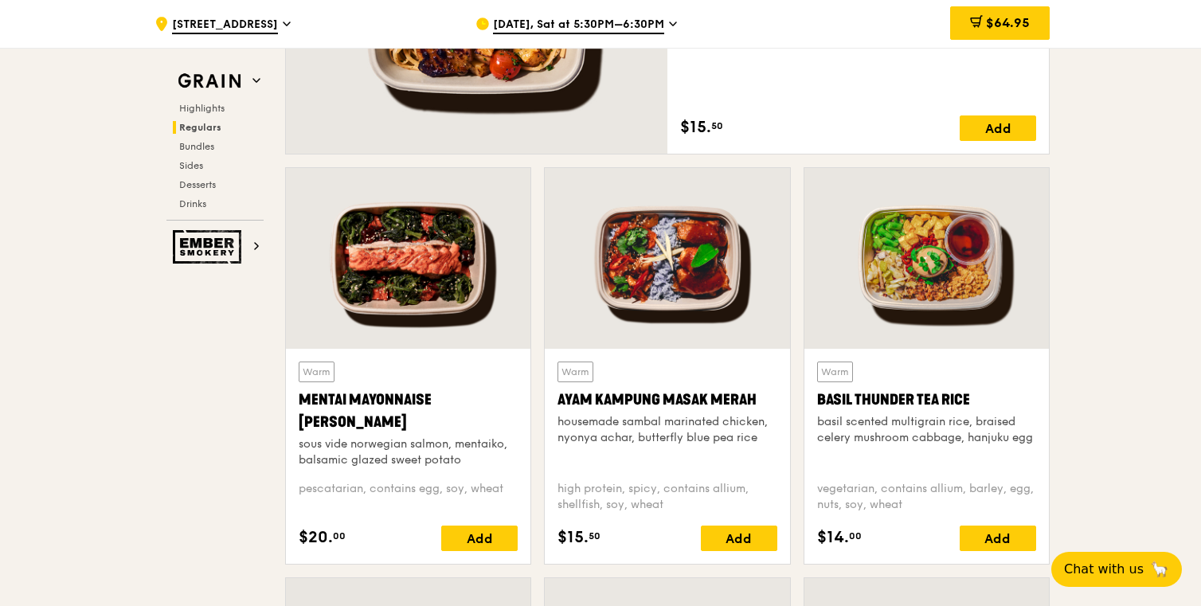
scroll to position [467, 0]
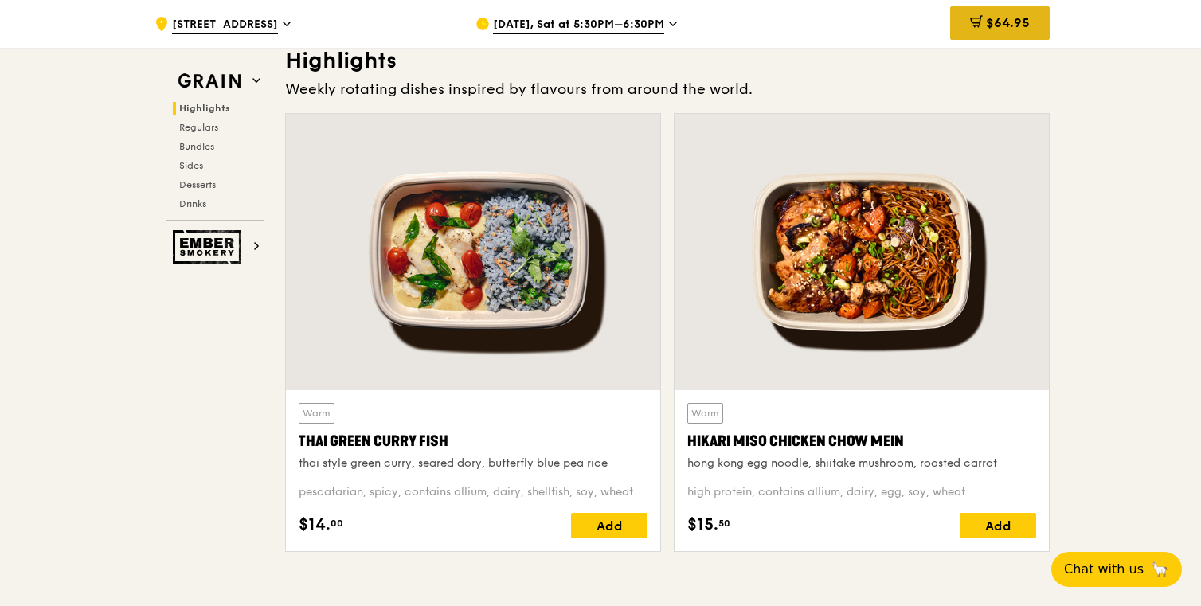
click at [1022, 22] on span "$64.95" at bounding box center [1008, 22] width 44 height 15
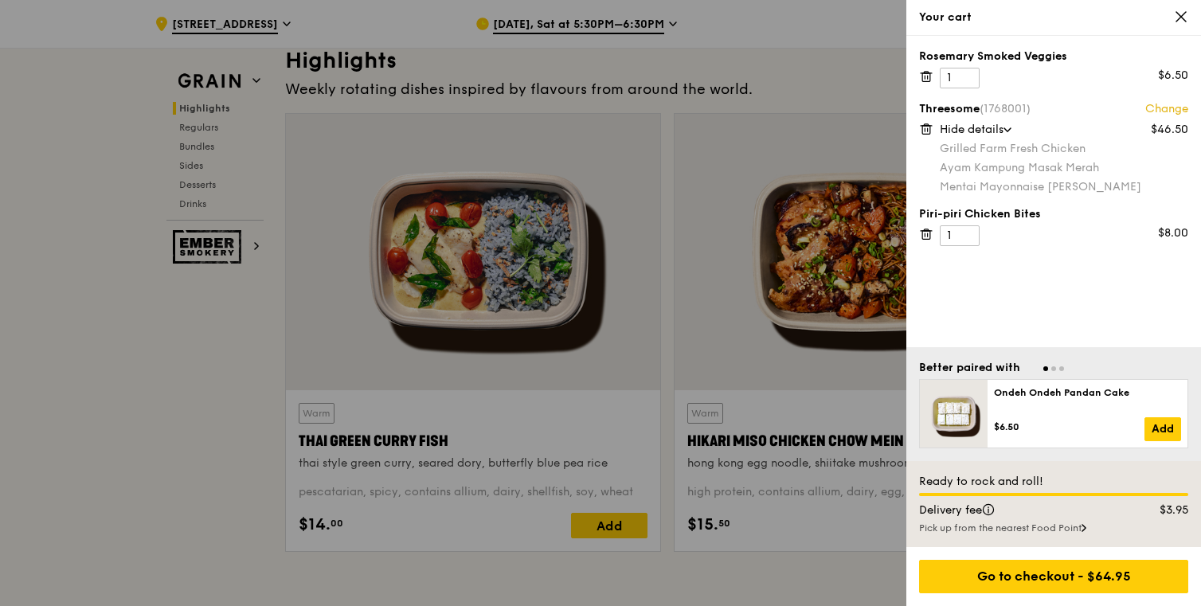
click at [611, 272] on div at bounding box center [600, 303] width 1201 height 606
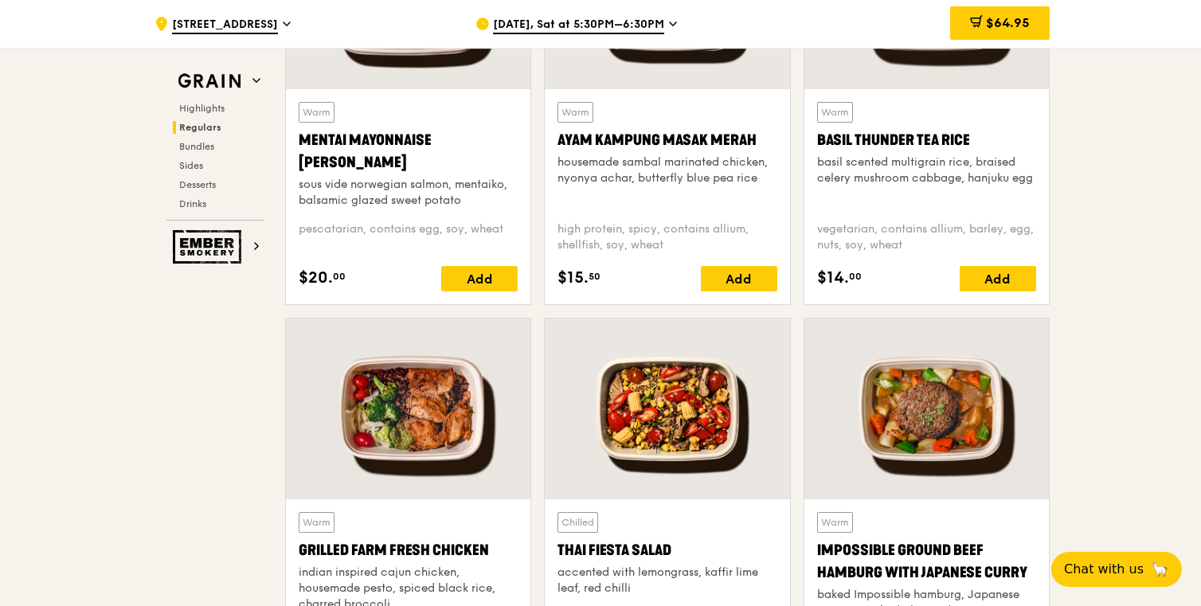
scroll to position [1677, 0]
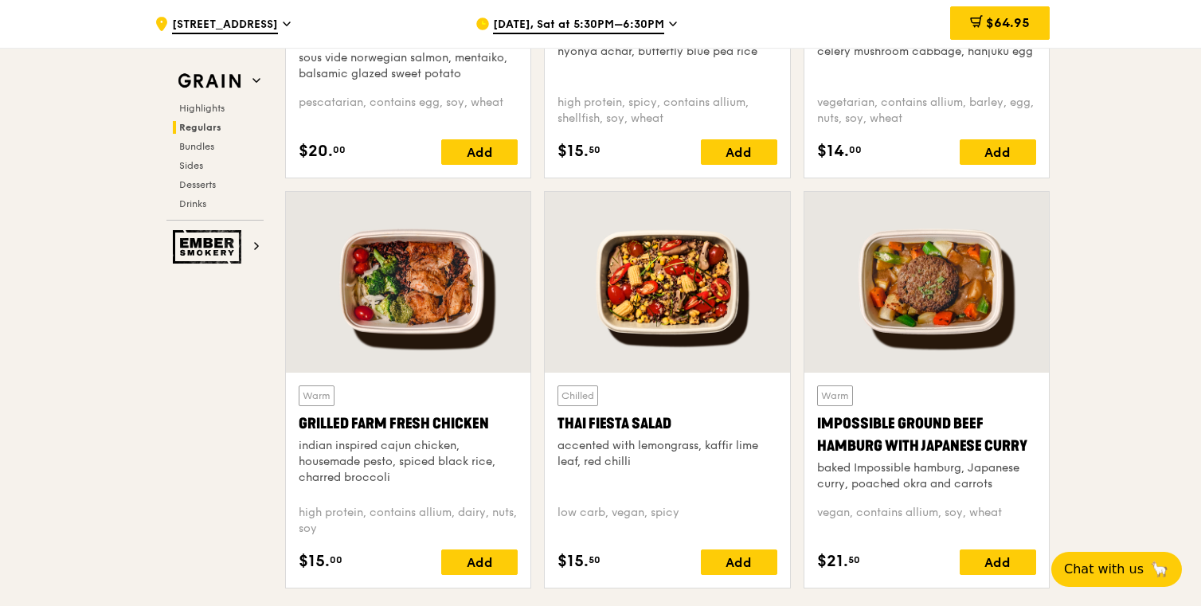
click at [397, 402] on div "Warm Grilled Farm Fresh Chicken indian inspired cajun chicken, housemade pesto,…" at bounding box center [408, 439] width 219 height 107
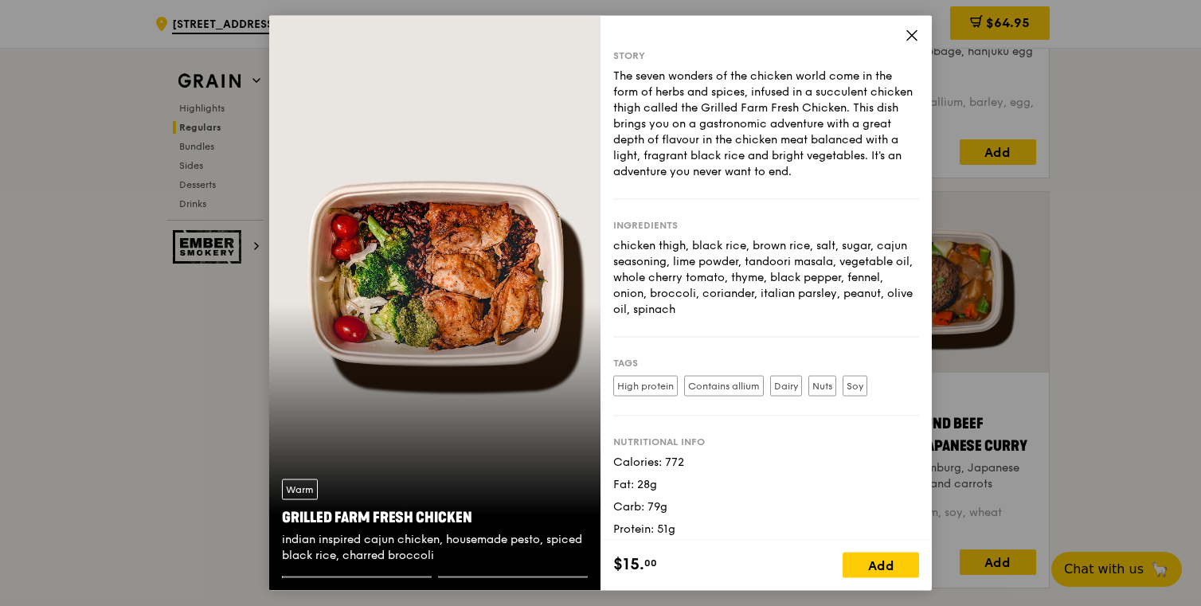
click at [560, 300] on div "Warm Grilled Farm Fresh Chicken indian inspired cajun chicken, housemade pesto,…" at bounding box center [434, 303] width 331 height 576
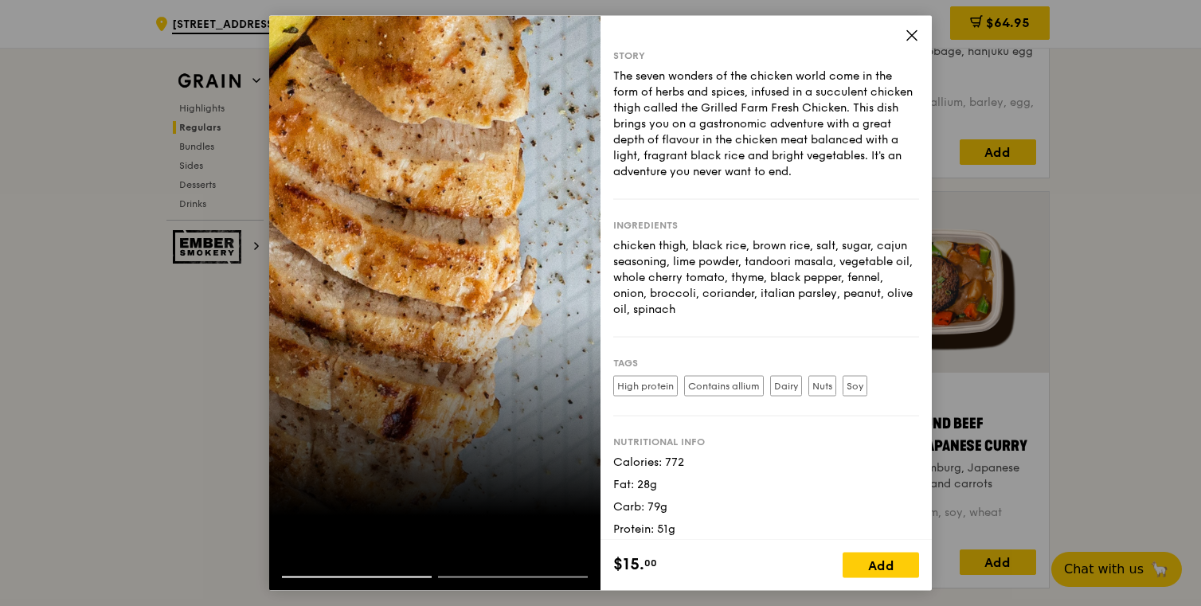
click at [327, 288] on div at bounding box center [434, 303] width 331 height 576
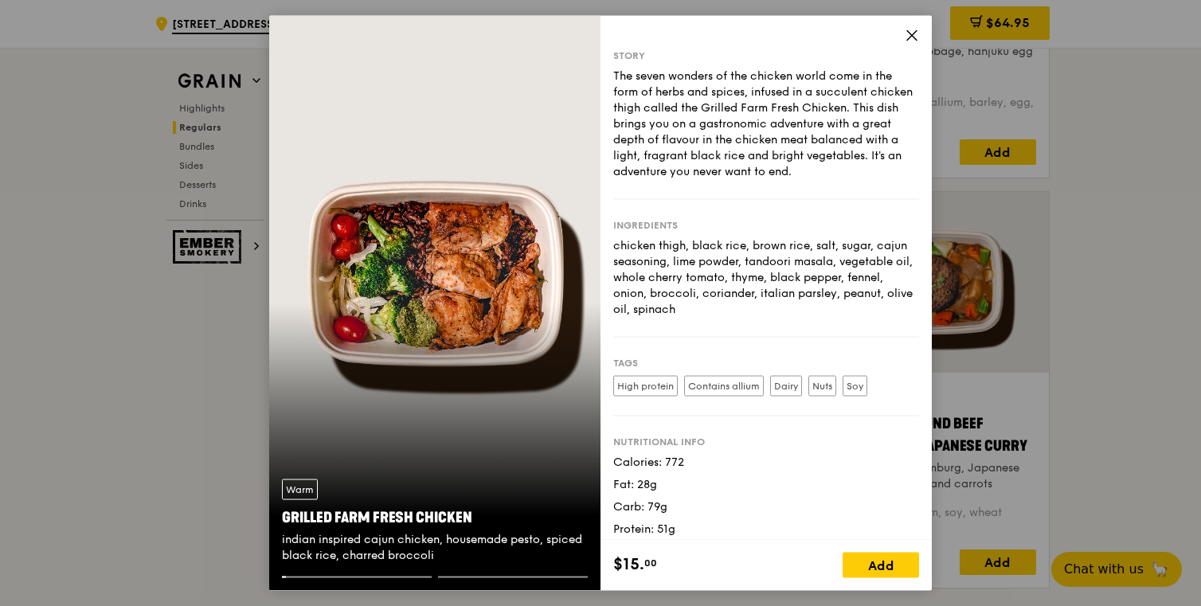
scroll to position [10, 0]
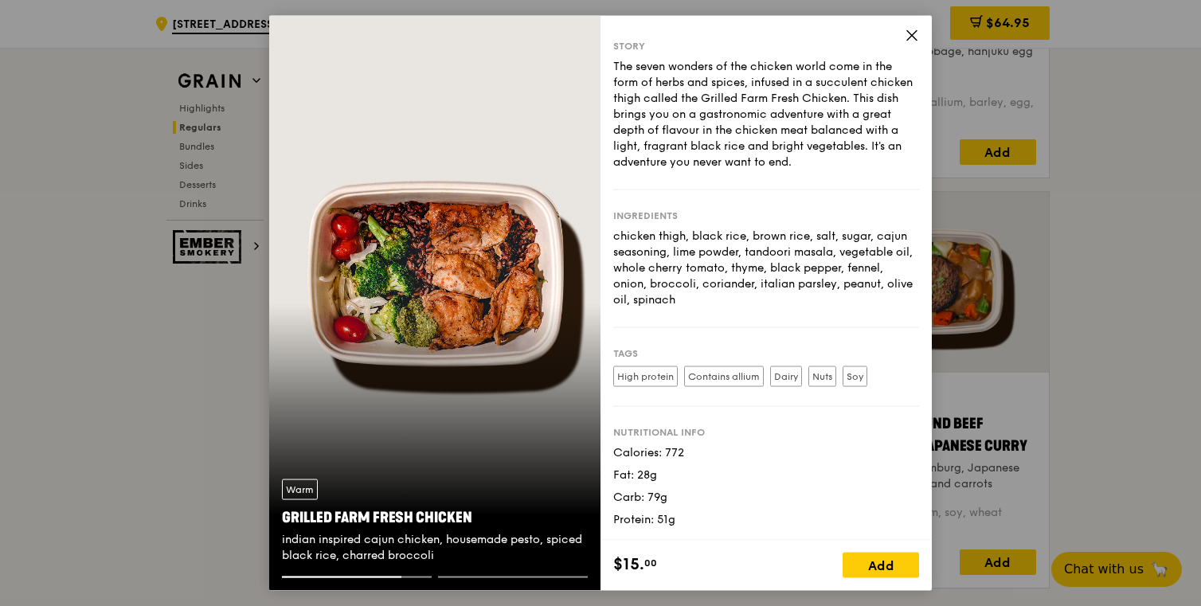
click at [910, 37] on icon at bounding box center [912, 35] width 10 height 10
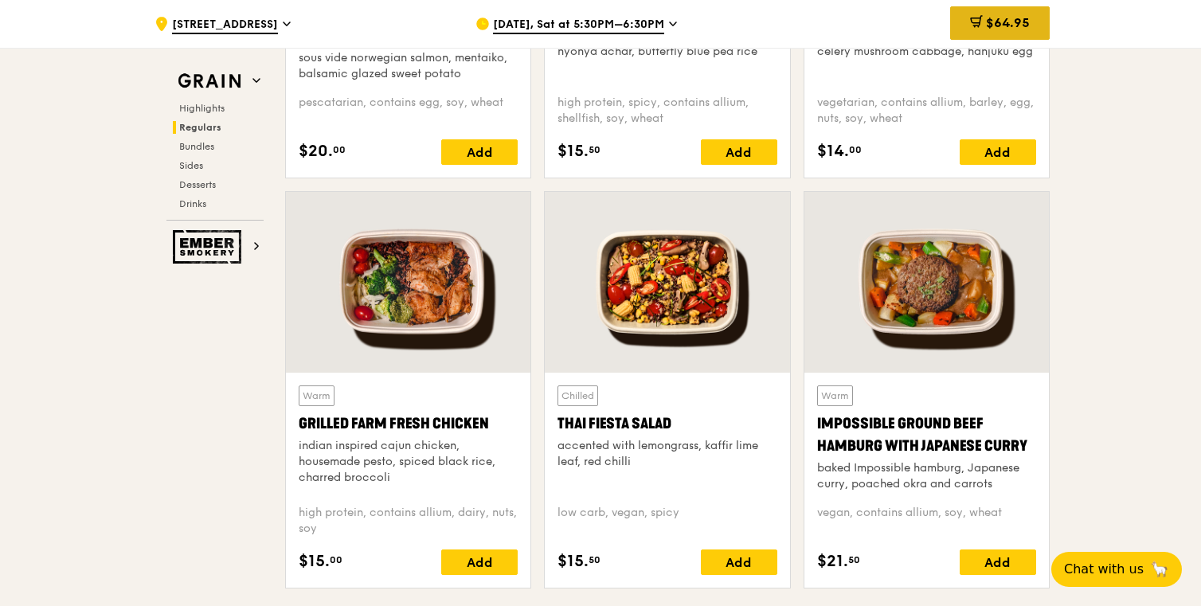
click at [1003, 16] on span "$64.95" at bounding box center [1008, 22] width 44 height 15
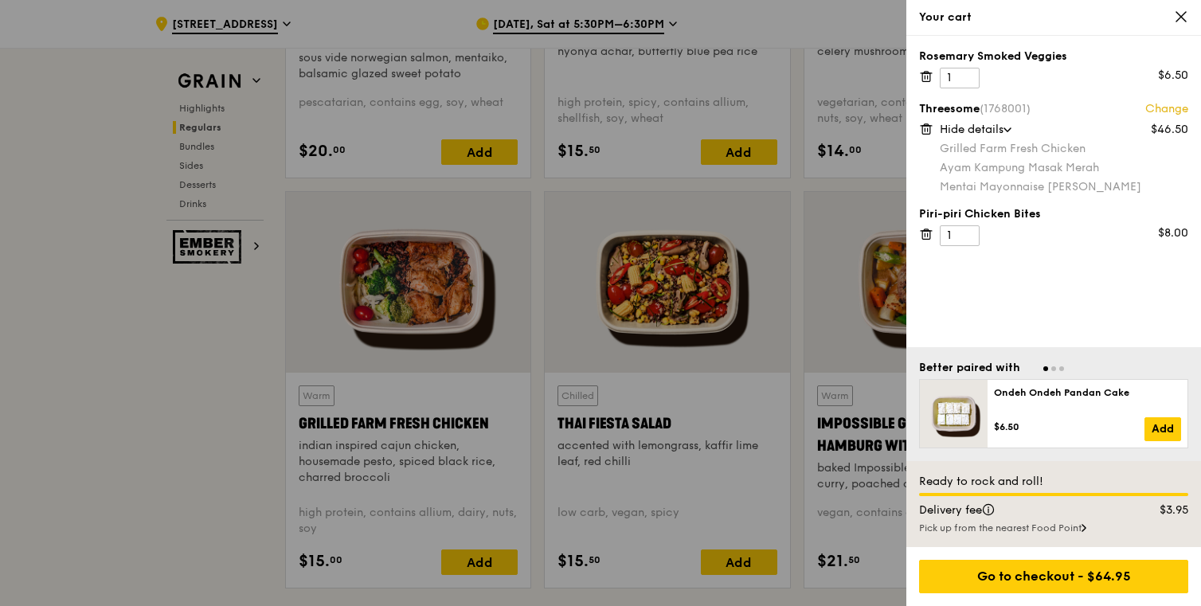
click at [159, 374] on div at bounding box center [600, 303] width 1201 height 606
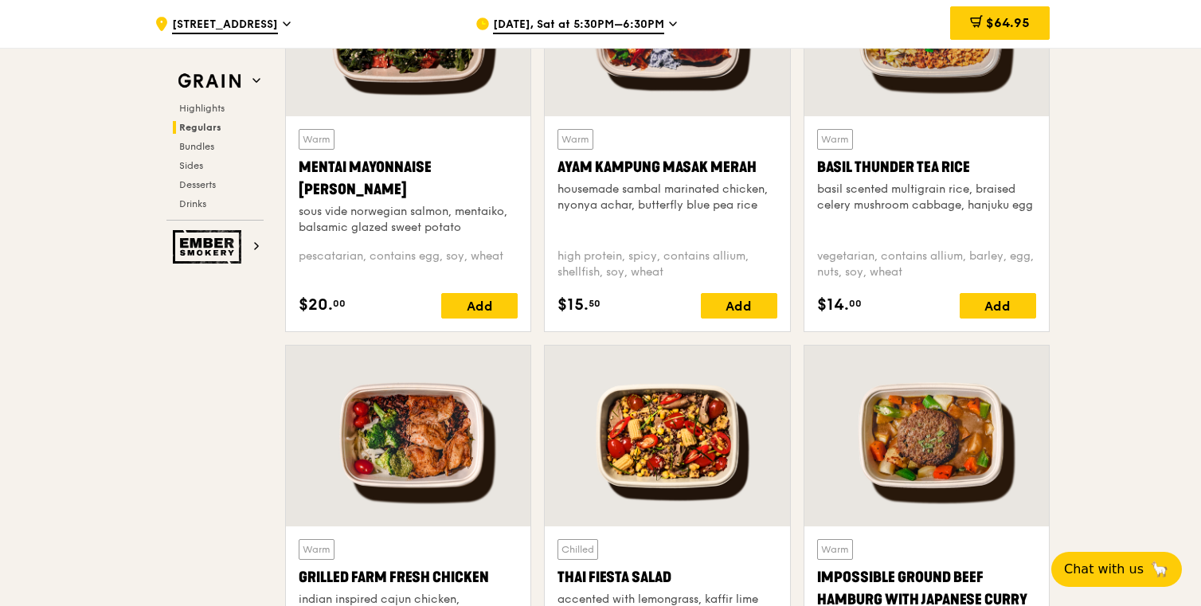
scroll to position [1428, 0]
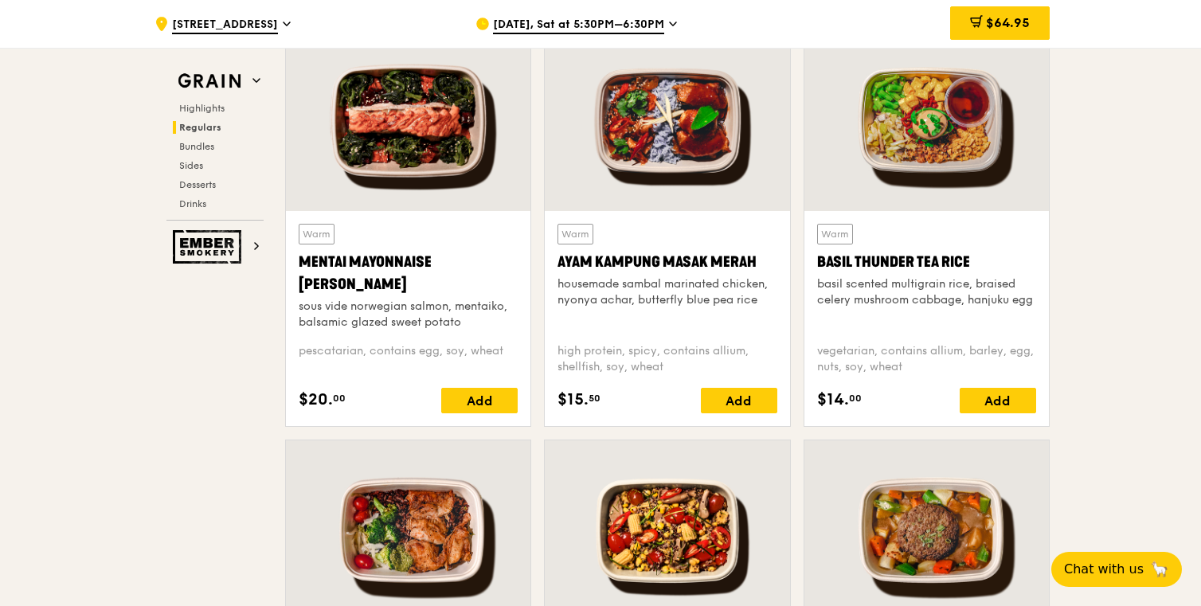
click at [642, 186] on div at bounding box center [667, 120] width 245 height 181
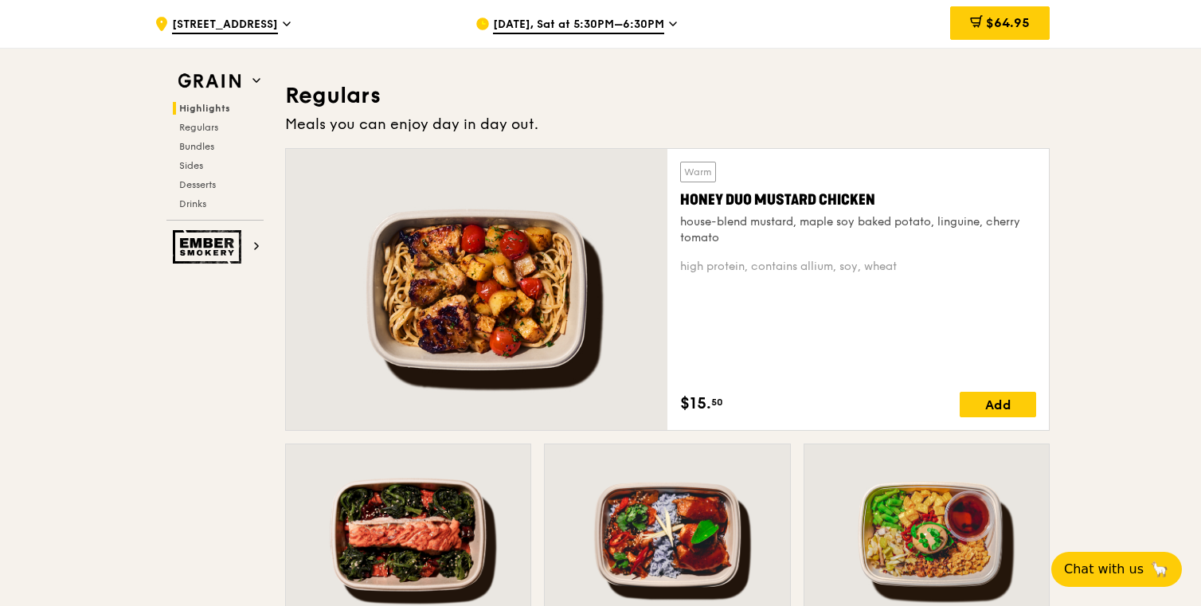
scroll to position [1075, 0]
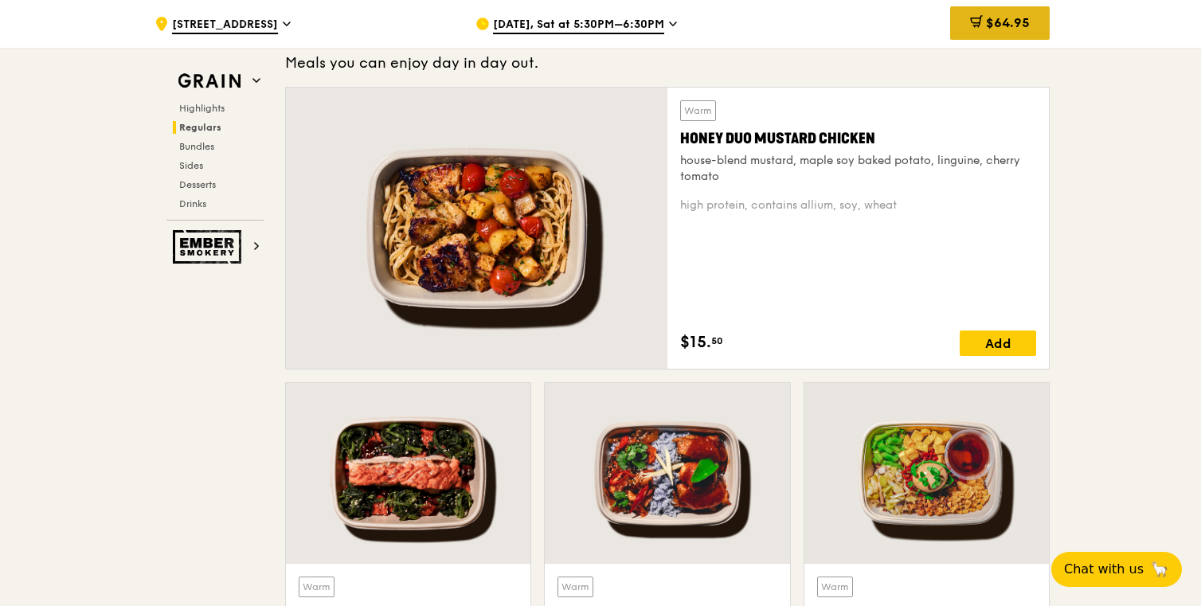
click at [1008, 18] on span "$64.95" at bounding box center [1008, 22] width 44 height 15
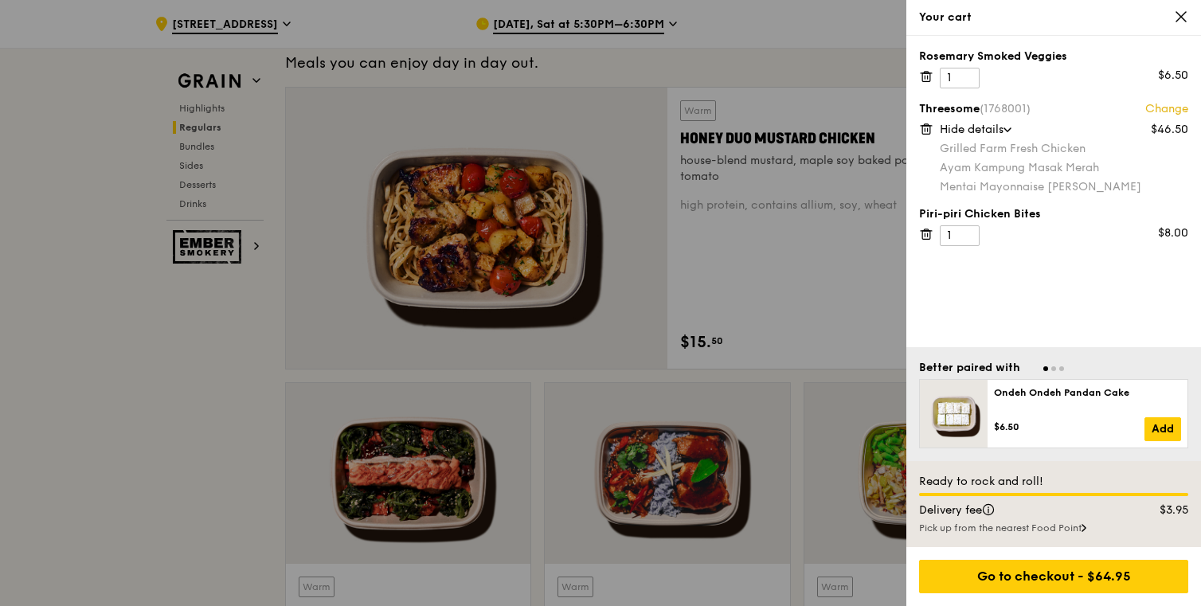
click at [171, 451] on div at bounding box center [600, 303] width 1201 height 606
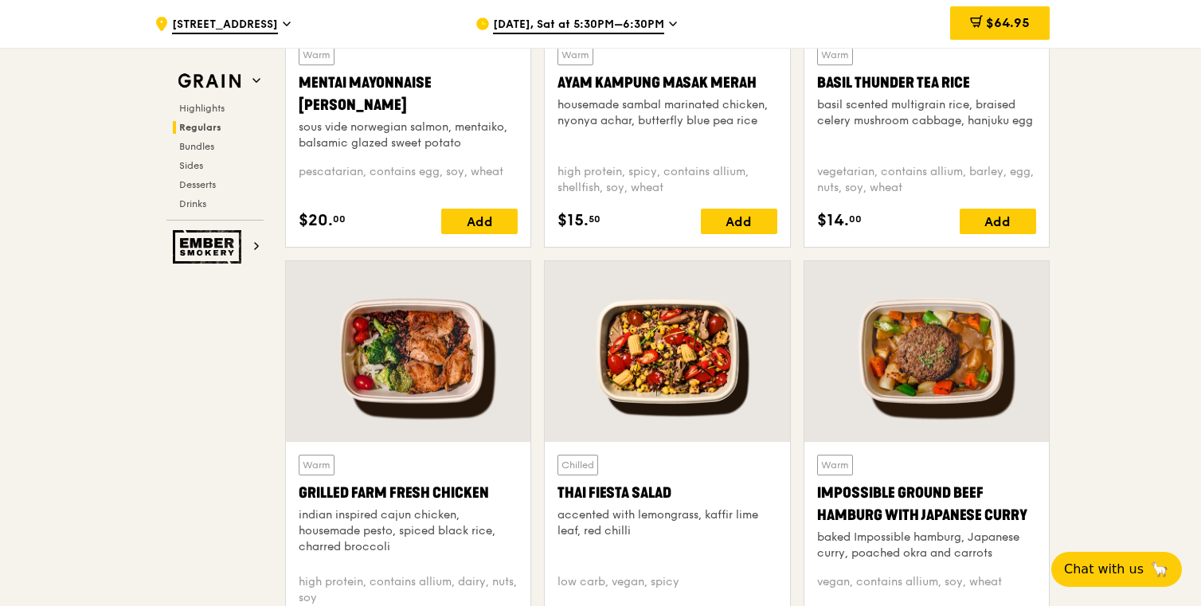
scroll to position [1667, 0]
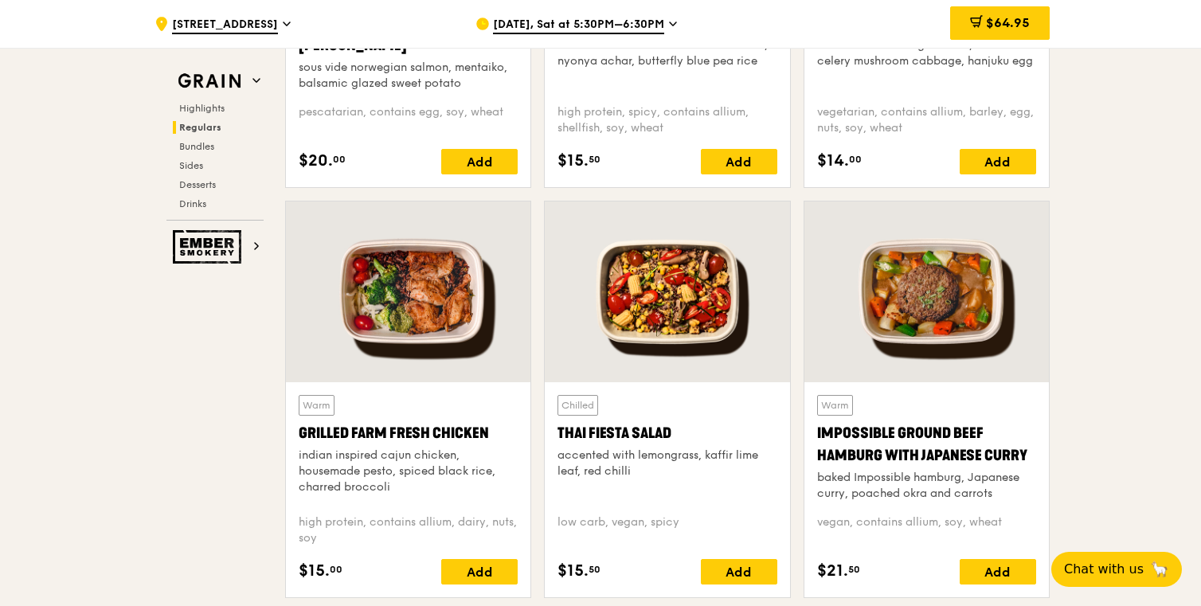
click at [414, 320] on div at bounding box center [408, 292] width 245 height 181
click at [1011, 18] on span "$64.95" at bounding box center [1008, 22] width 44 height 15
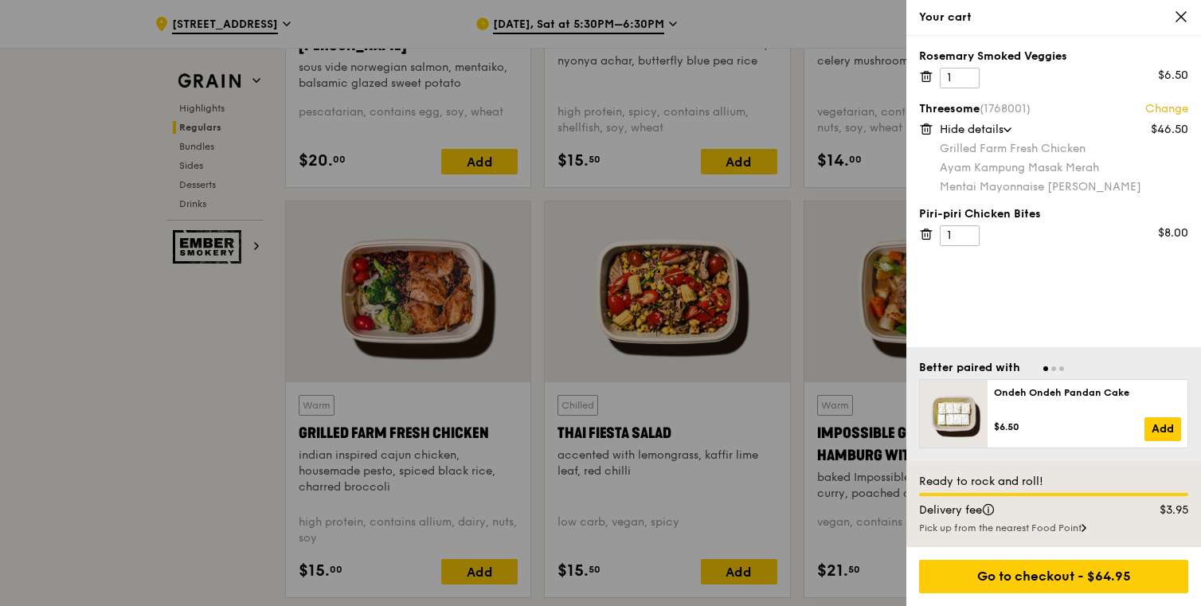
click at [37, 461] on div at bounding box center [600, 303] width 1201 height 606
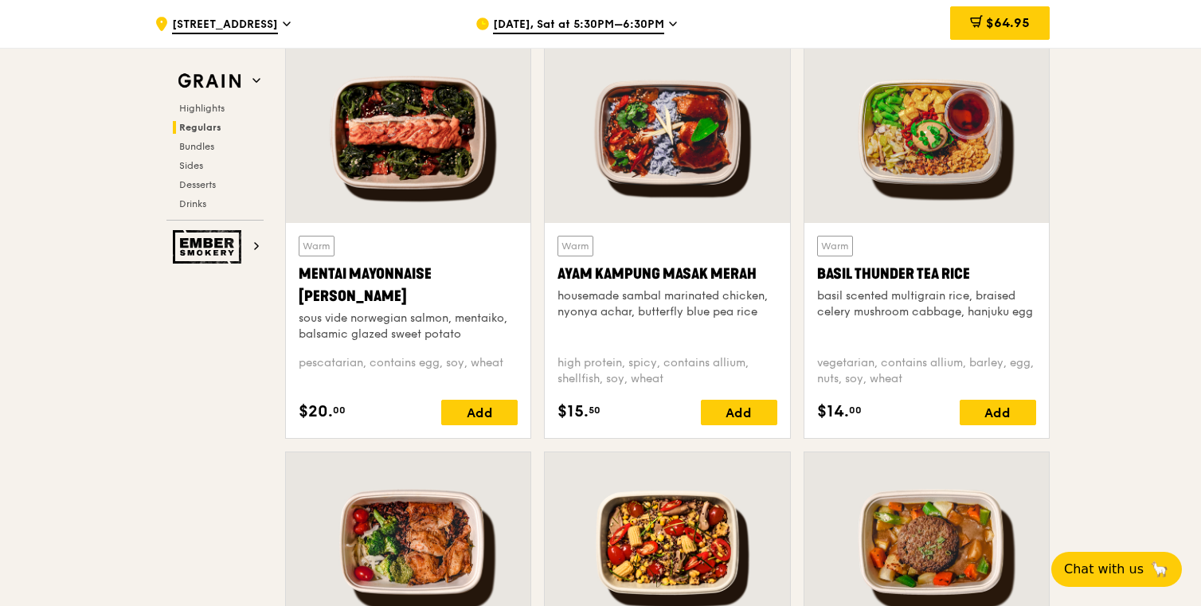
scroll to position [1389, 0]
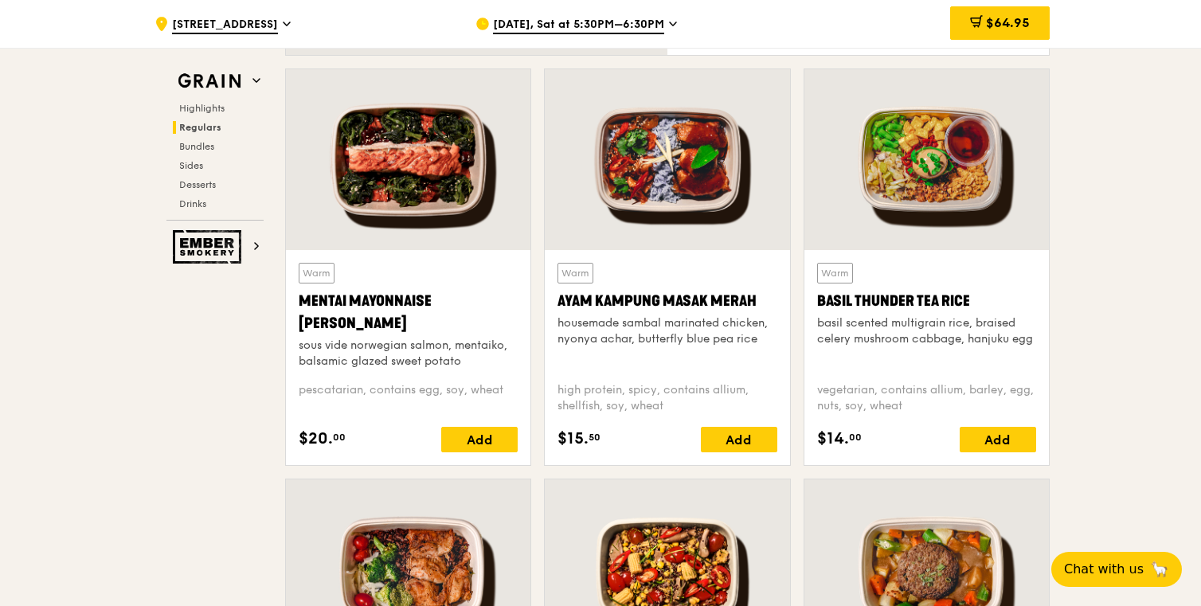
click at [680, 159] on div at bounding box center [667, 159] width 245 height 181
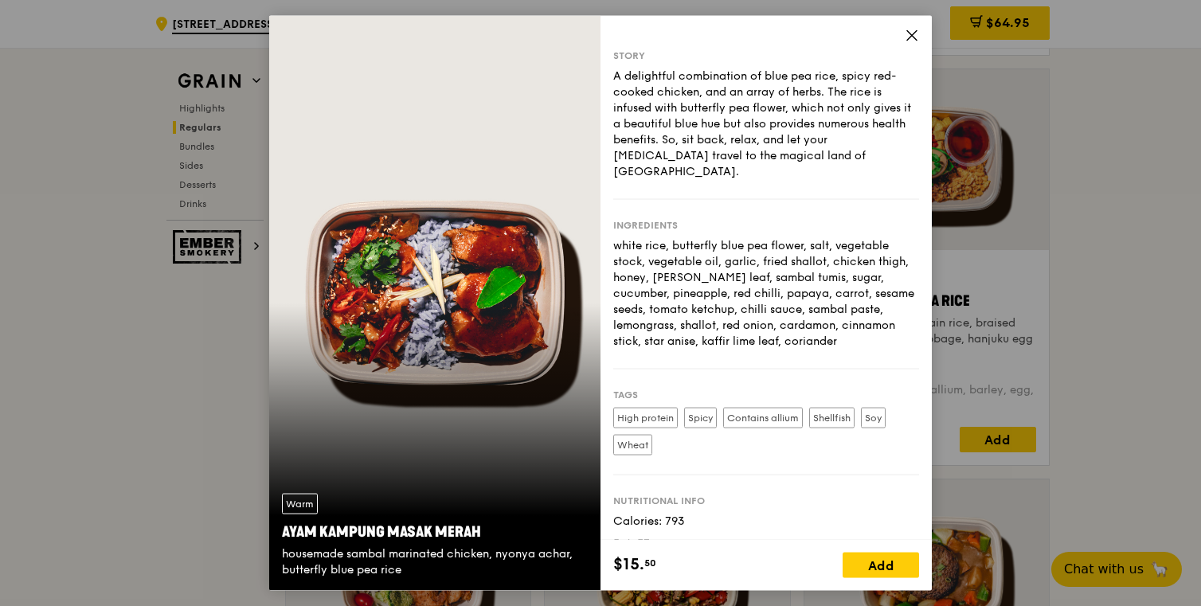
scroll to position [53, 0]
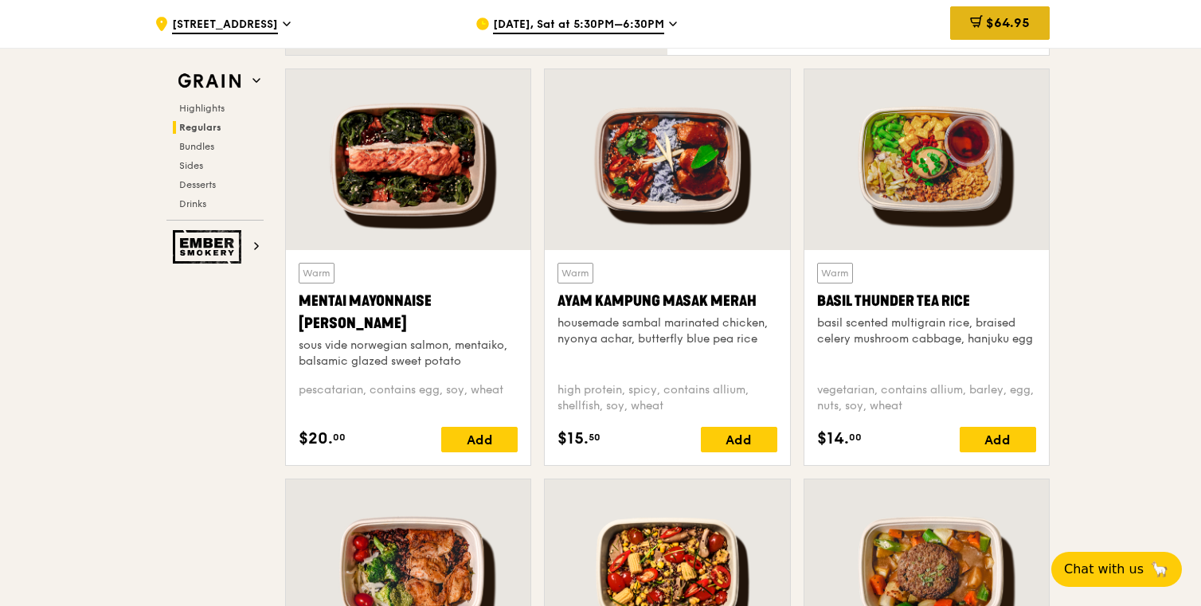
click at [1022, 21] on span "$64.95" at bounding box center [1008, 22] width 44 height 15
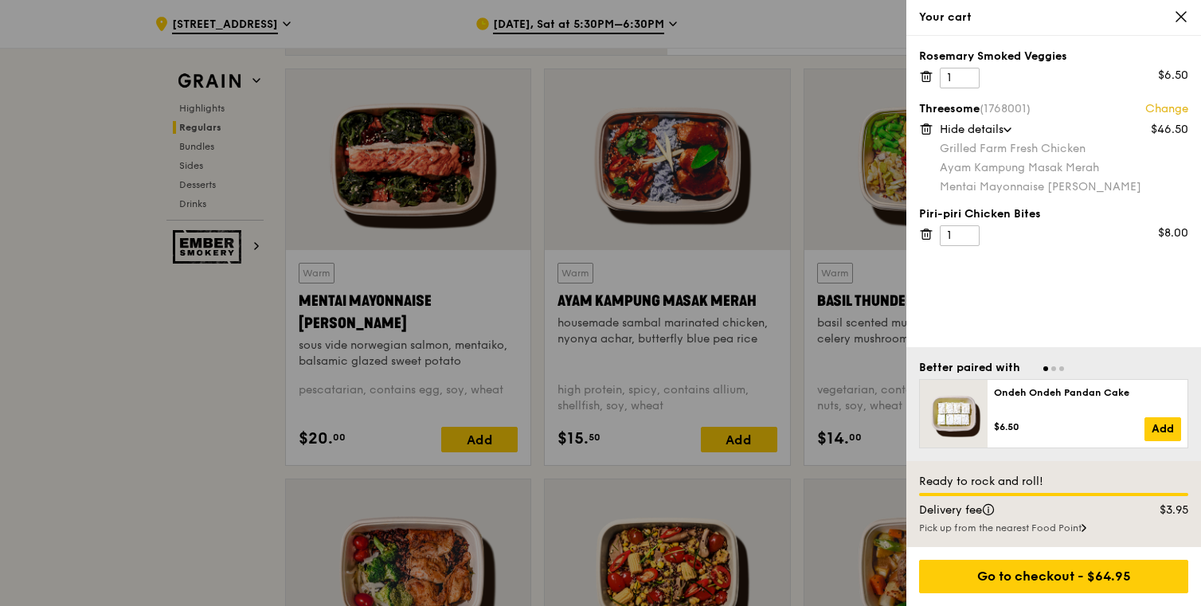
click at [203, 429] on div at bounding box center [600, 303] width 1201 height 606
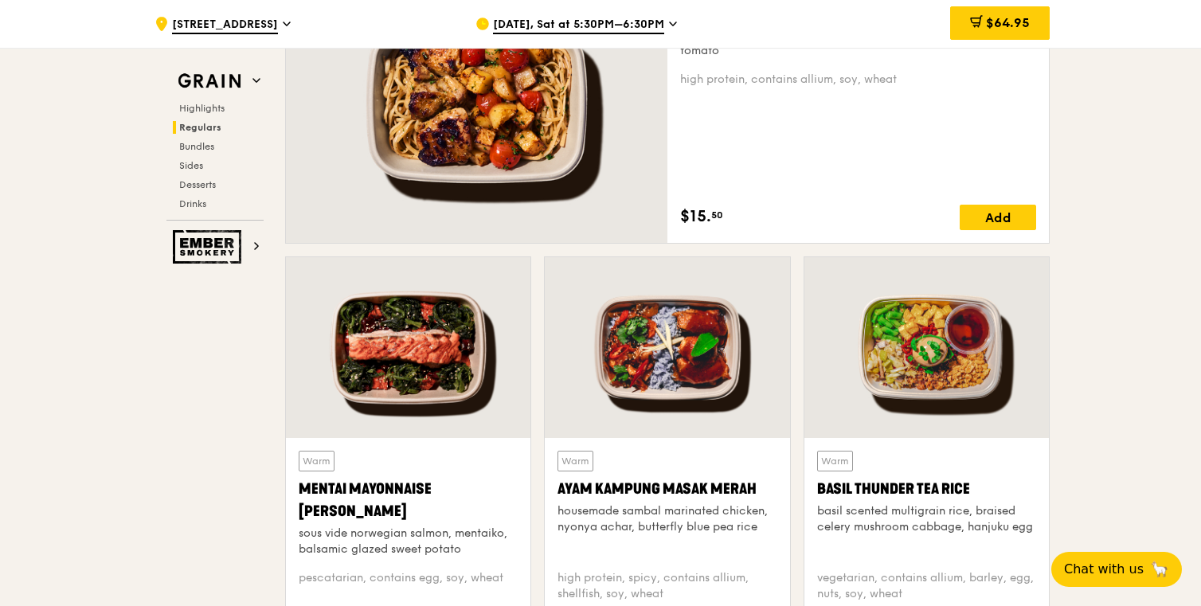
scroll to position [1201, 0]
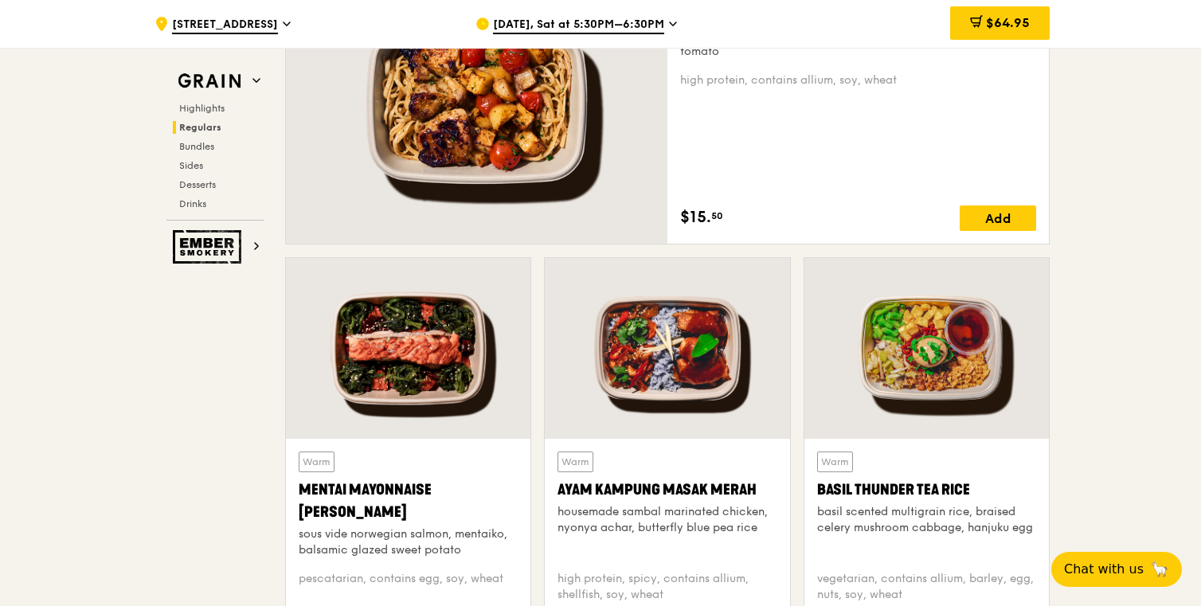
click at [404, 366] on div at bounding box center [408, 348] width 245 height 181
click at [1005, 22] on span "$64.95" at bounding box center [1008, 22] width 44 height 15
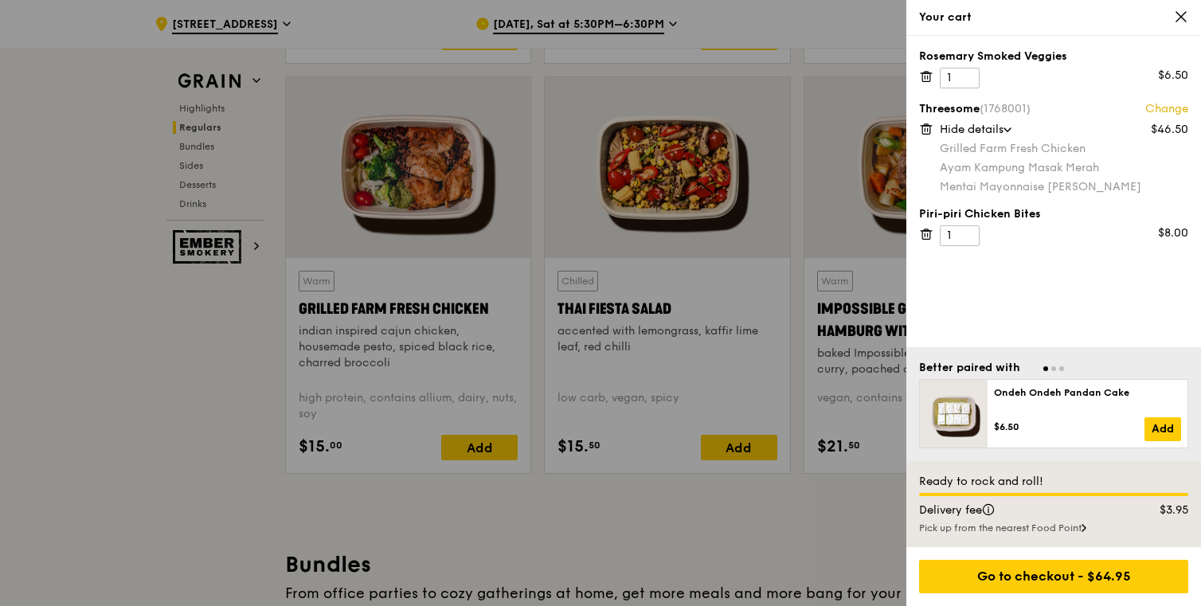
click at [142, 312] on div at bounding box center [600, 303] width 1201 height 606
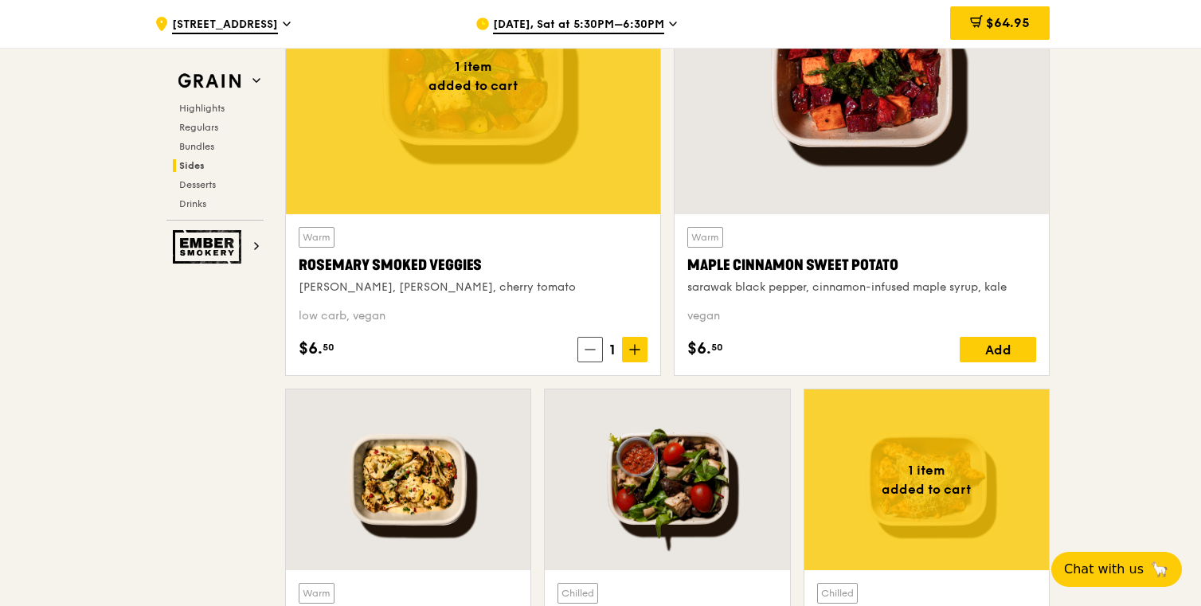
scroll to position [3727, 0]
click at [483, 187] on div at bounding box center [473, 76] width 374 height 276
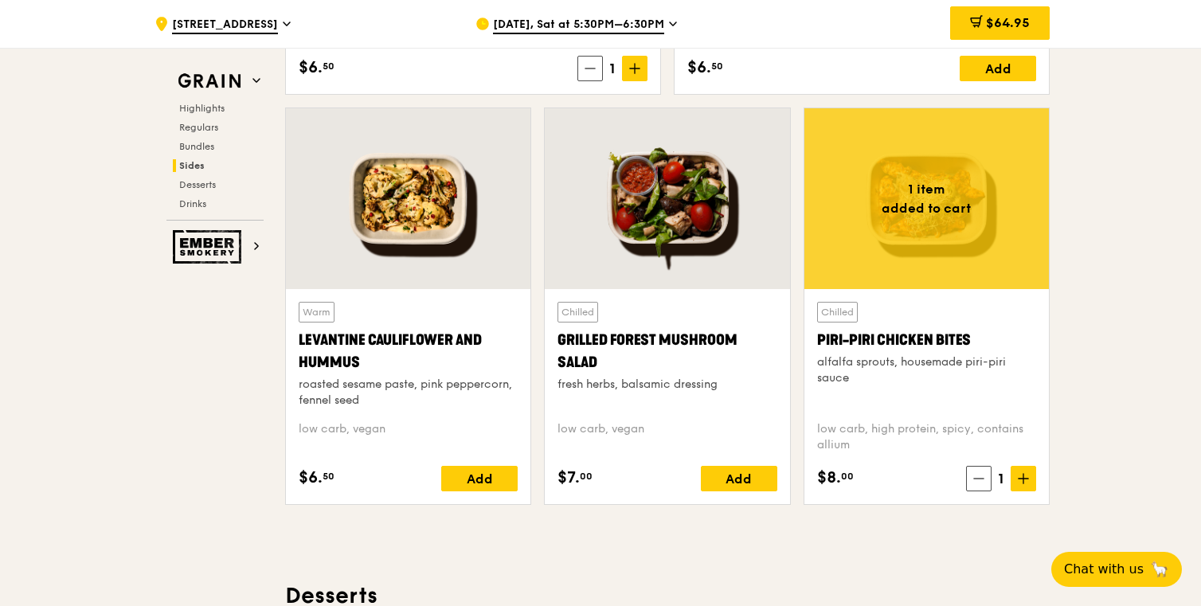
scroll to position [4050, 0]
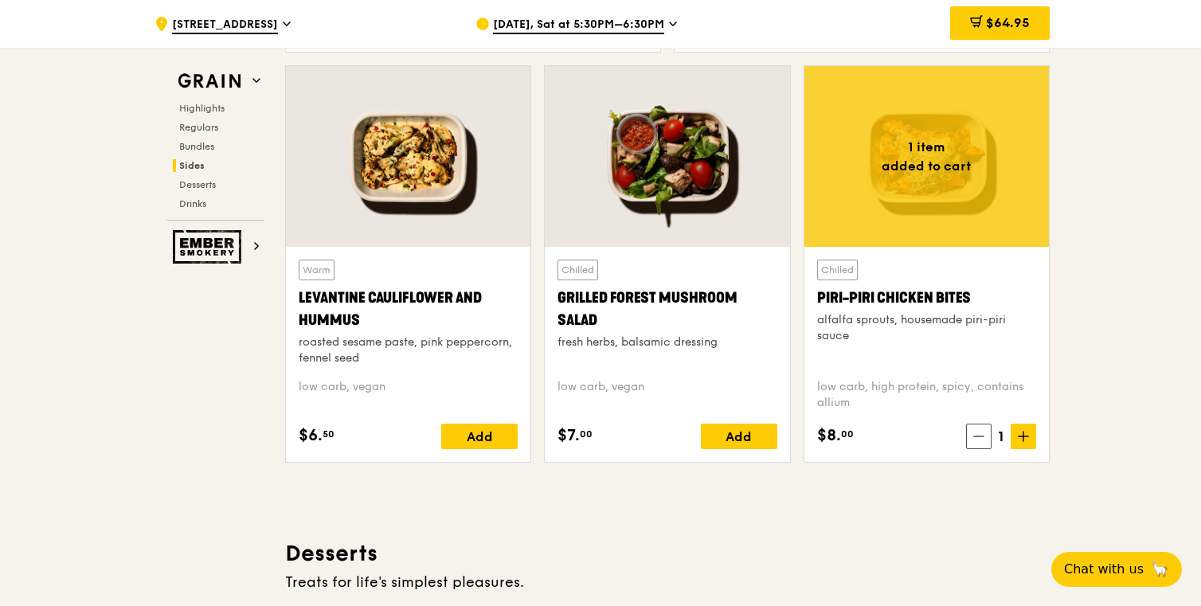
click at [915, 297] on div "Piri-piri Chicken Bites" at bounding box center [926, 298] width 219 height 22
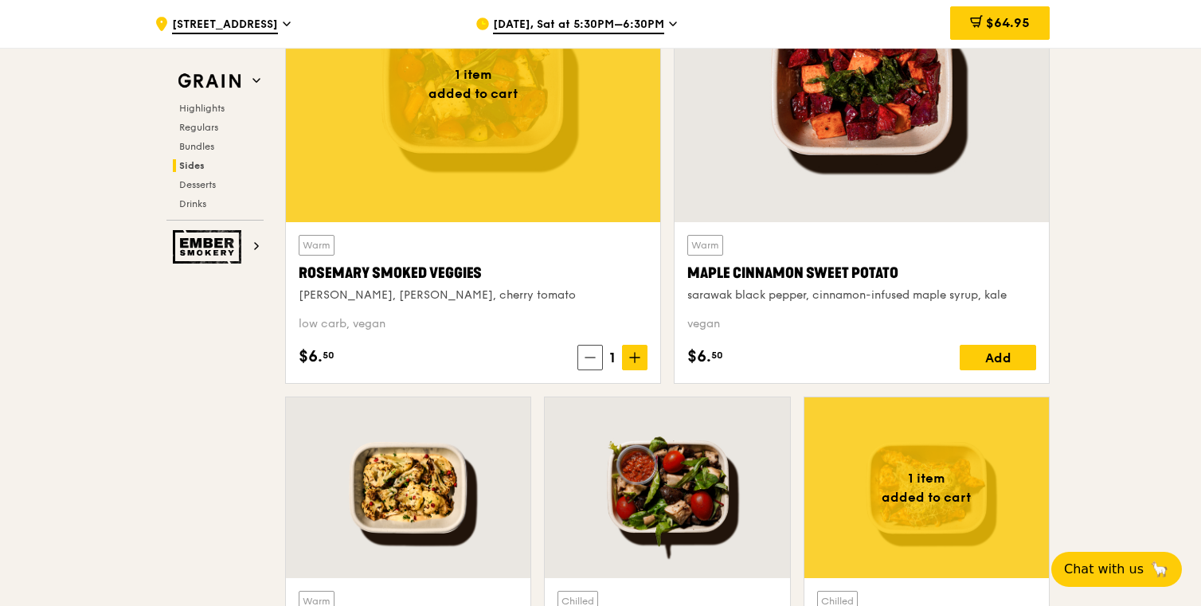
scroll to position [3543, 0]
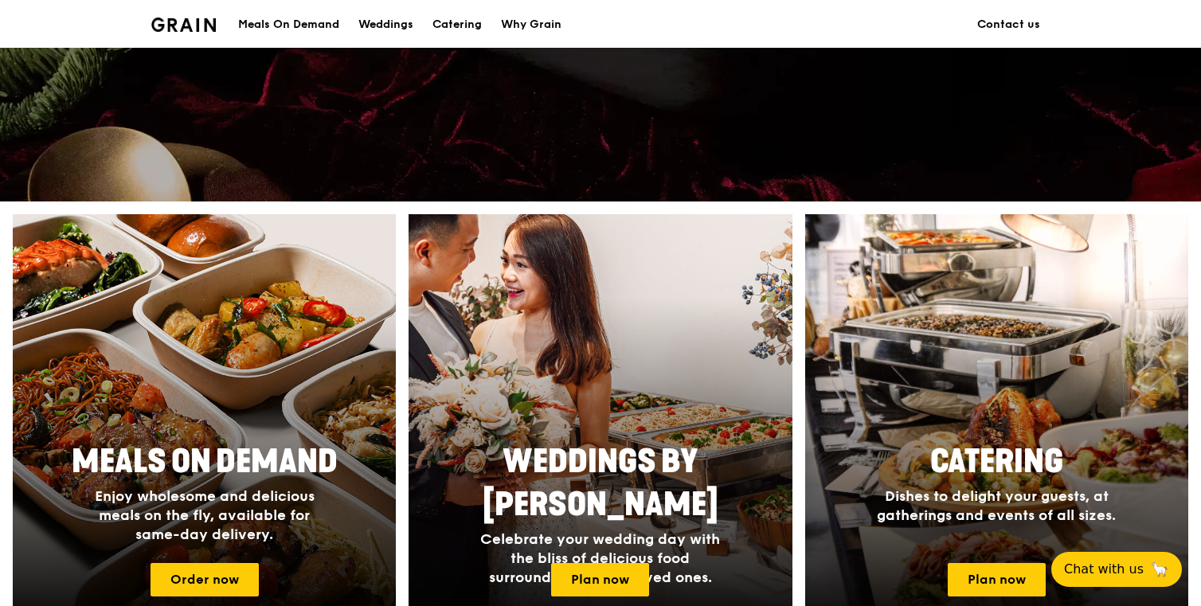
scroll to position [461, 0]
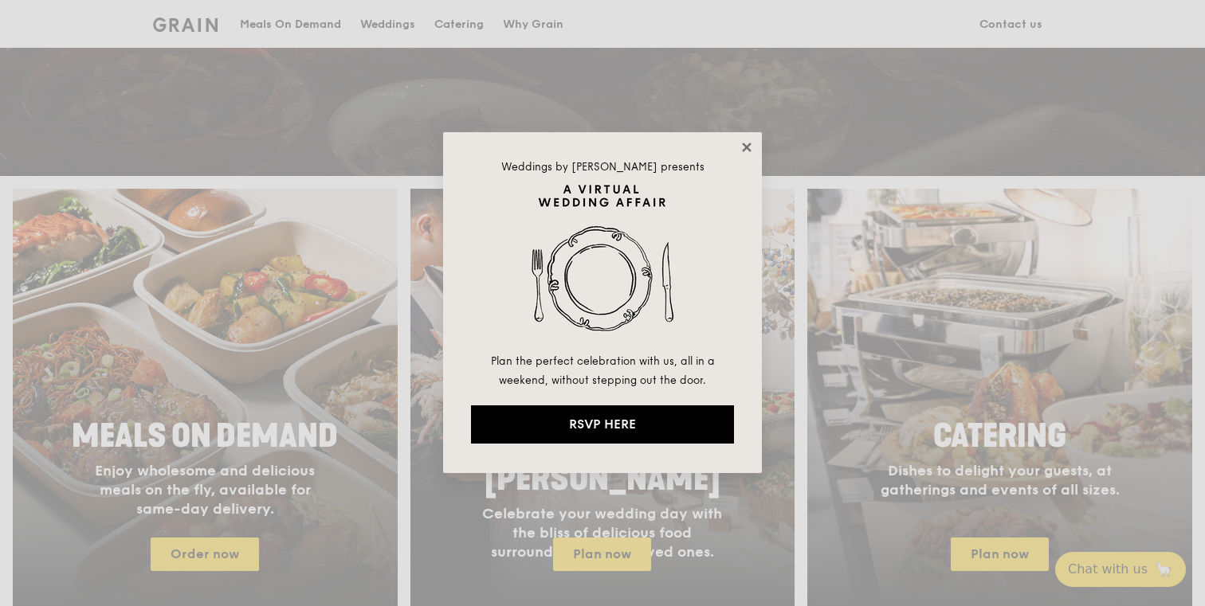
click at [745, 148] on icon at bounding box center [746, 147] width 9 height 9
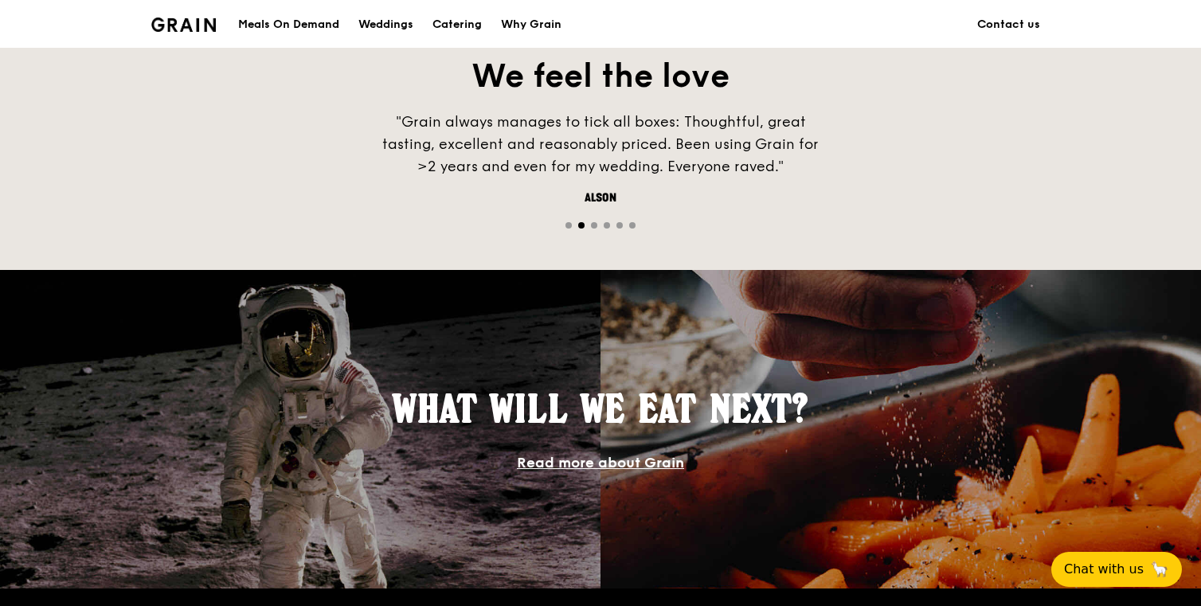
scroll to position [1179, 0]
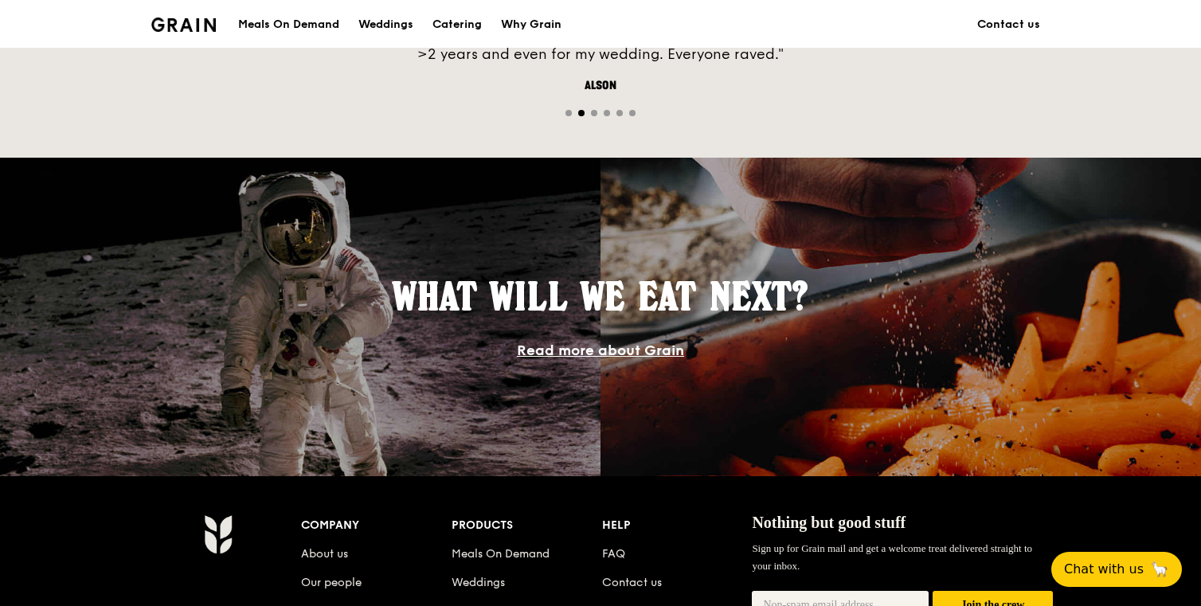
click at [540, 25] on div "Why Grain" at bounding box center [531, 25] width 61 height 48
